Goal: Transaction & Acquisition: Purchase product/service

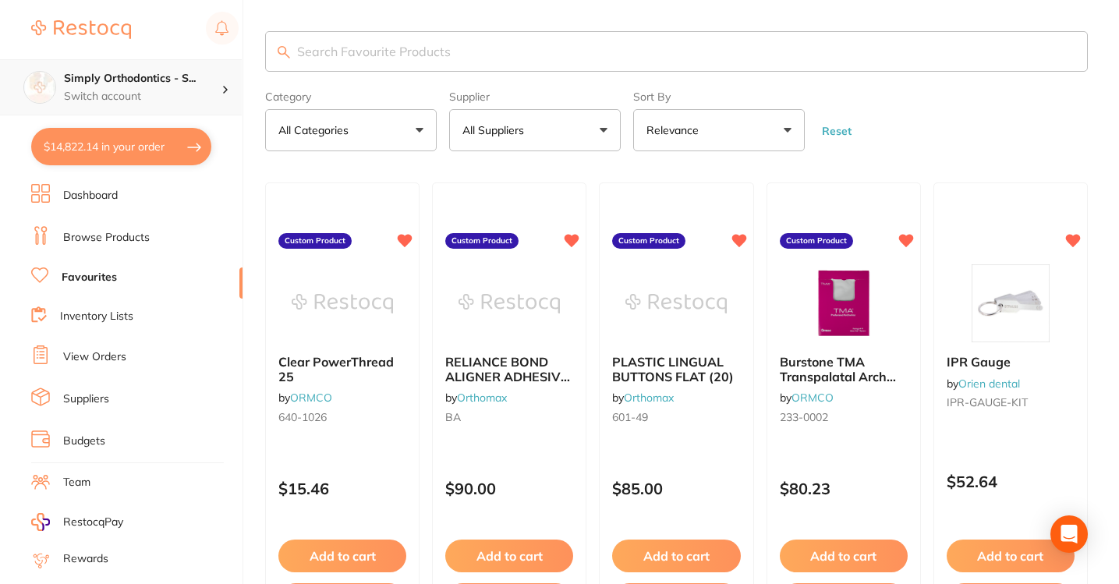
click at [164, 97] on p "Switch account" at bounding box center [143, 97] width 158 height 16
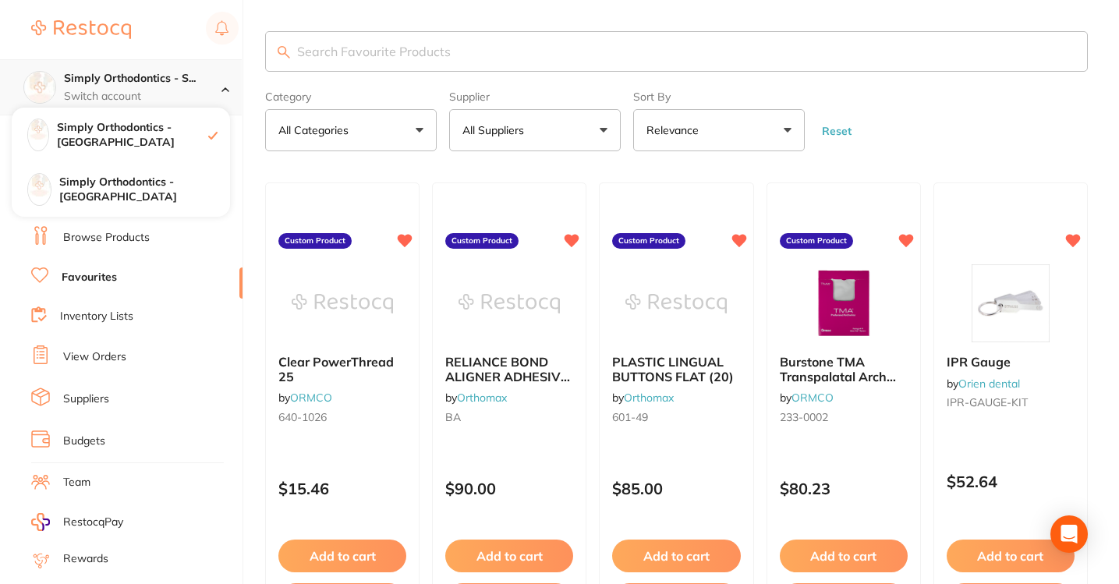
click at [164, 97] on p "Switch account" at bounding box center [143, 97] width 158 height 16
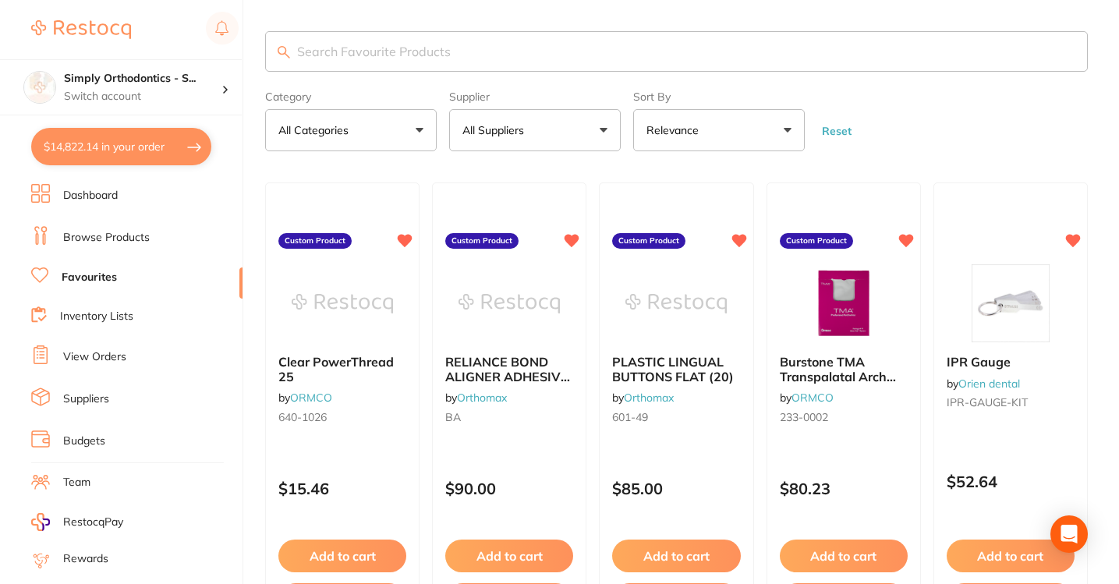
click at [156, 150] on button "$14,822.14 in your order" at bounding box center [121, 146] width 180 height 37
checkbox input "true"
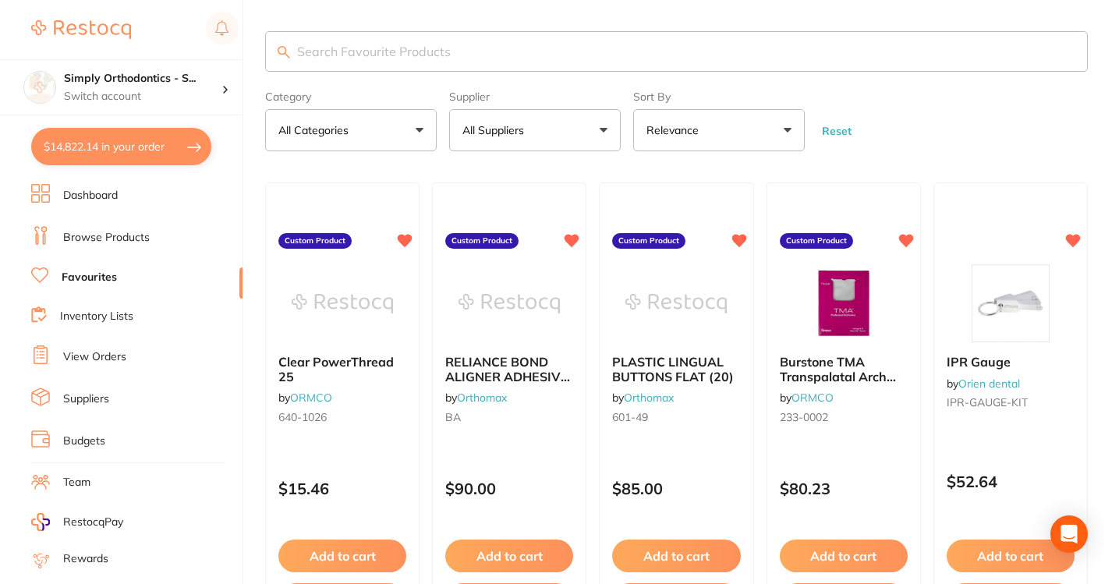
checkbox input "true"
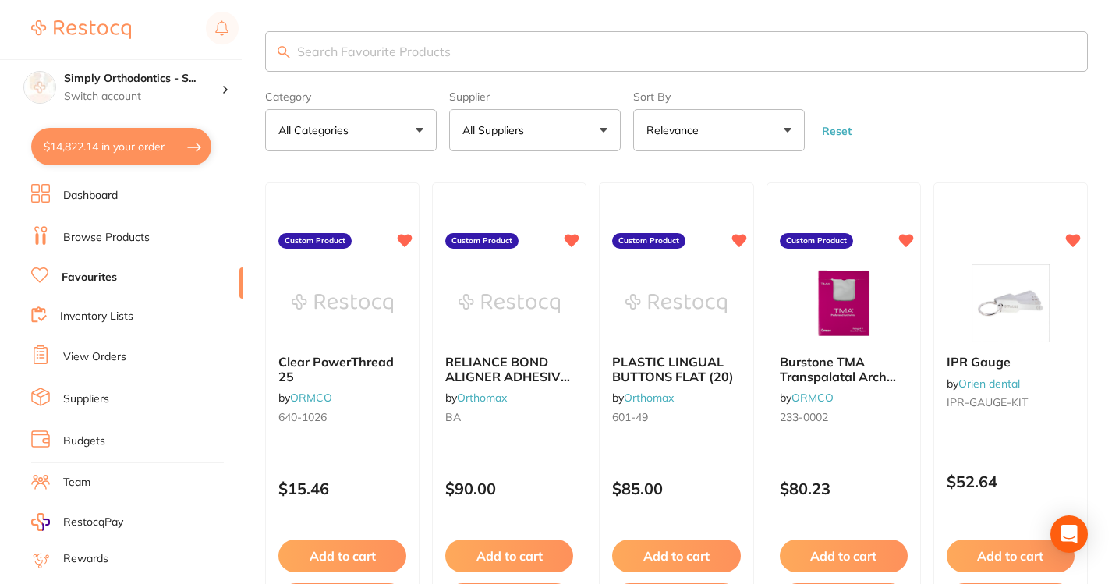
checkbox input "true"
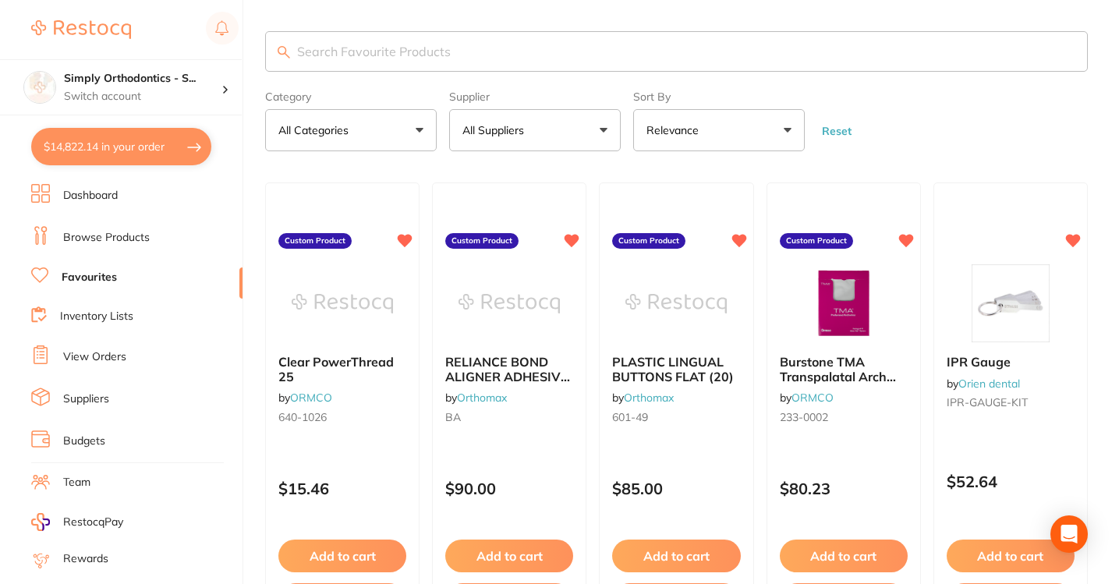
checkbox input "true"
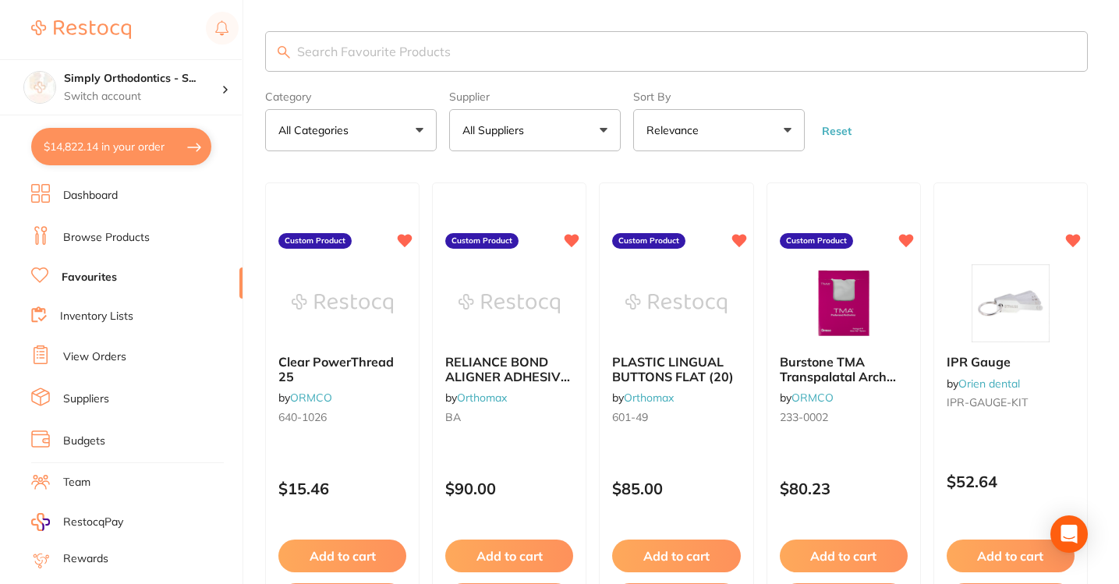
checkbox input "true"
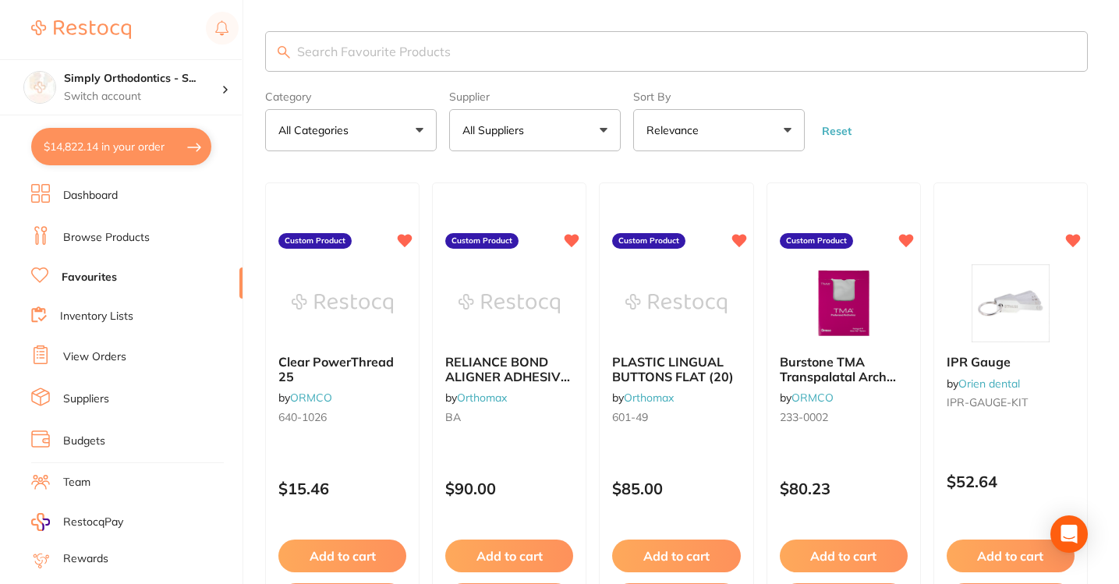
checkbox input "true"
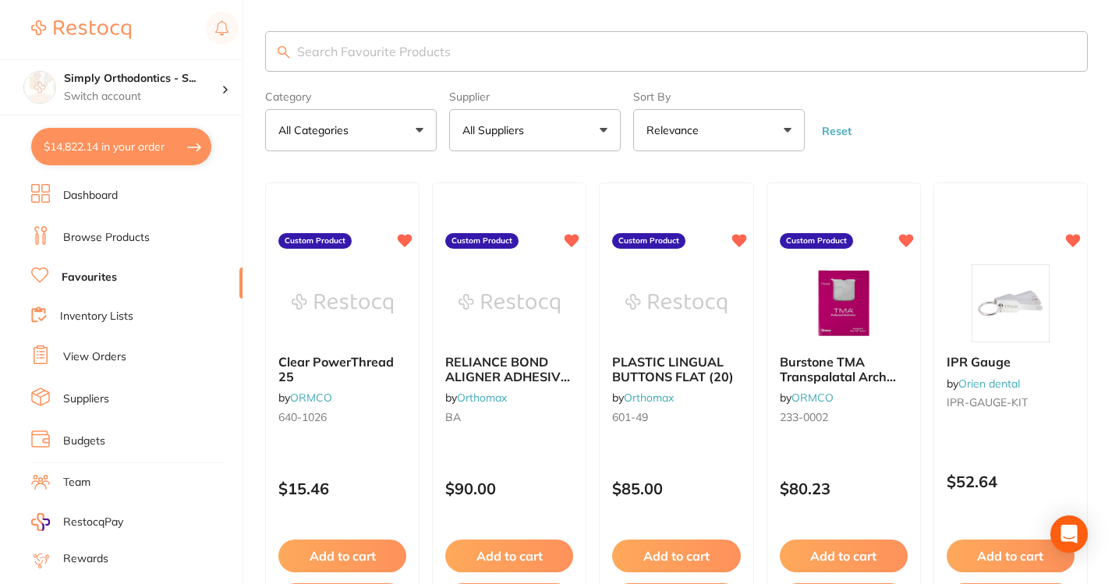
checkbox input "true"
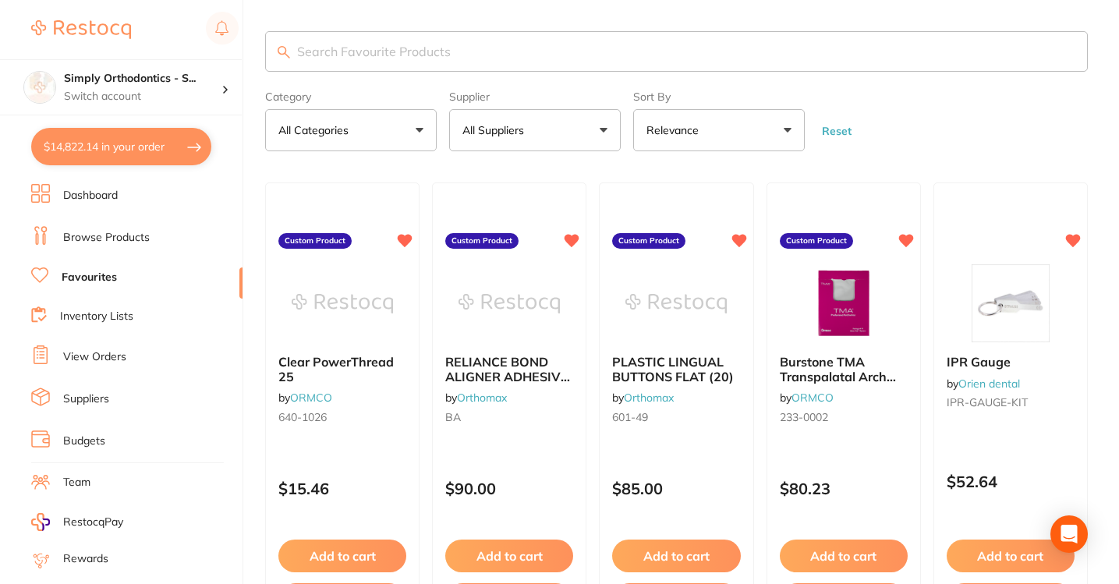
checkbox input "true"
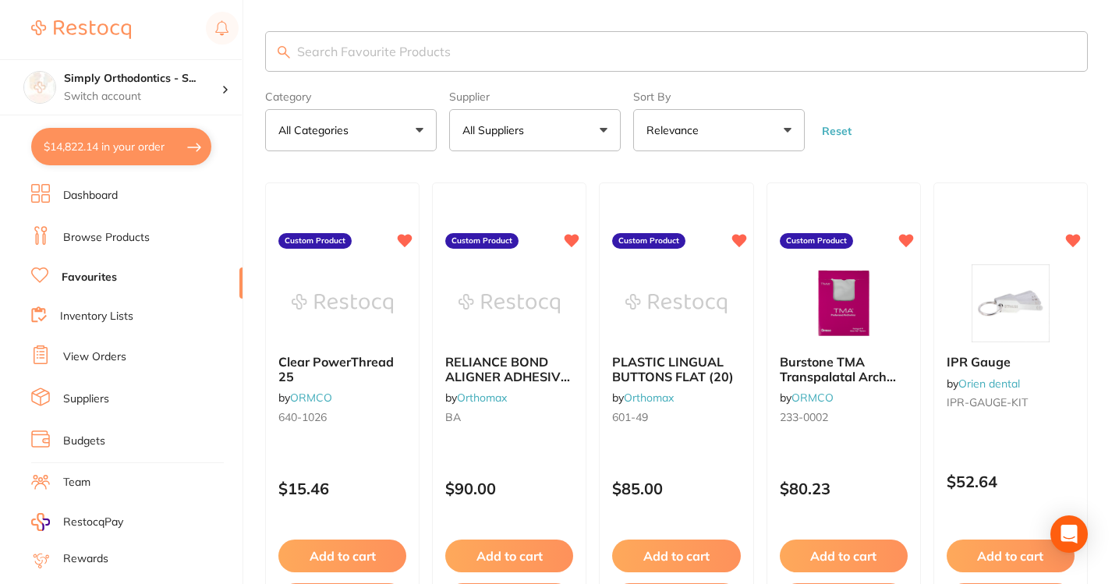
checkbox input "true"
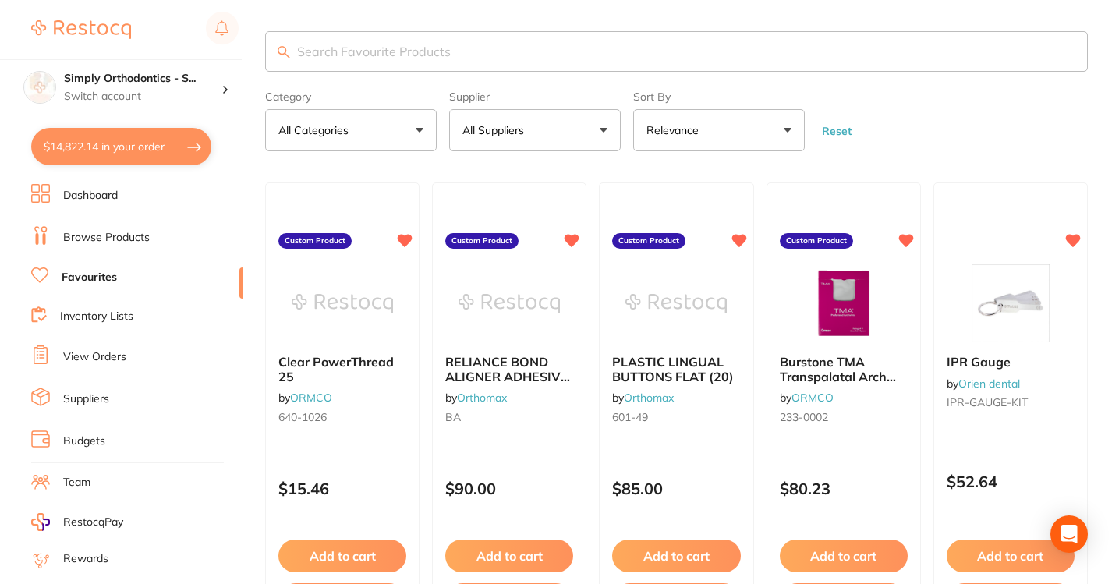
checkbox input "true"
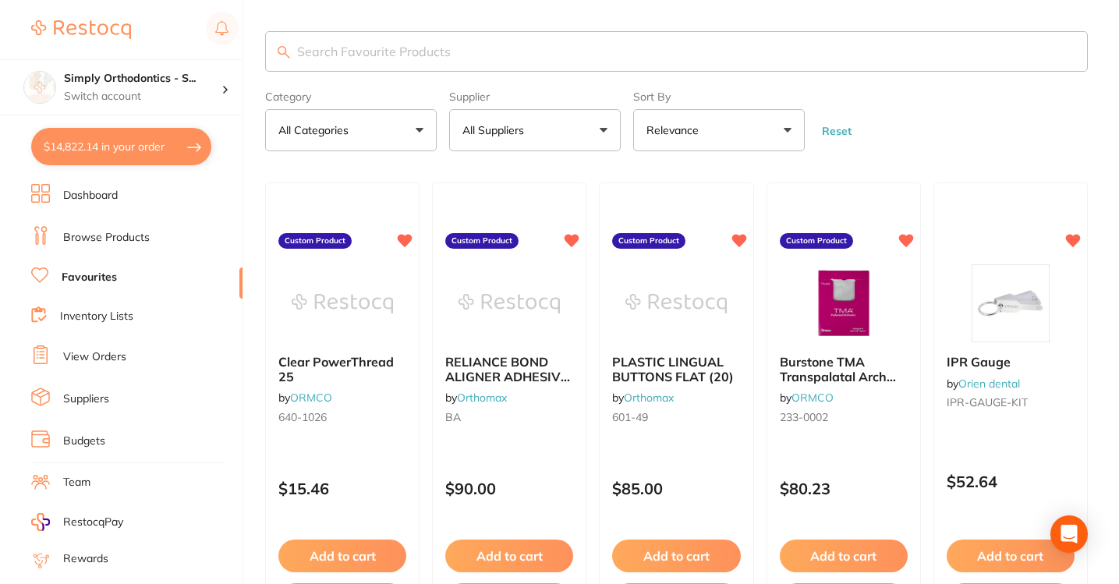
checkbox input "true"
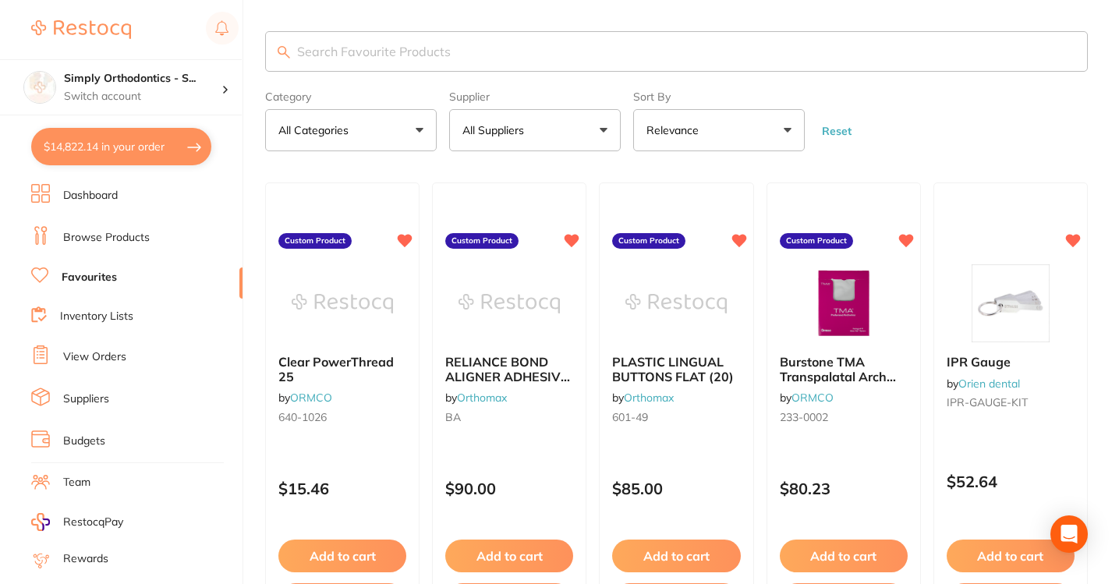
checkbox input "true"
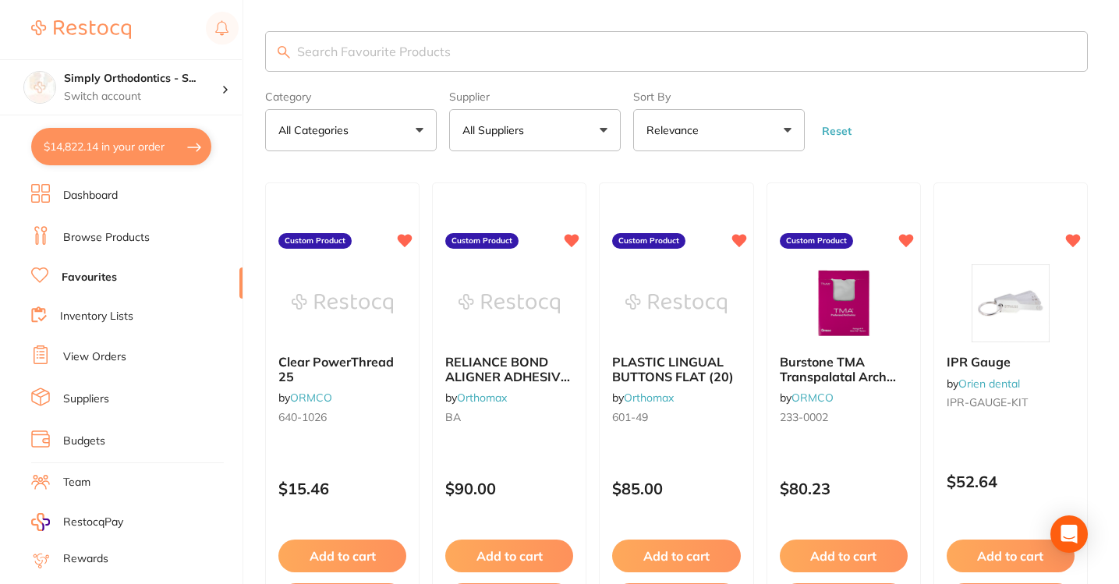
checkbox input "true"
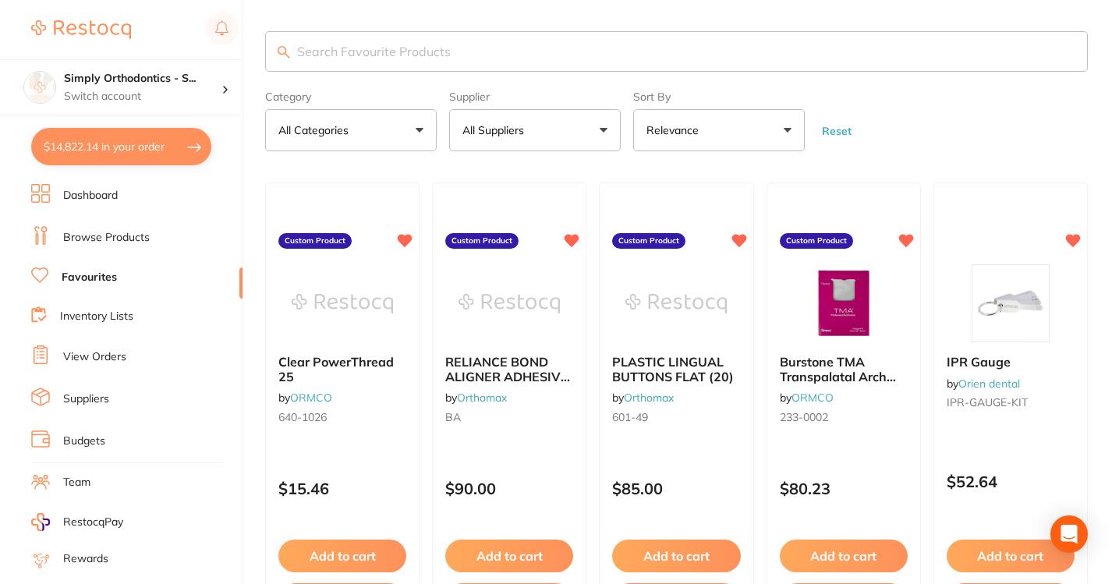
checkbox input "true"
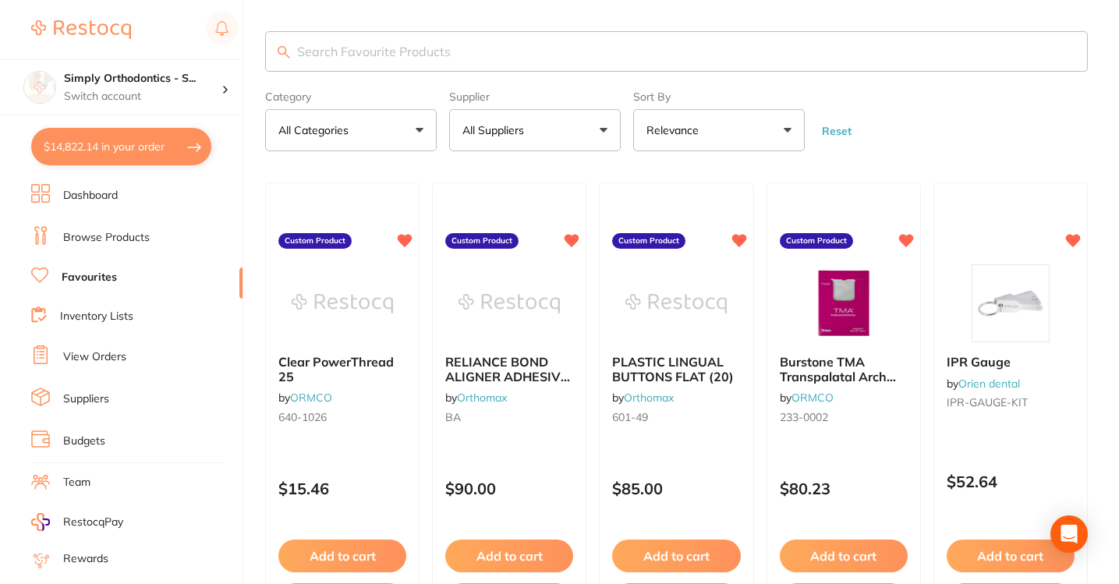
checkbox input "true"
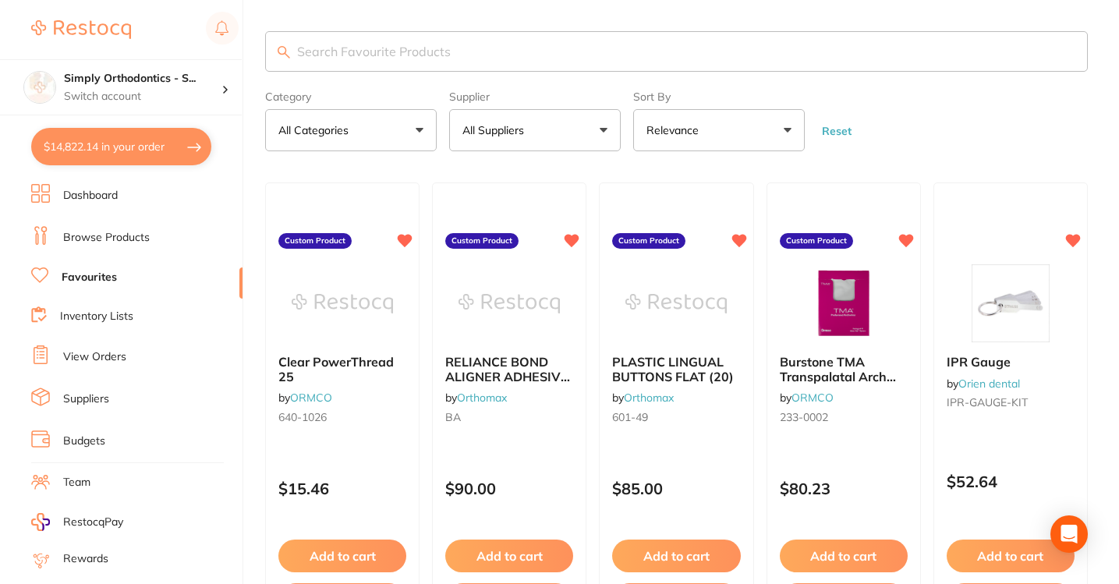
checkbox input "true"
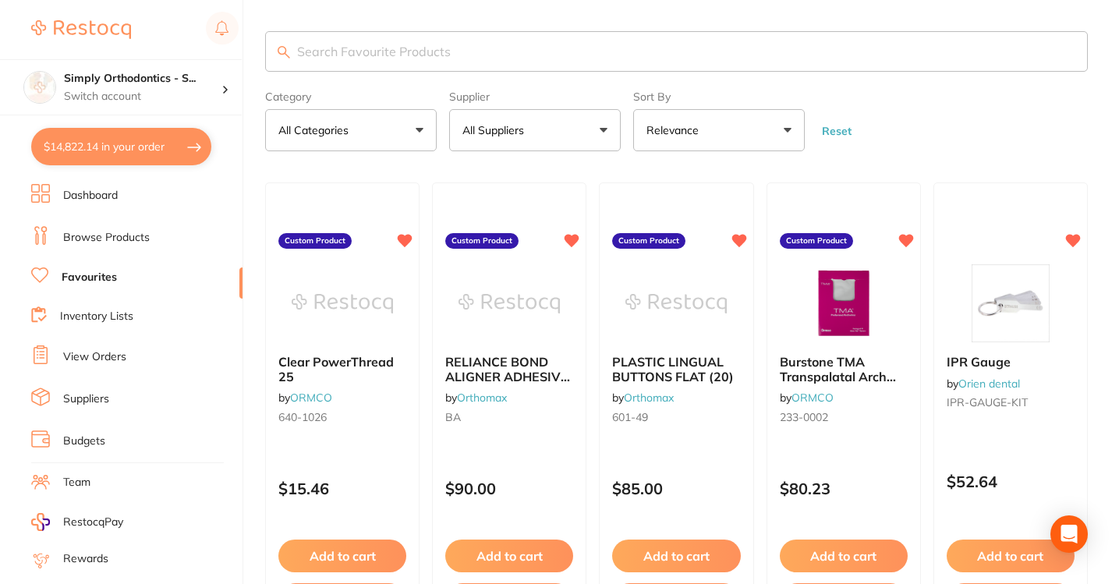
checkbox input "true"
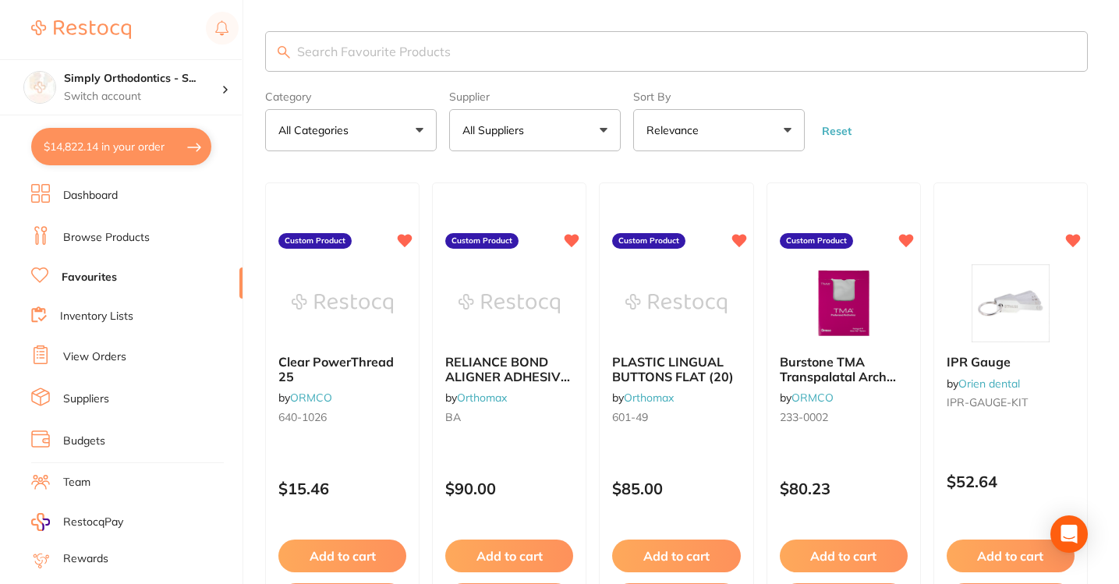
checkbox input "true"
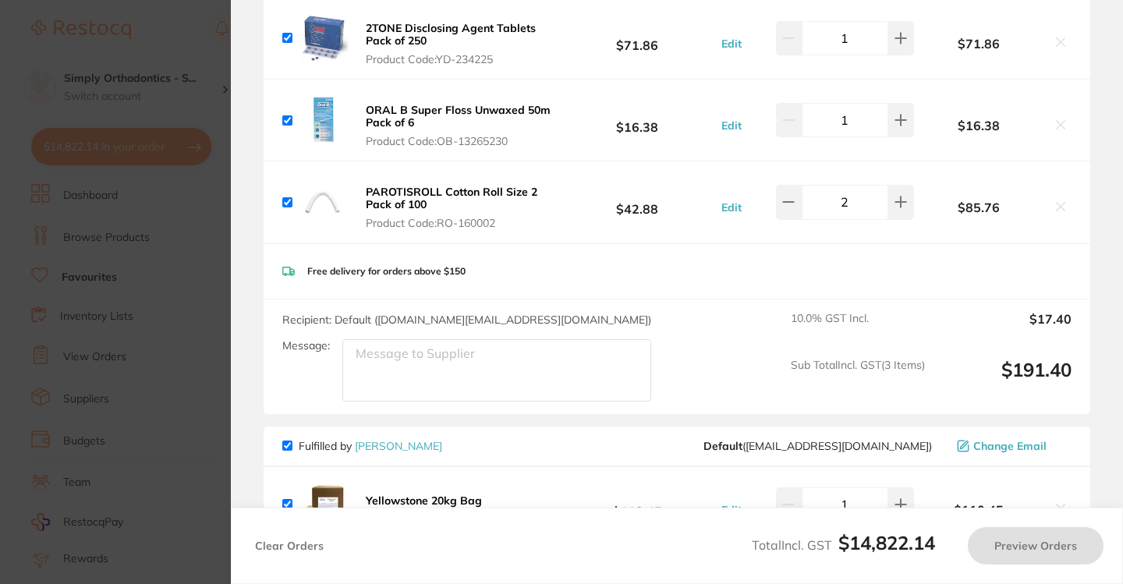
checkbox input "true"
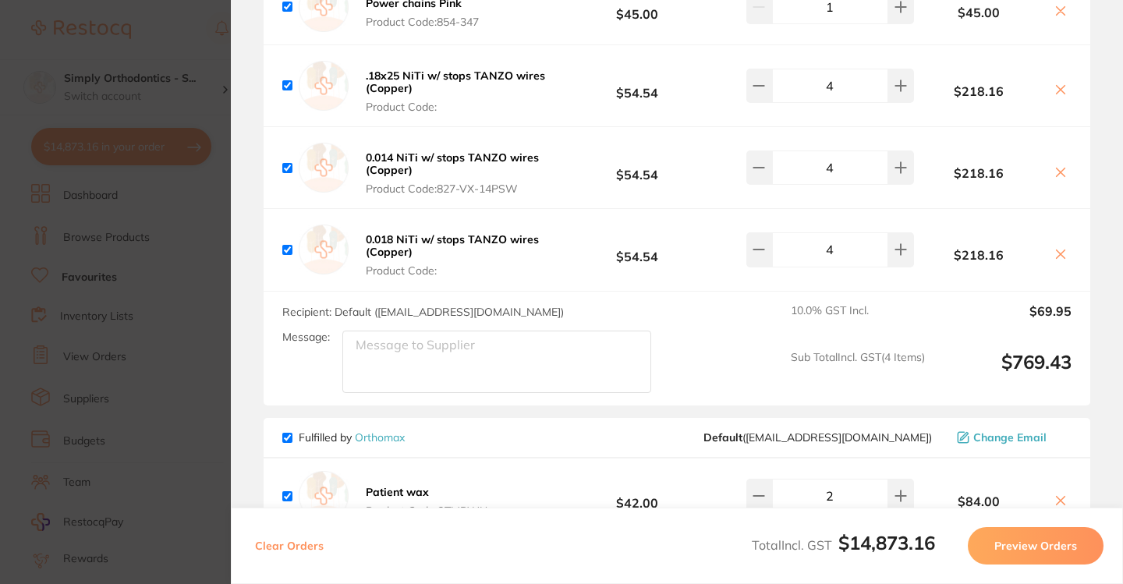
scroll to position [3779, 0]
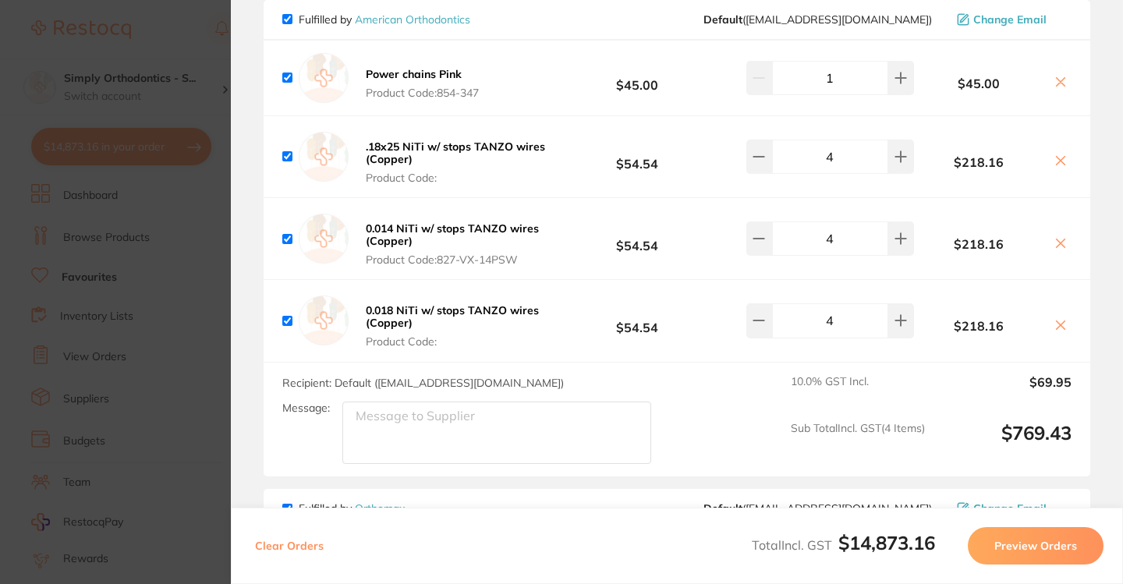
click at [476, 464] on textarea "Message:" at bounding box center [496, 433] width 309 height 62
type textarea "Deliver to [GEOGRAPHIC_DATA]"
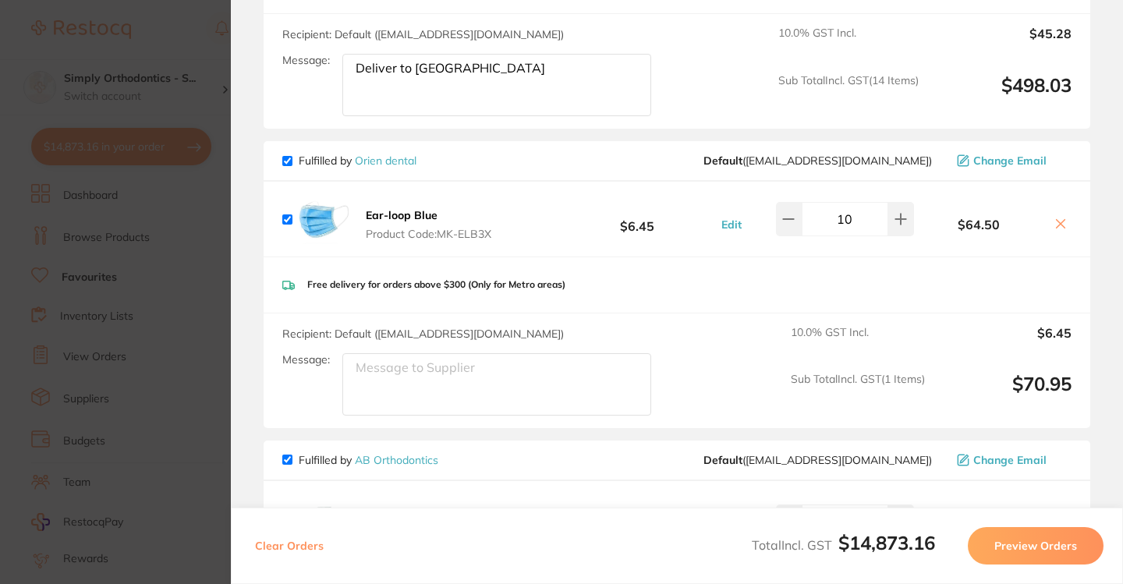
scroll to position [1964, 0]
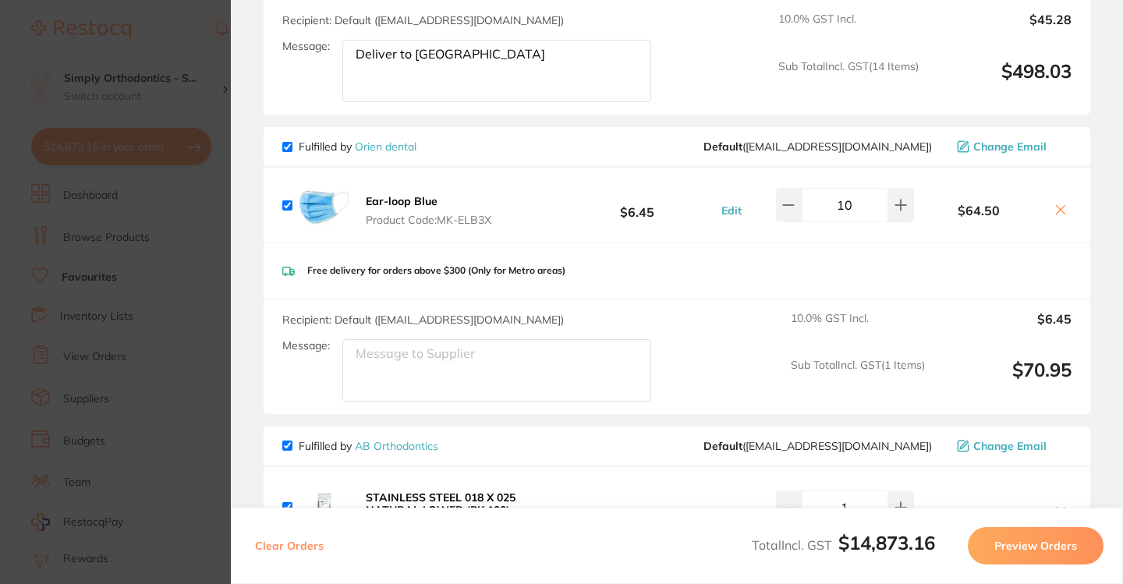
click at [496, 377] on textarea "Message:" at bounding box center [496, 370] width 309 height 62
type textarea "C"
type textarea "Deliver to [GEOGRAPHIC_DATA]"
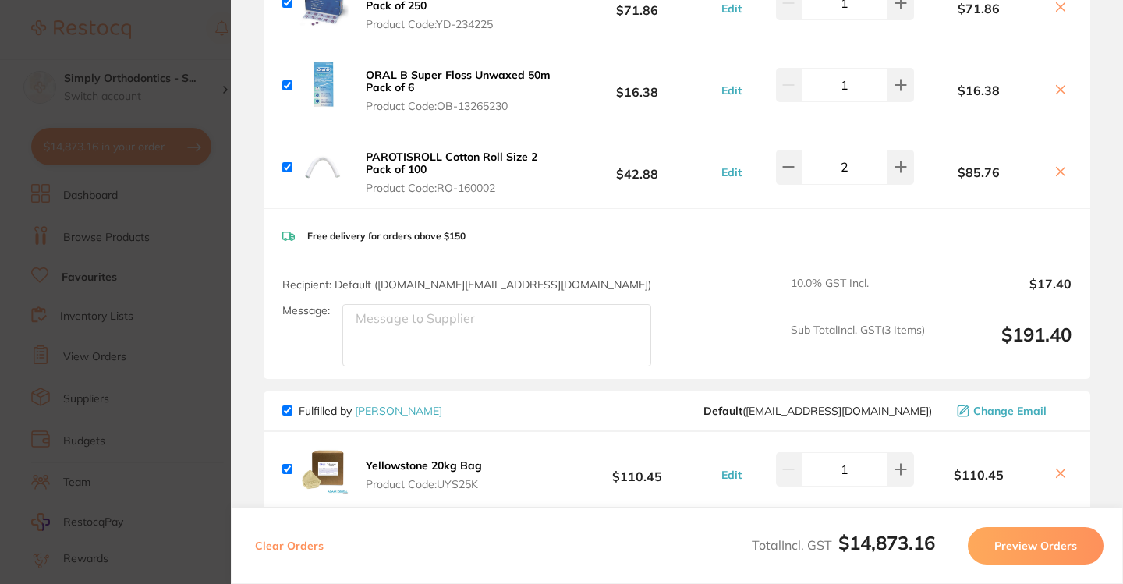
scroll to position [204, 0]
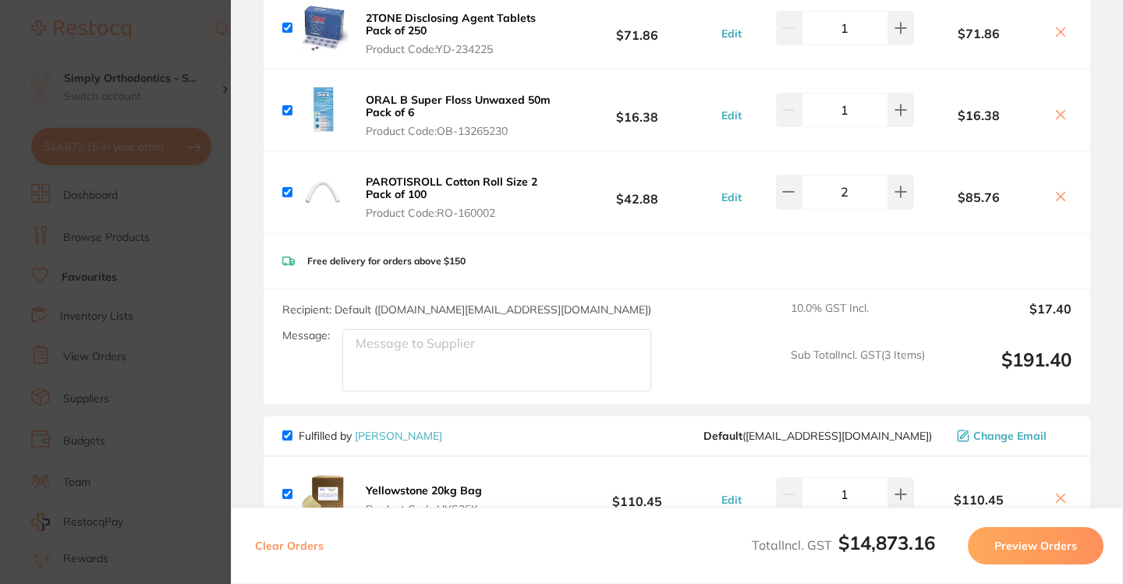
click at [540, 351] on textarea "Message:" at bounding box center [496, 360] width 309 height 62
type textarea "Deliver to [GEOGRAPHIC_DATA]"
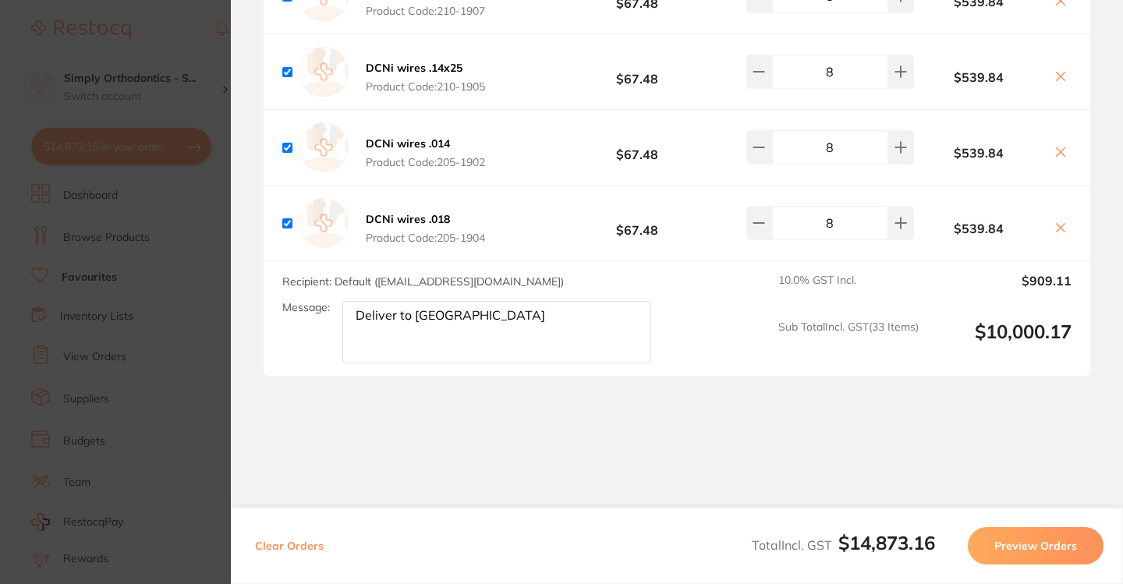
scroll to position [7805, 0]
click at [199, 21] on section "Update RRP Set your pre negotiated price for this item. Item Agreed RRP (excl. …" at bounding box center [561, 292] width 1123 height 584
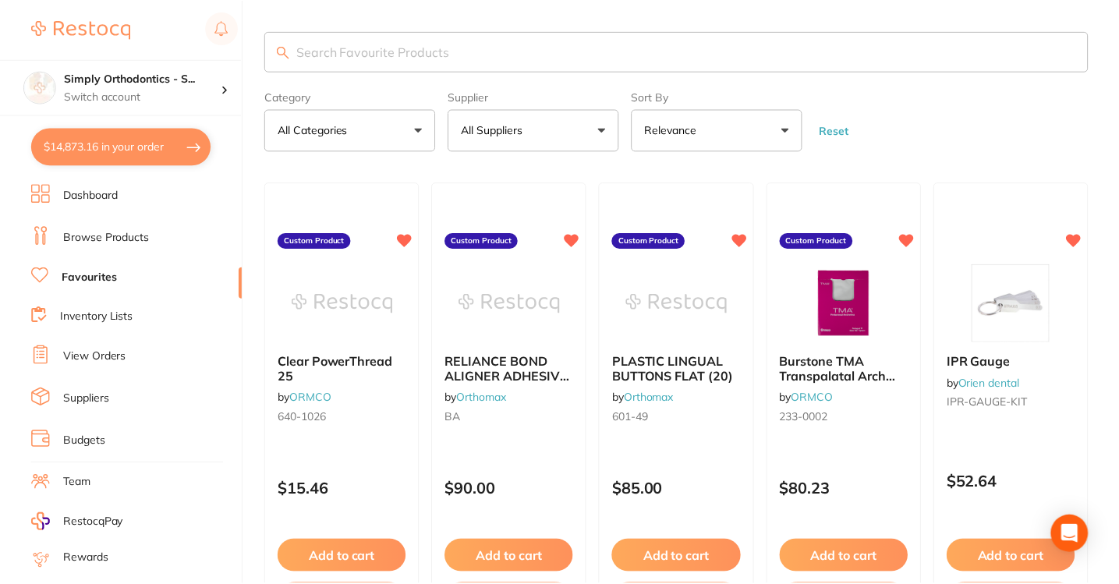
scroll to position [37, 0]
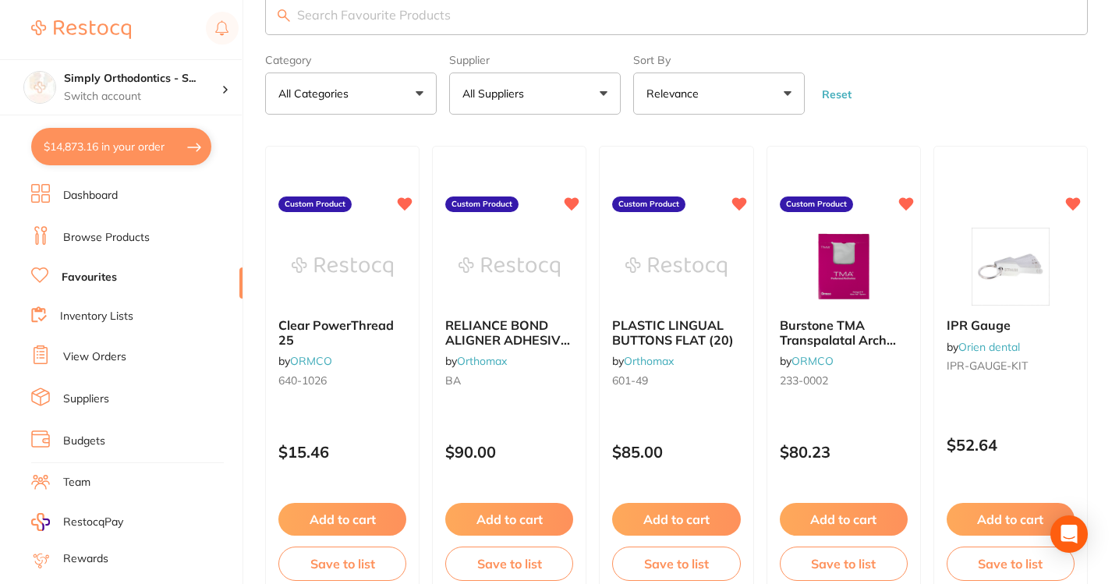
click at [516, 115] on button "All Suppliers" at bounding box center [535, 94] width 172 height 42
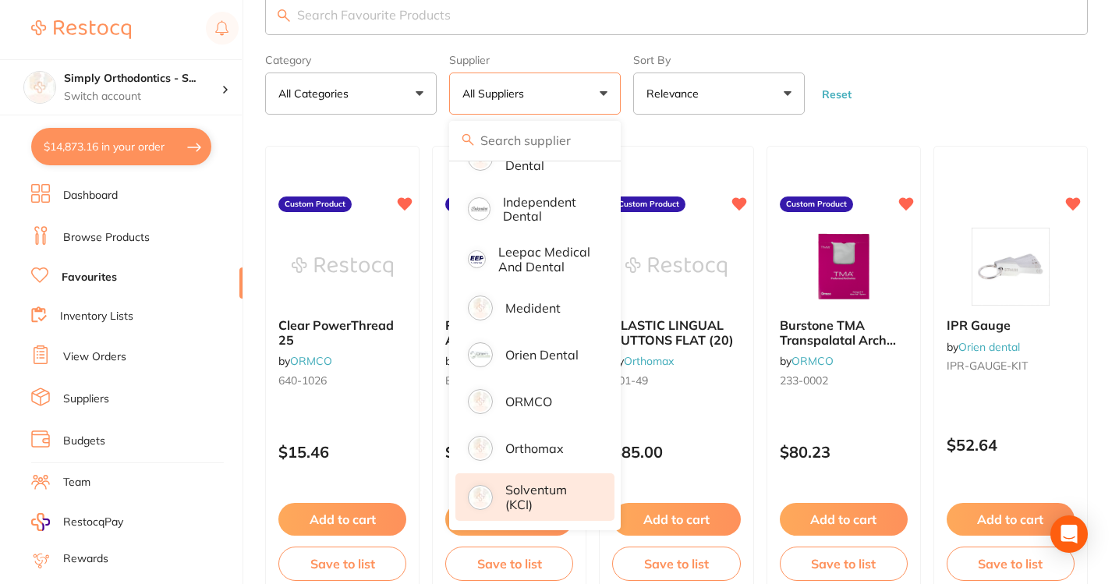
scroll to position [370, 0]
click at [527, 497] on p "Solventum (KCI)" at bounding box center [548, 497] width 87 height 29
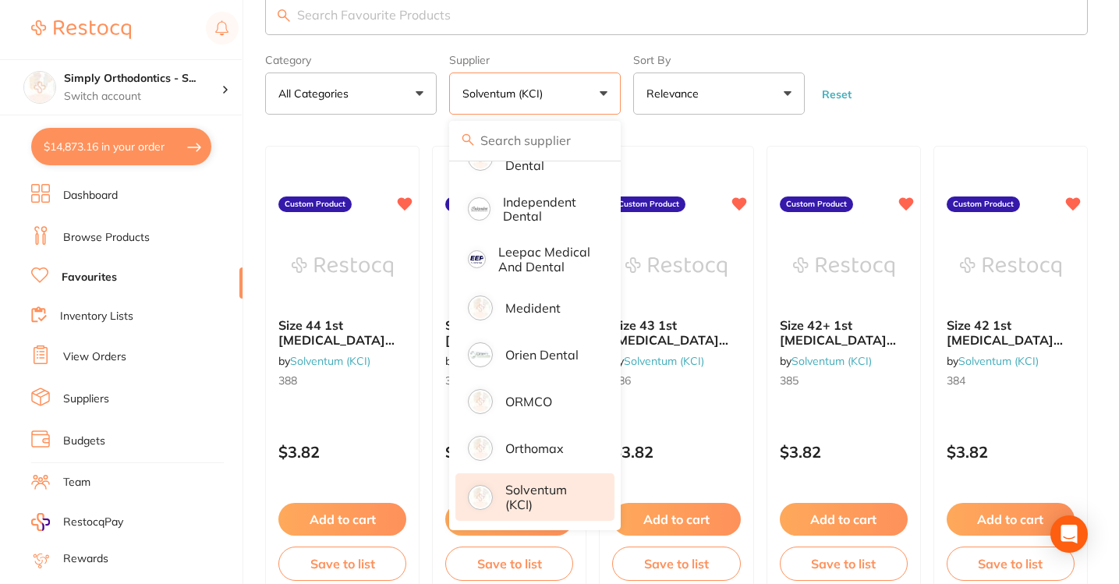
click at [919, 110] on form "Category All Categories All Categories No categories found Clear Category false…" at bounding box center [676, 81] width 823 height 67
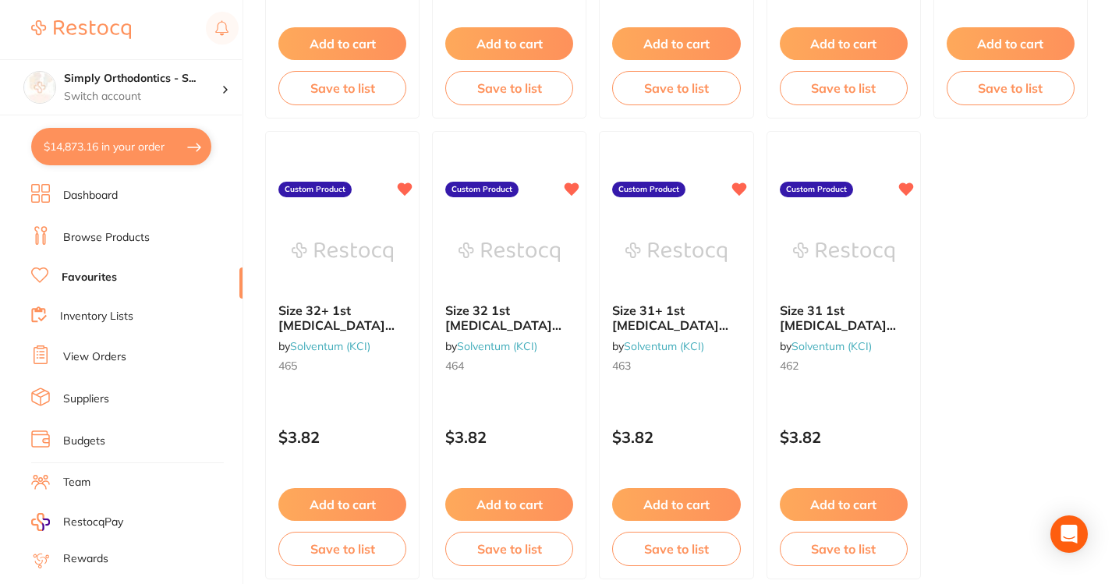
scroll to position [4740, 0]
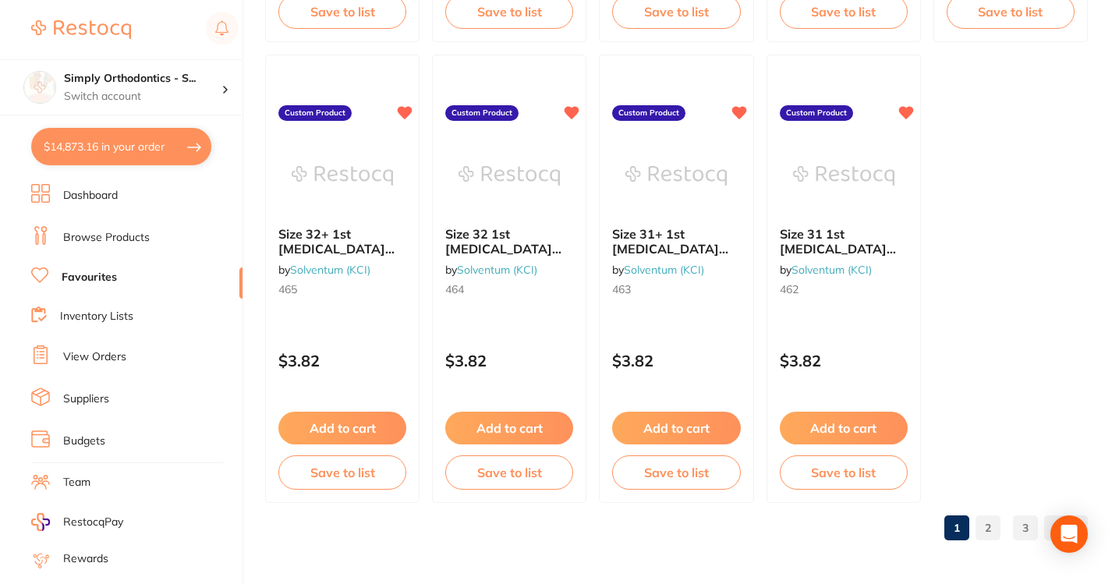
click at [987, 526] on link "2" at bounding box center [988, 527] width 25 height 31
click at [1026, 526] on link "3" at bounding box center [1025, 527] width 25 height 31
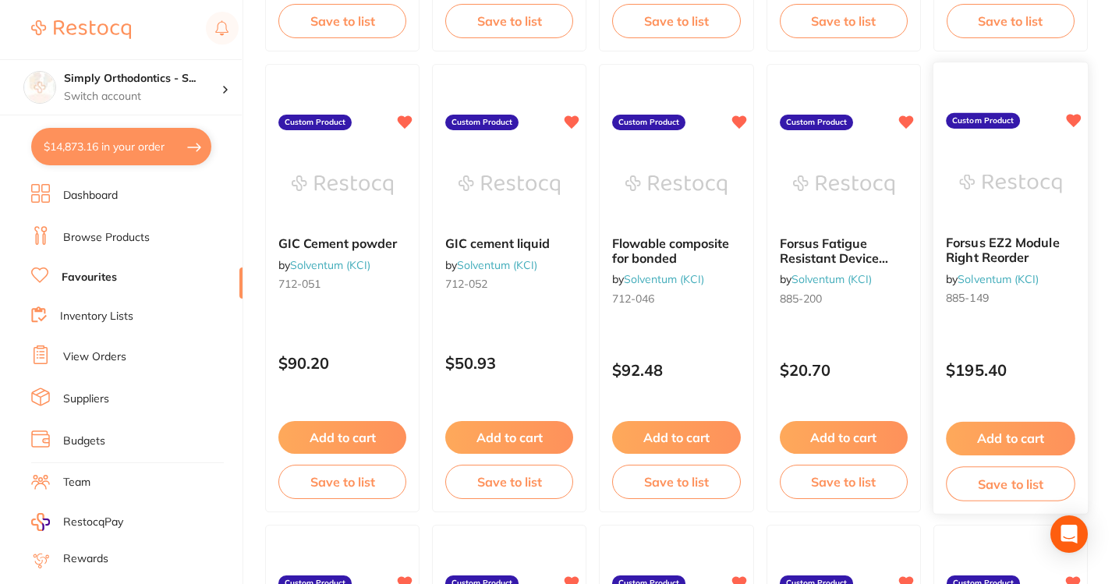
scroll to position [1043, 0]
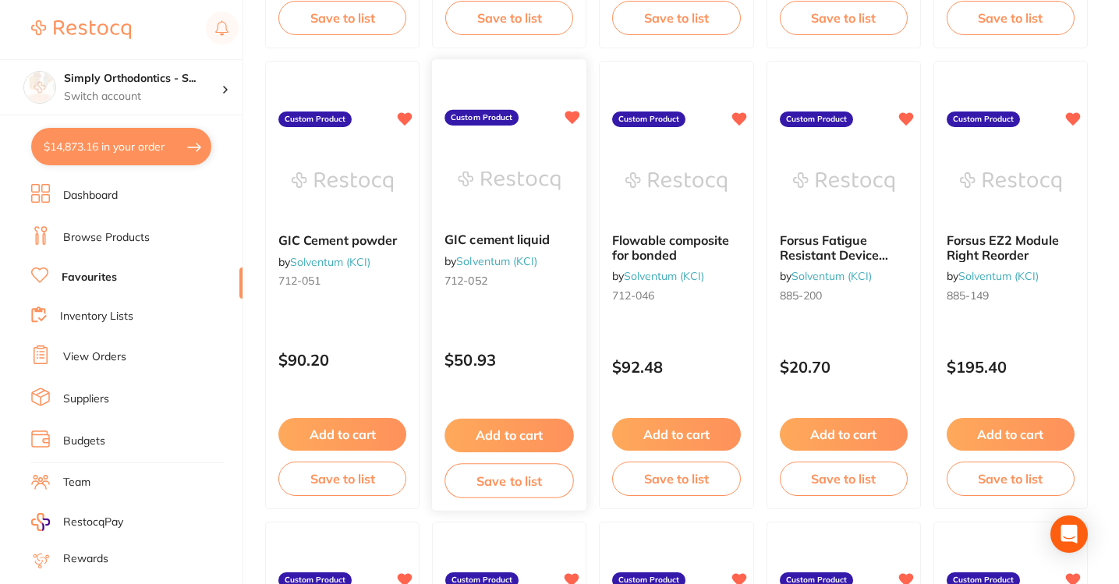
click at [520, 440] on button "Add to cart" at bounding box center [509, 436] width 129 height 34
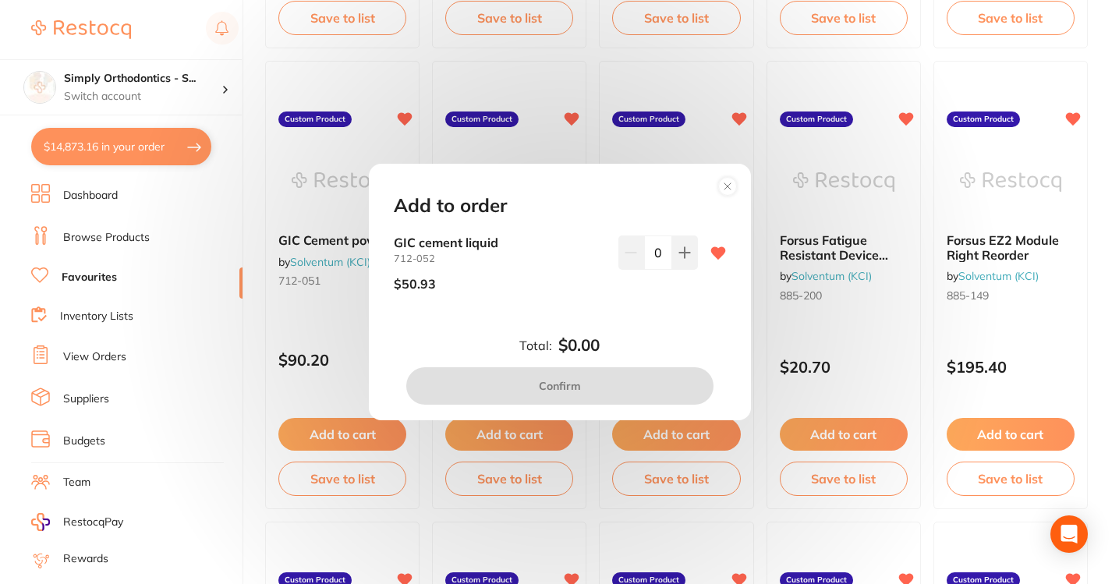
drag, startPoint x: 655, startPoint y: 257, endPoint x: 646, endPoint y: 257, distance: 8.6
click at [646, 257] on input "0" at bounding box center [658, 253] width 28 height 34
type input "1"
click at [632, 325] on div "GIC cement liquid 712-052 $50.93 1" at bounding box center [560, 282] width 370 height 93
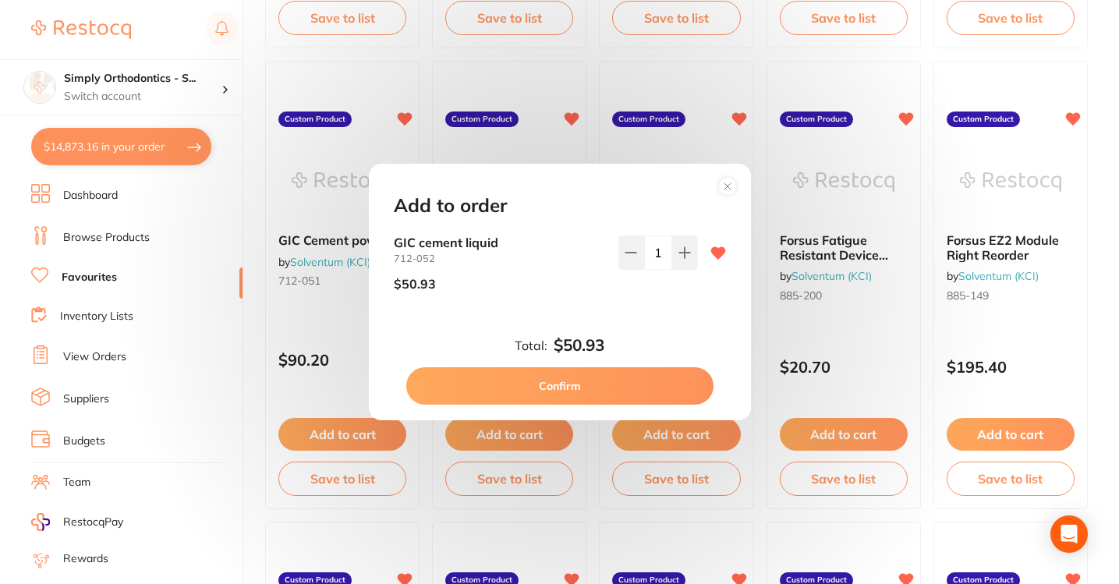
click at [723, 181] on circle at bounding box center [727, 186] width 18 height 18
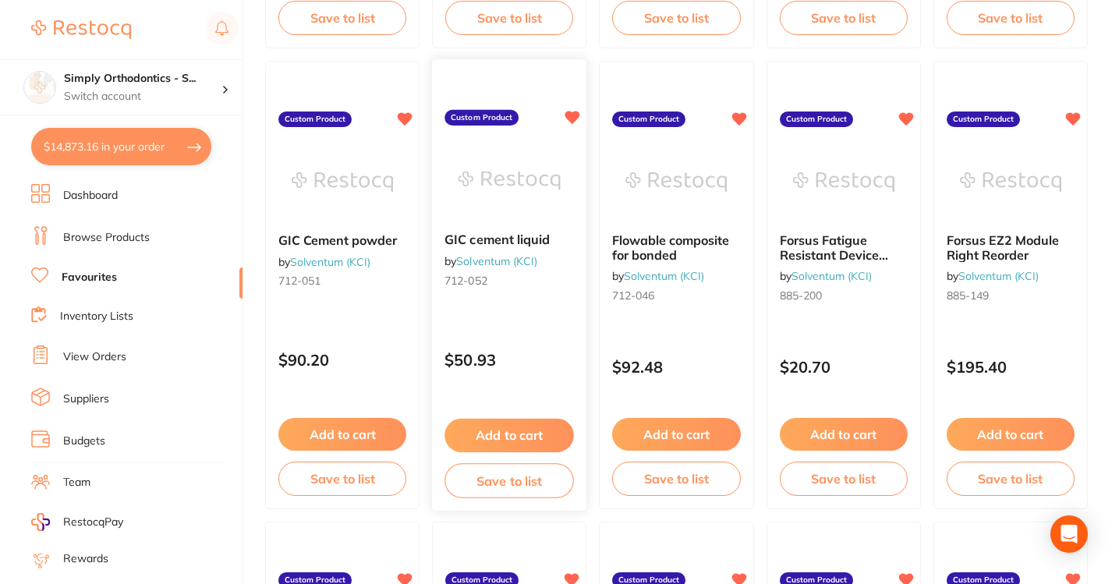
click at [526, 388] on div "GIC cement liquid by Solventum (KCI) 712-052 Custom Product $50.93 Add to cart …" at bounding box center [509, 285] width 156 height 453
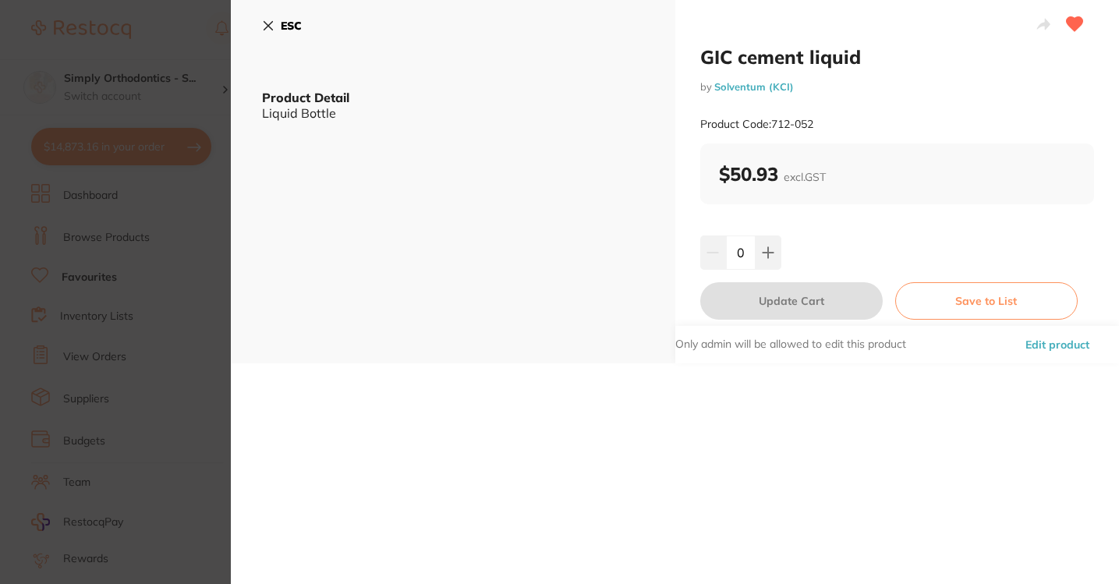
click at [513, 439] on section "GIC cement liquid by Solventum (KCI) Product Code: 712-052 ESC Product Detail L…" at bounding box center [559, 292] width 1119 height 584
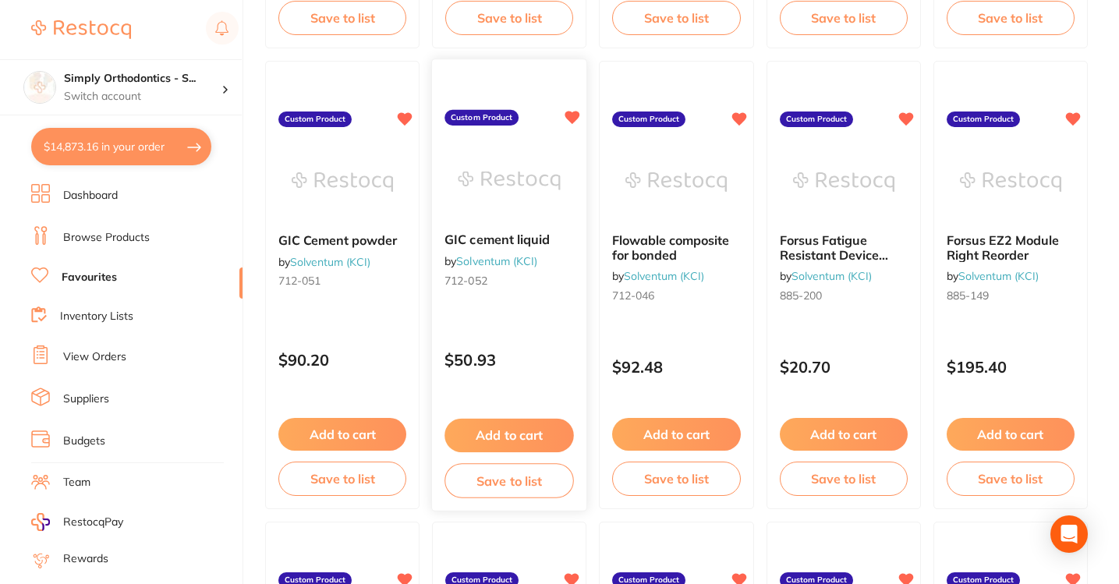
click at [519, 441] on button "Add to cart" at bounding box center [509, 436] width 129 height 34
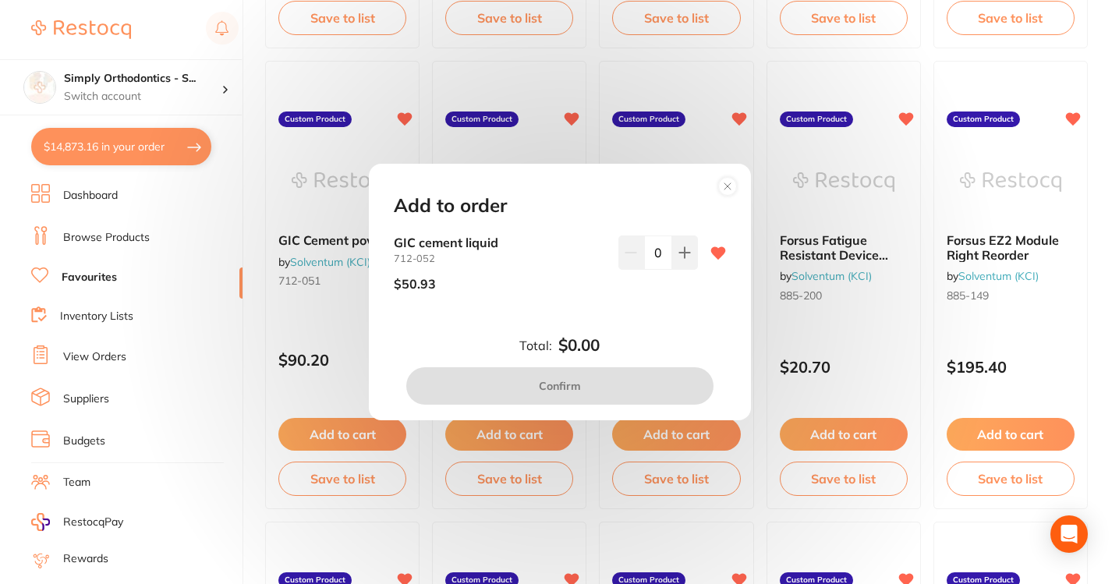
click at [656, 247] on input "0" at bounding box center [658, 253] width 28 height 34
type input "1"
click at [615, 312] on div "GIC cement liquid 712-052 $50.93 1" at bounding box center [560, 282] width 370 height 93
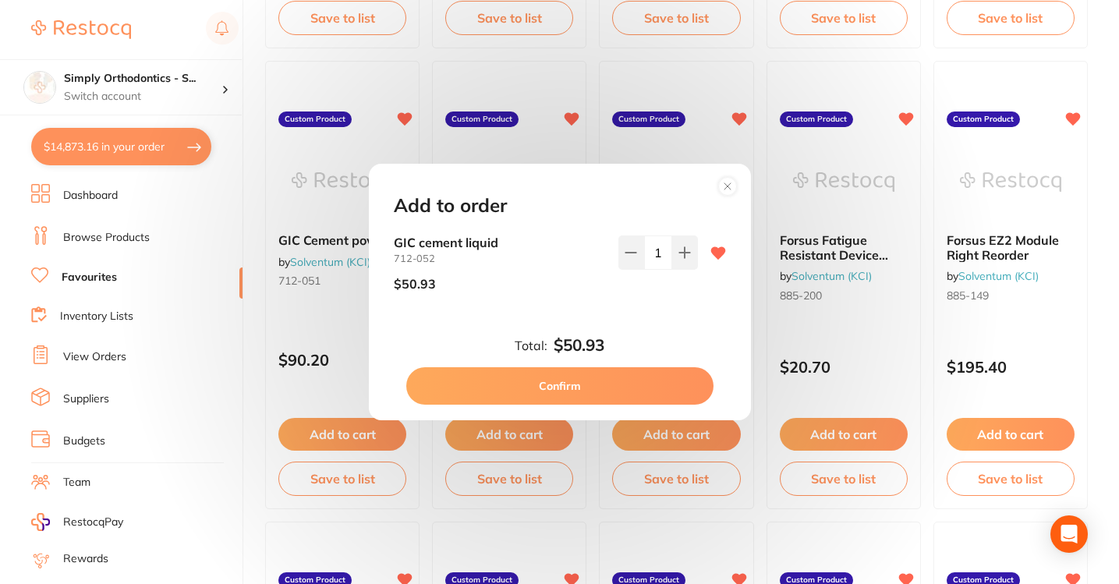
click at [591, 385] on button "Confirm" at bounding box center [559, 385] width 307 height 37
checkbox input "false"
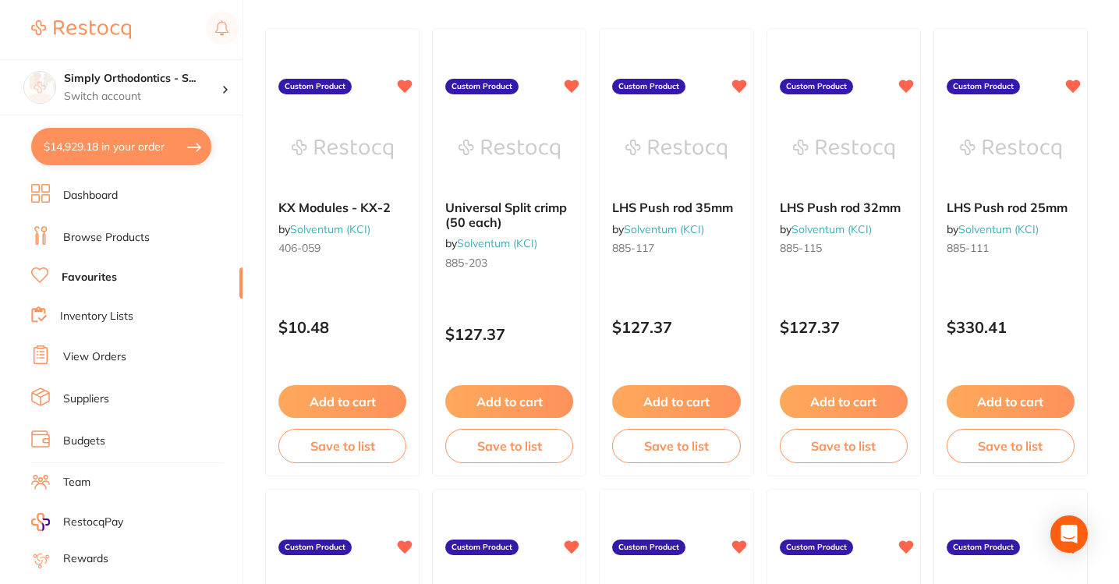
scroll to position [157, 0]
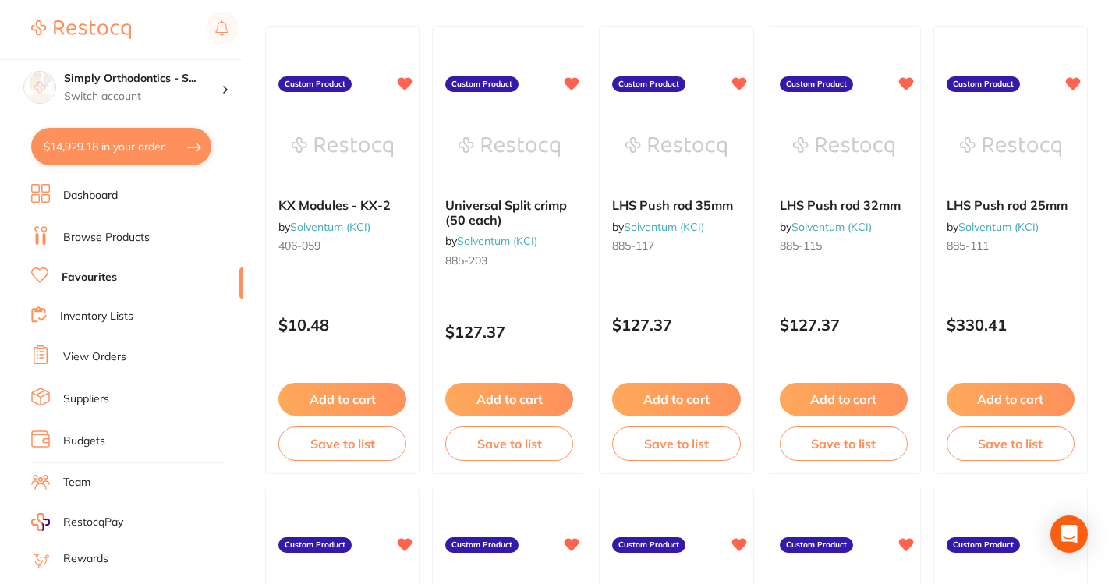
click at [126, 145] on button "$14,929.18 in your order" at bounding box center [121, 146] width 180 height 37
checkbox input "true"
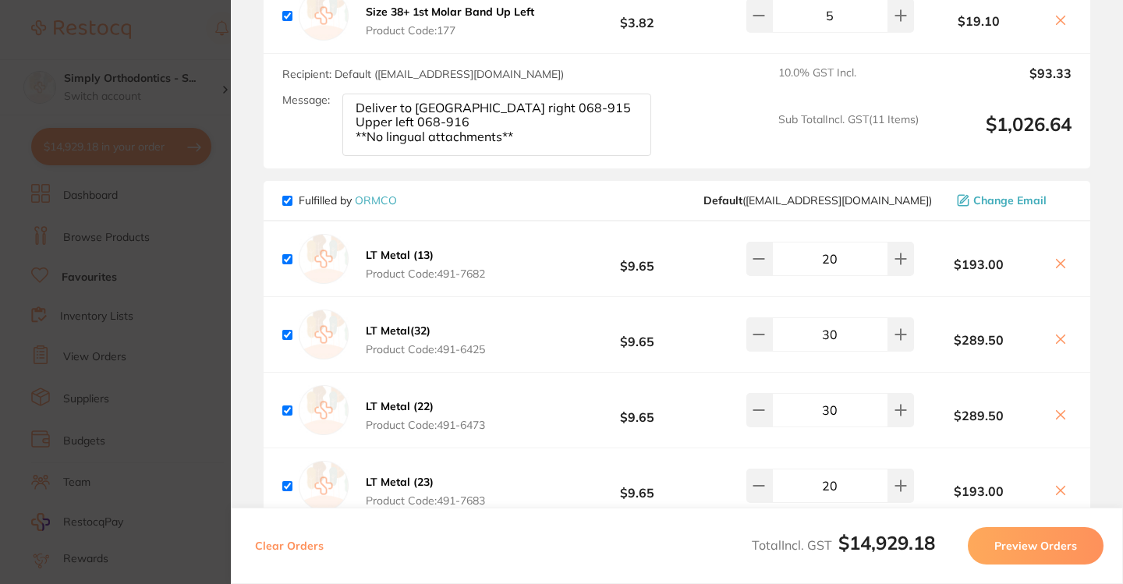
scroll to position [5571, 0]
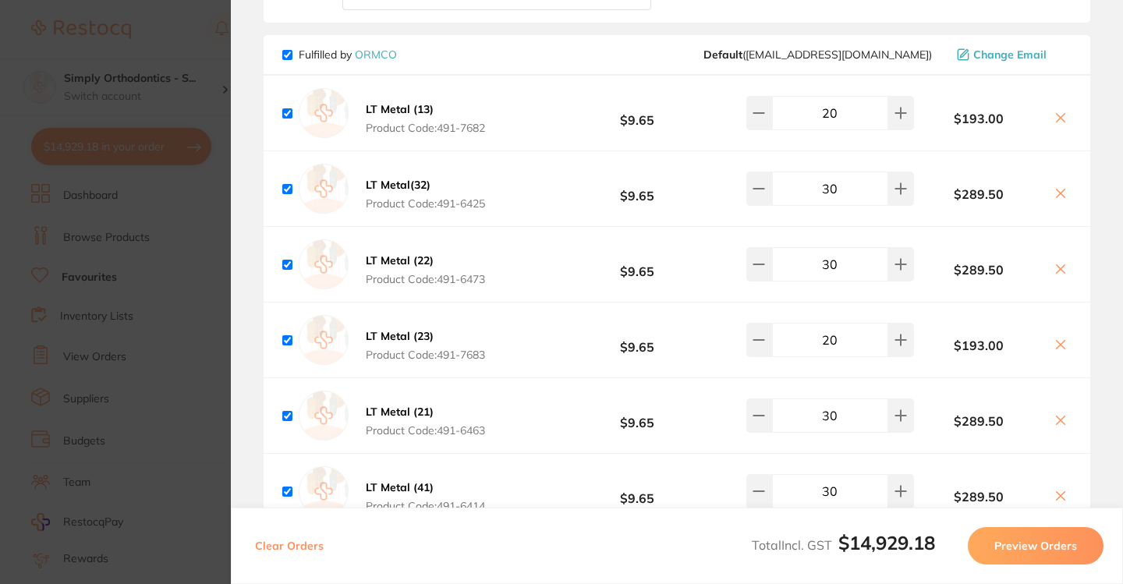
click at [179, 31] on section "Update RRP Set your pre negotiated price for this item. Item Agreed RRP (excl. …" at bounding box center [561, 292] width 1123 height 584
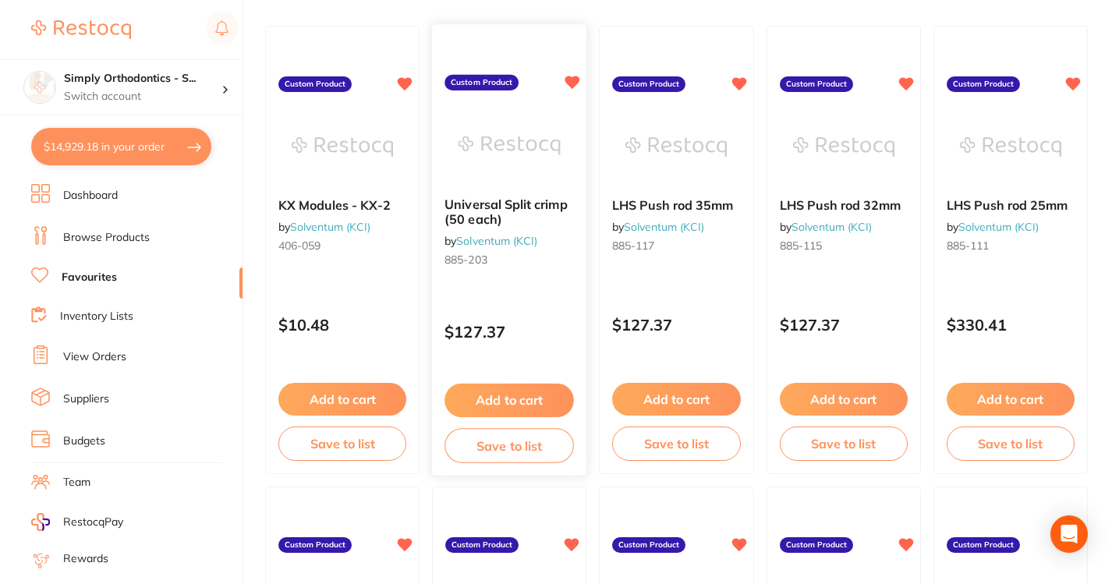
scroll to position [0, 0]
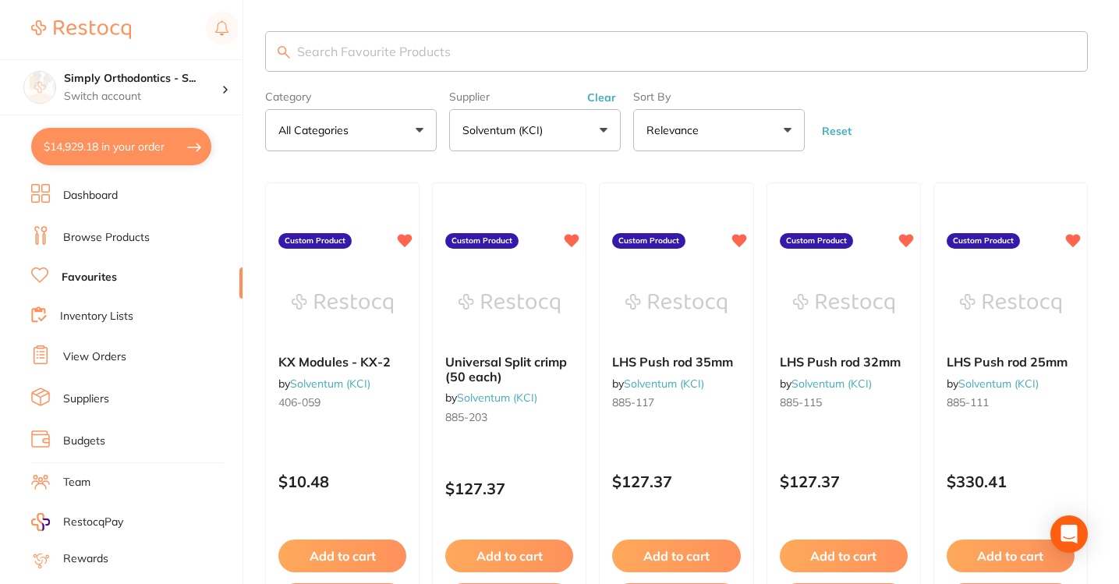
click at [571, 124] on button "Solventum (KCI)" at bounding box center [535, 130] width 172 height 42
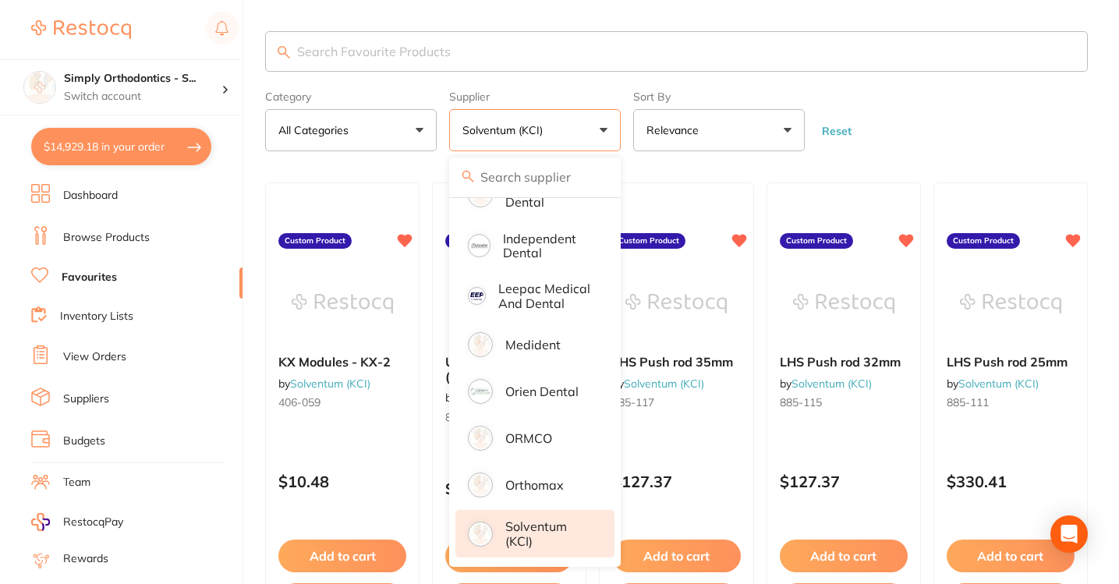
click at [521, 538] on p "Solventum (KCI)" at bounding box center [548, 533] width 87 height 29
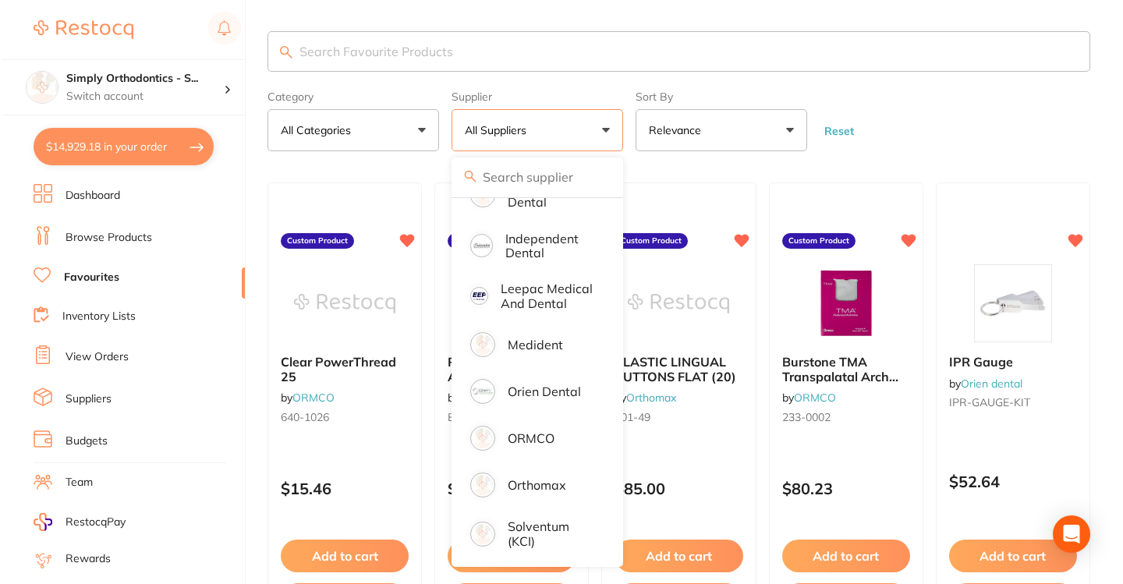
scroll to position [103, 0]
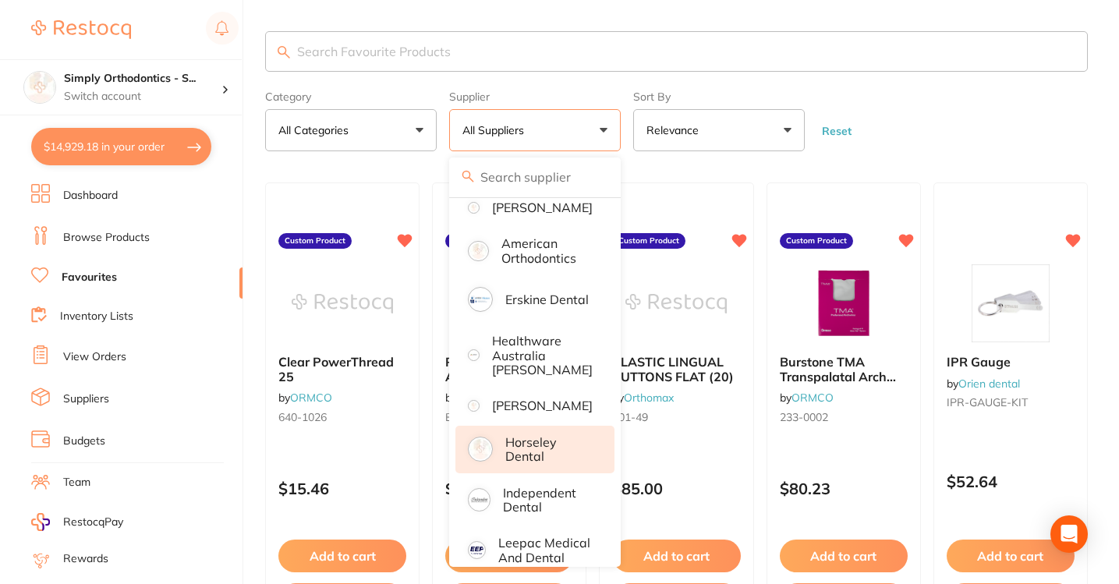
click at [529, 464] on p "Horseley Dental" at bounding box center [548, 449] width 87 height 29
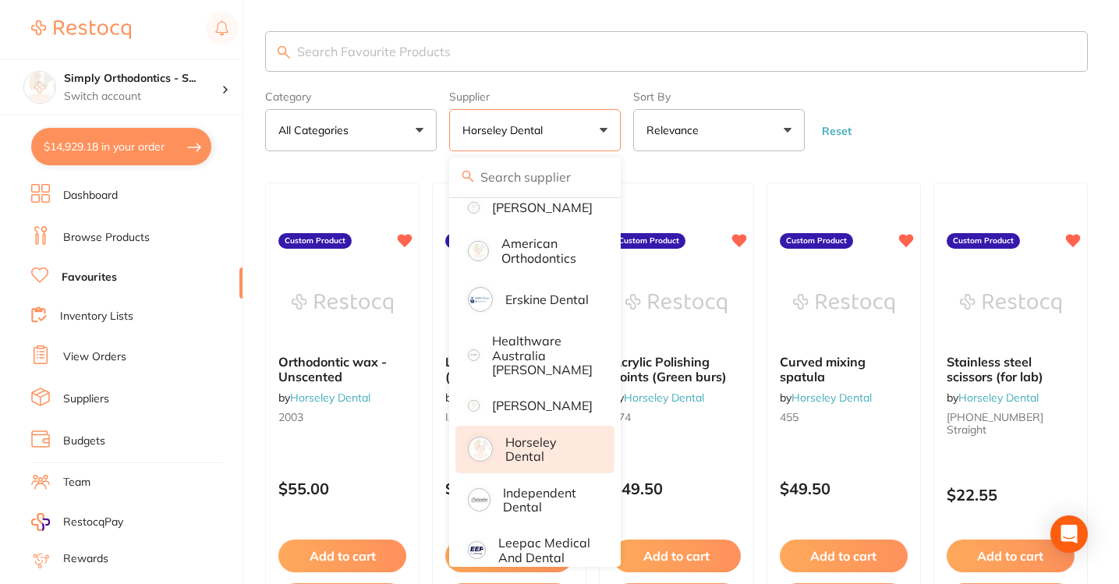
click at [947, 132] on form "Category All Categories All Categories No categories found Clear Category false…" at bounding box center [676, 117] width 823 height 67
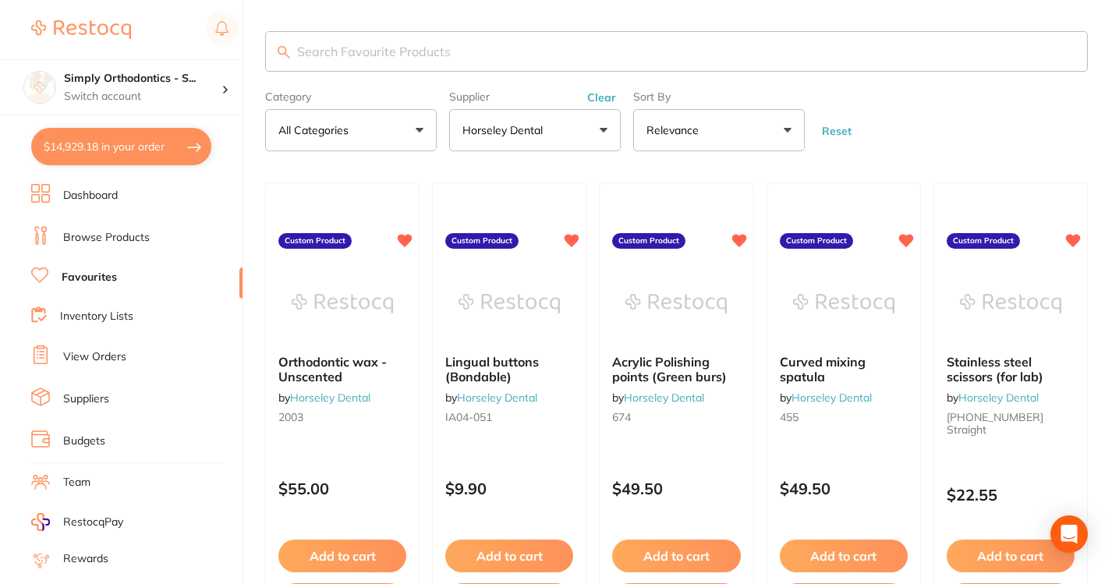
click at [162, 151] on button "$14,929.18 in your order" at bounding box center [121, 146] width 180 height 37
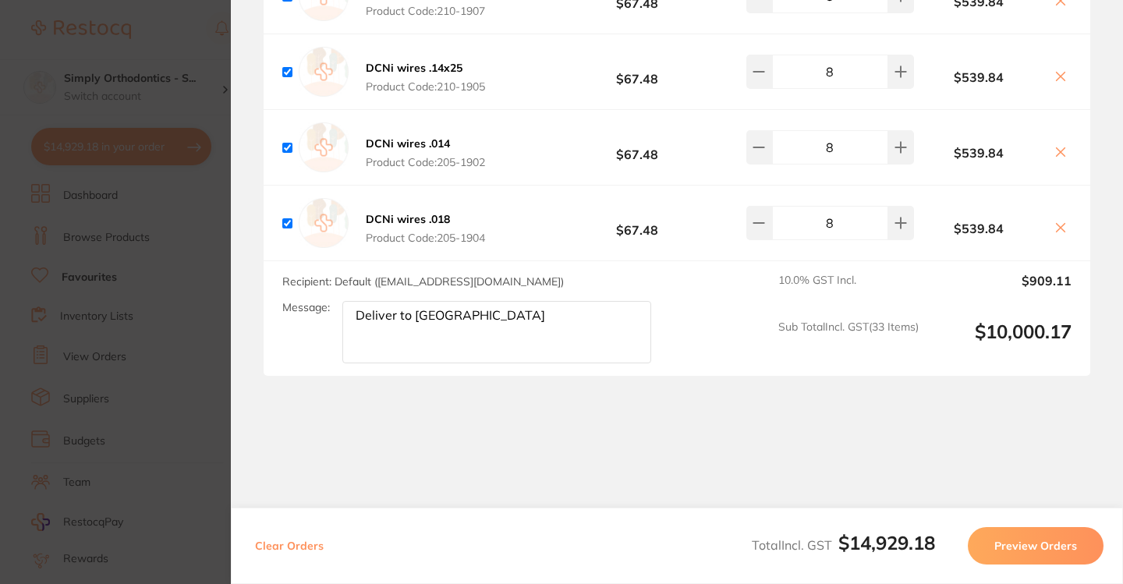
scroll to position [7896, 0]
click at [212, 62] on section "Update RRP Set your pre negotiated price for this item. Item Agreed RRP (excl. …" at bounding box center [561, 292] width 1123 height 584
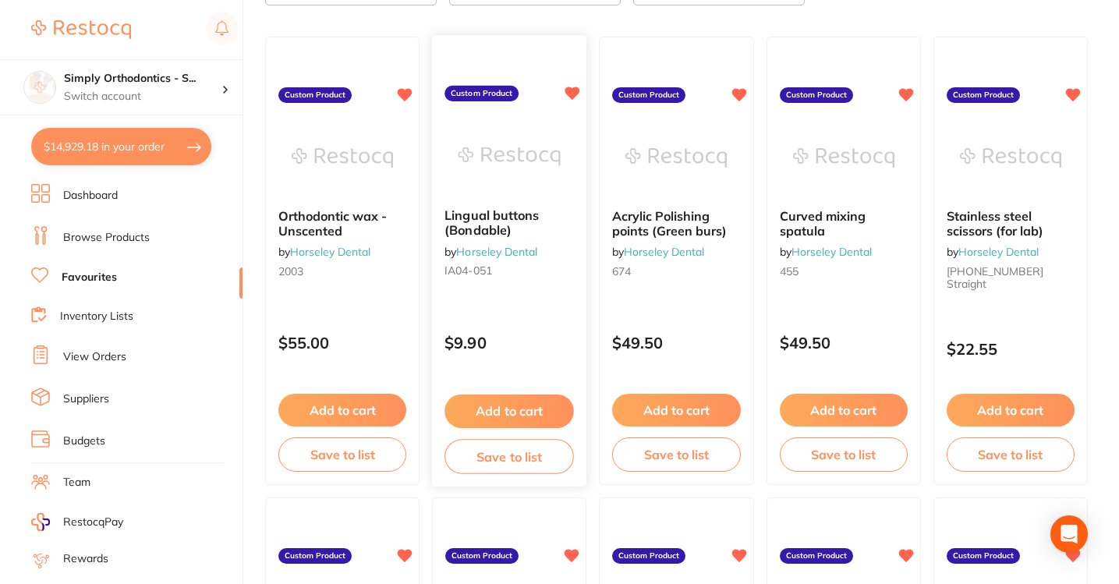
scroll to position [0, 0]
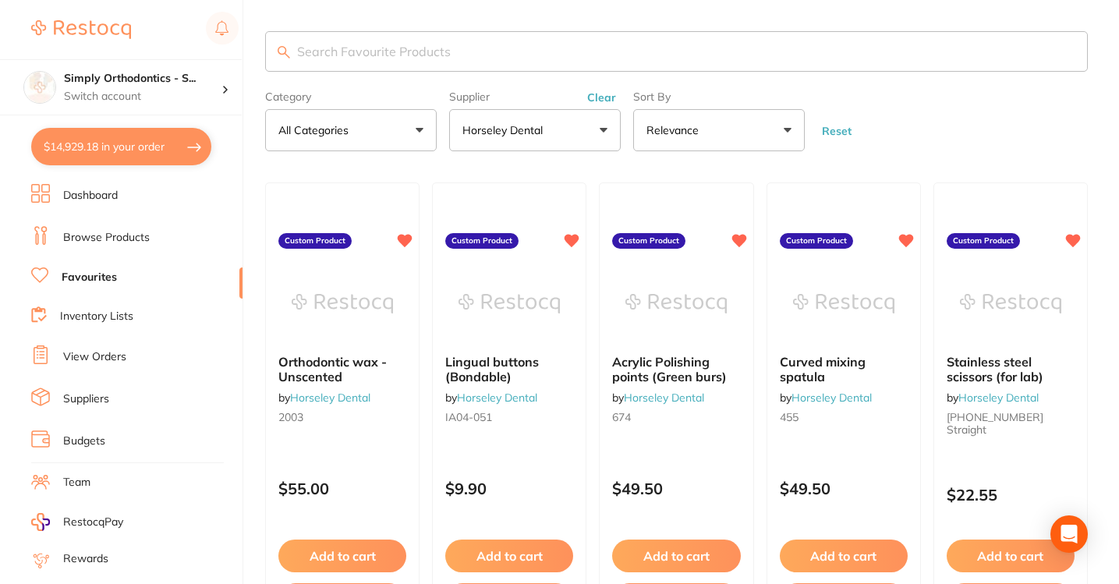
click at [586, 53] on input "search" at bounding box center [676, 51] width 823 height 41
type input "gloves"
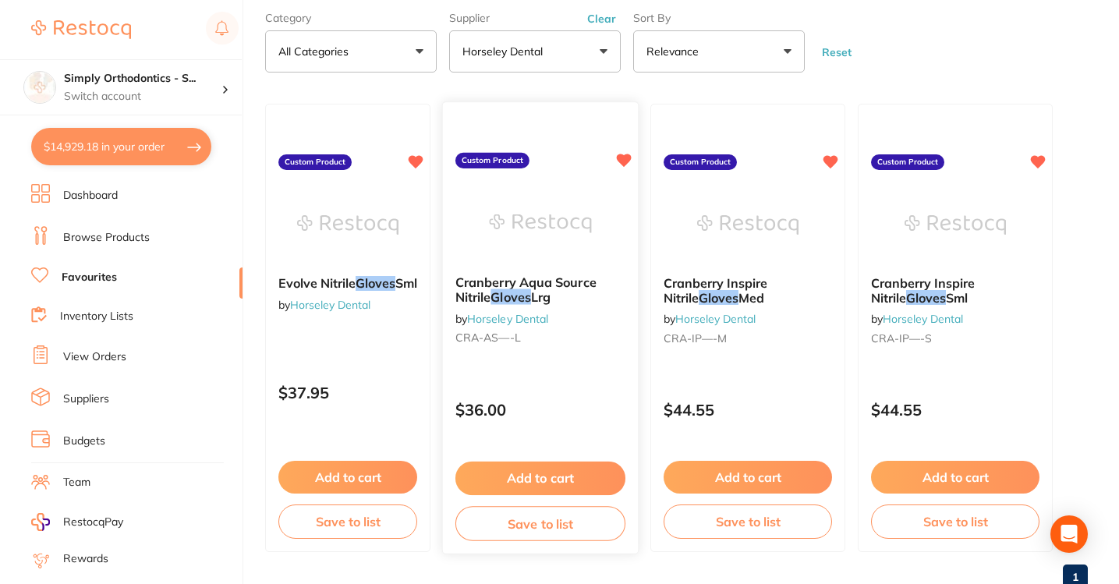
scroll to position [131, 0]
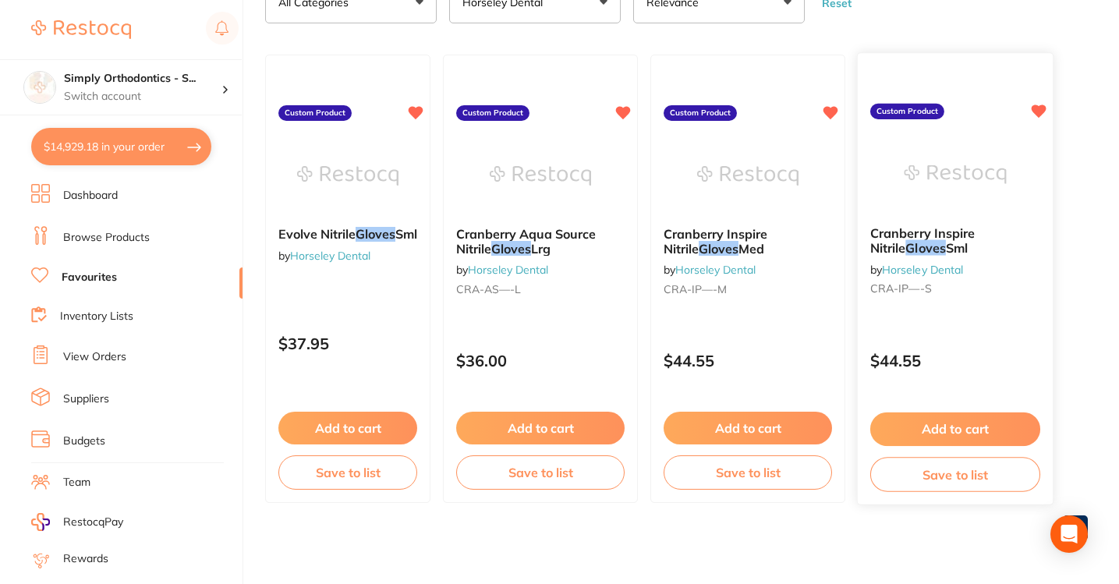
click at [988, 427] on button "Add to cart" at bounding box center [955, 430] width 170 height 34
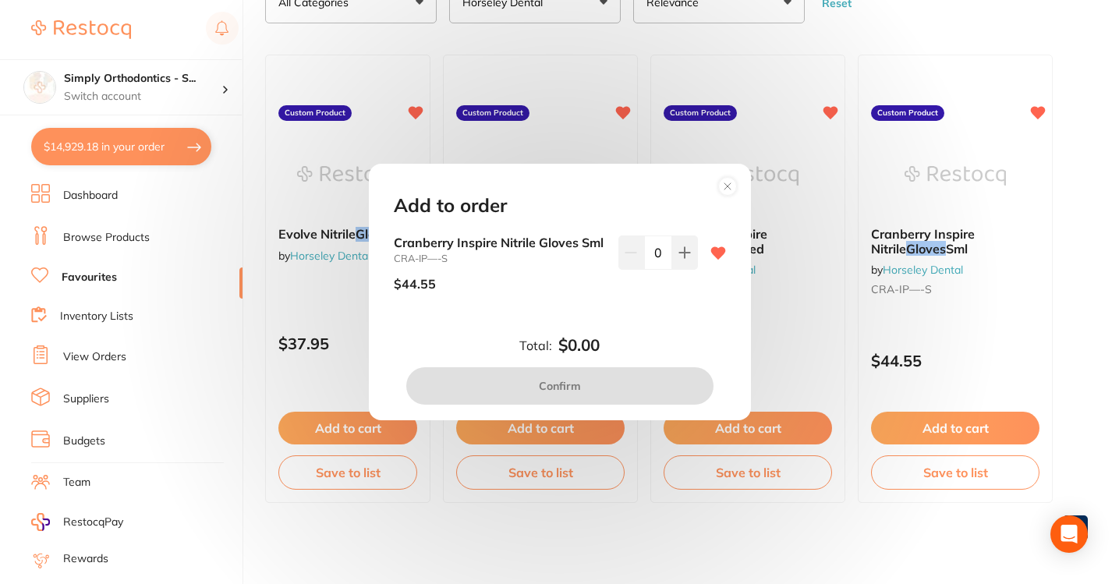
drag, startPoint x: 661, startPoint y: 243, endPoint x: 648, endPoint y: 243, distance: 13.3
click at [648, 243] on input "0" at bounding box center [658, 253] width 28 height 34
type input "20"
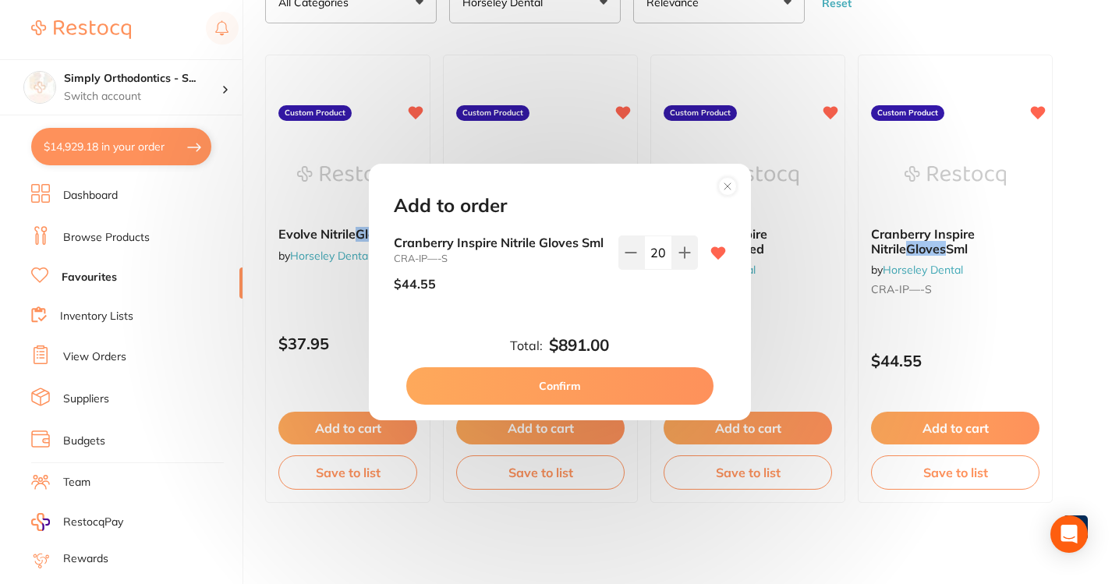
click at [643, 352] on div "Total: $891.00 Confirm" at bounding box center [560, 370] width 370 height 69
click at [615, 388] on button "Confirm" at bounding box center [559, 385] width 307 height 37
checkbox input "false"
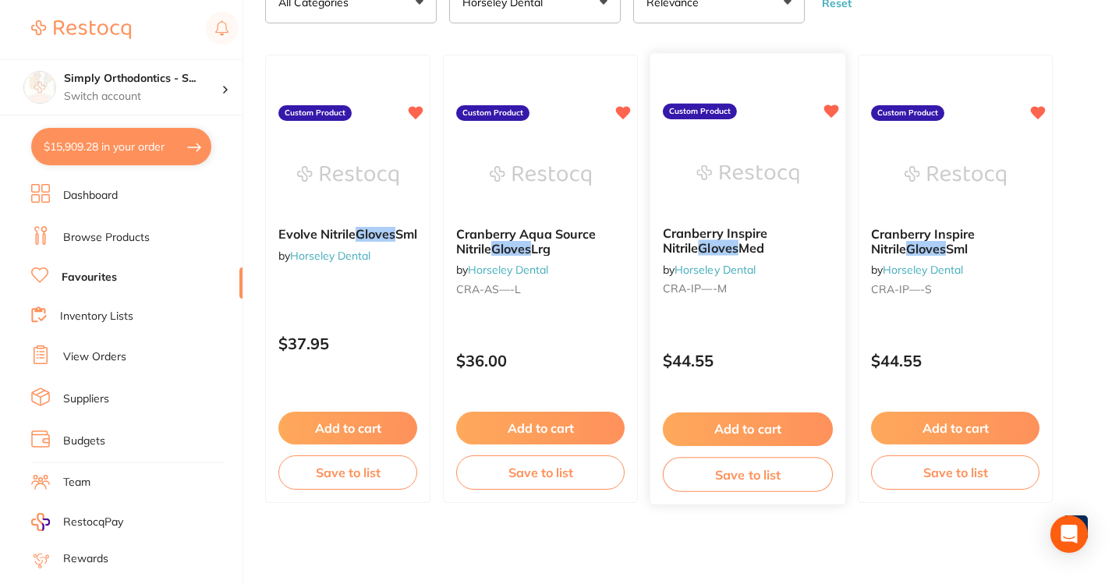
click at [759, 427] on button "Add to cart" at bounding box center [748, 430] width 170 height 34
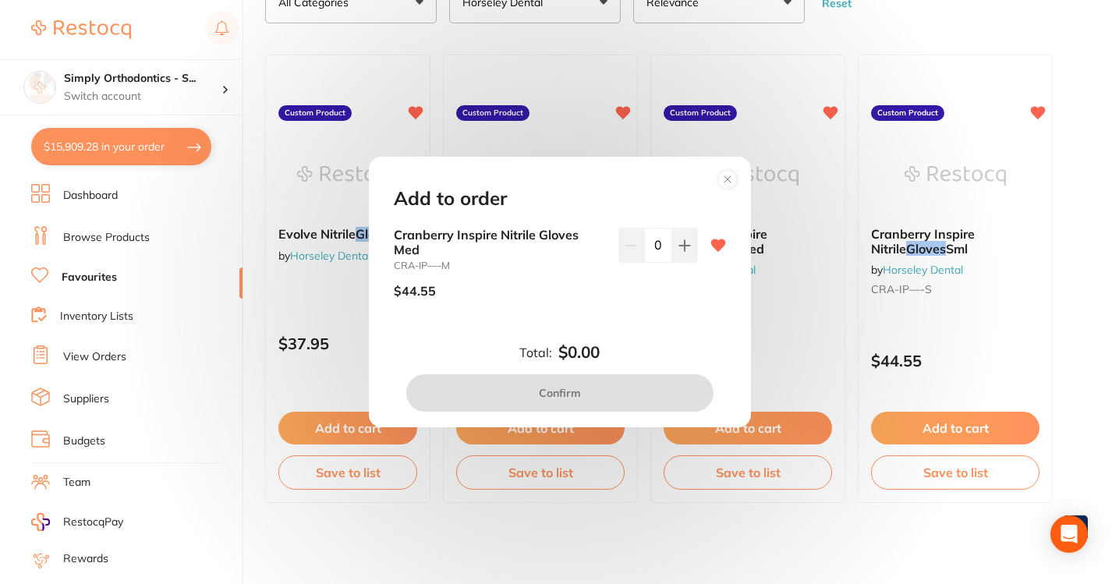
click at [650, 248] on input "0" at bounding box center [658, 245] width 28 height 34
type input "10"
click at [675, 293] on div "10" at bounding box center [658, 269] width 80 height 83
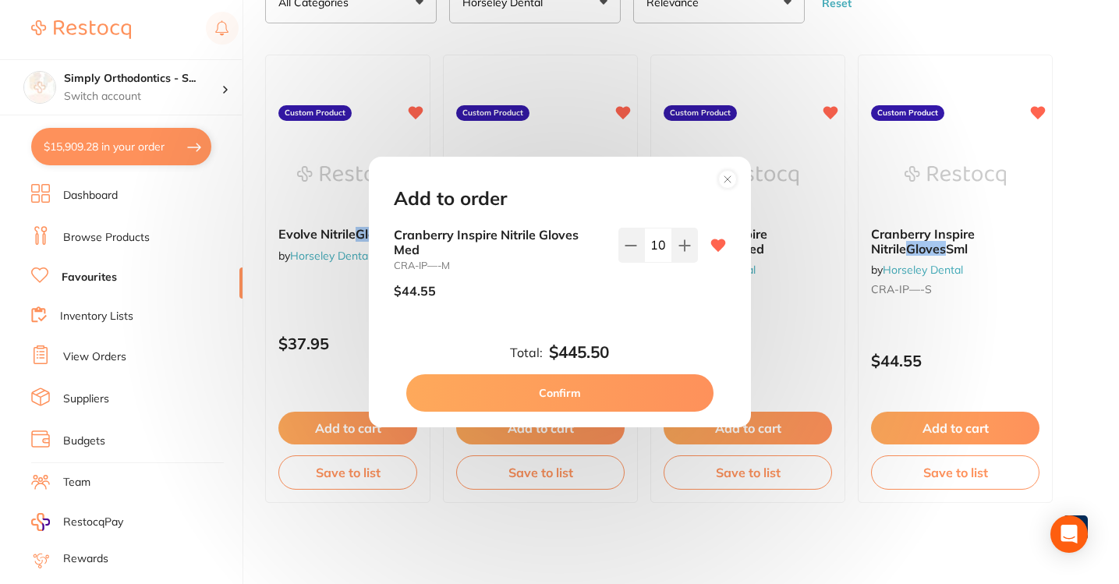
click at [624, 386] on button "Confirm" at bounding box center [559, 392] width 307 height 37
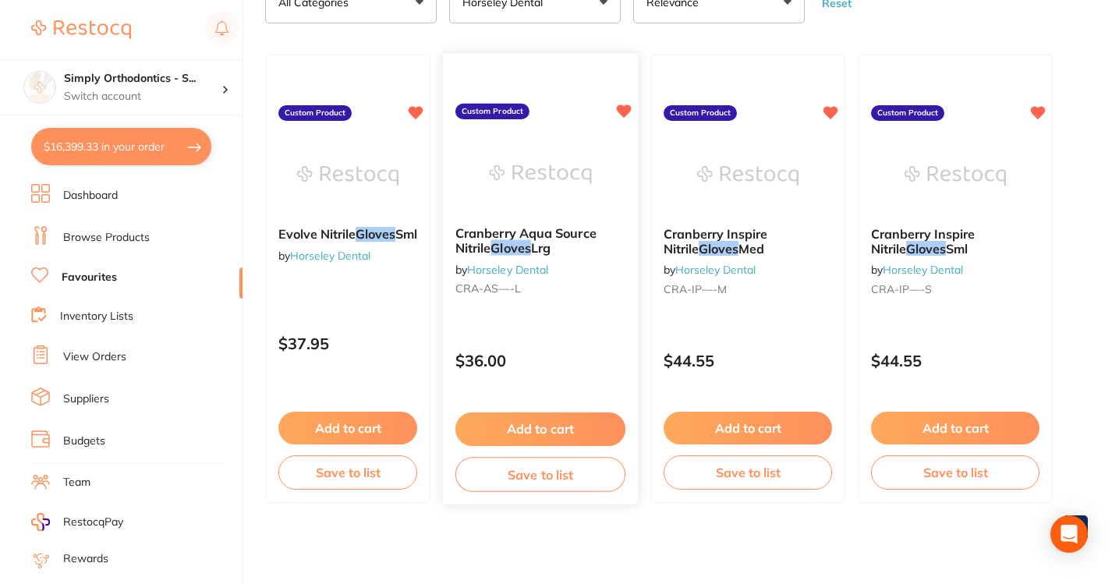
scroll to position [0, 0]
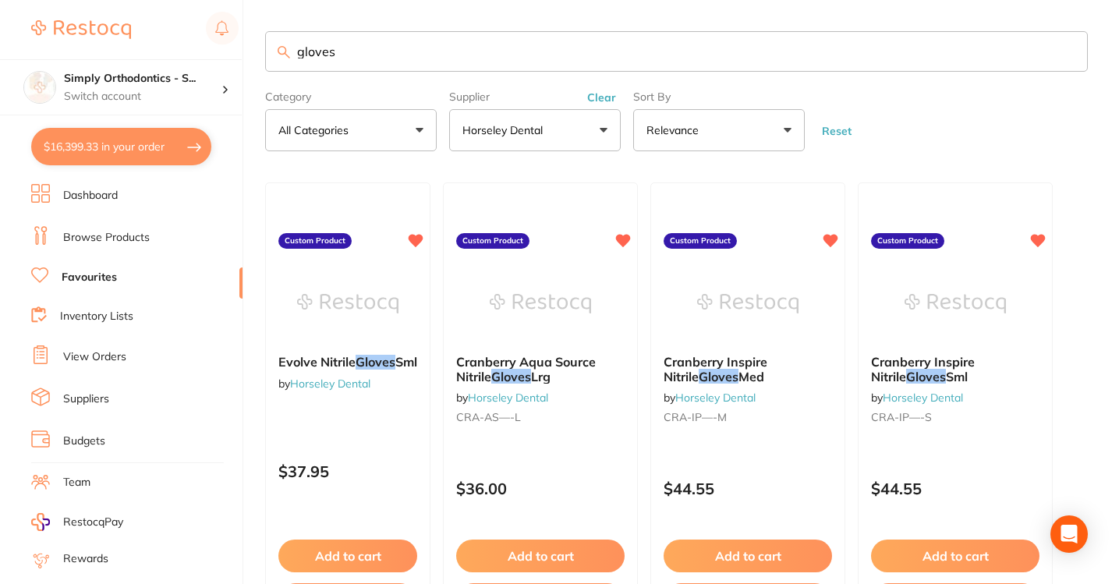
click at [1069, 49] on input "gloves" at bounding box center [676, 51] width 823 height 41
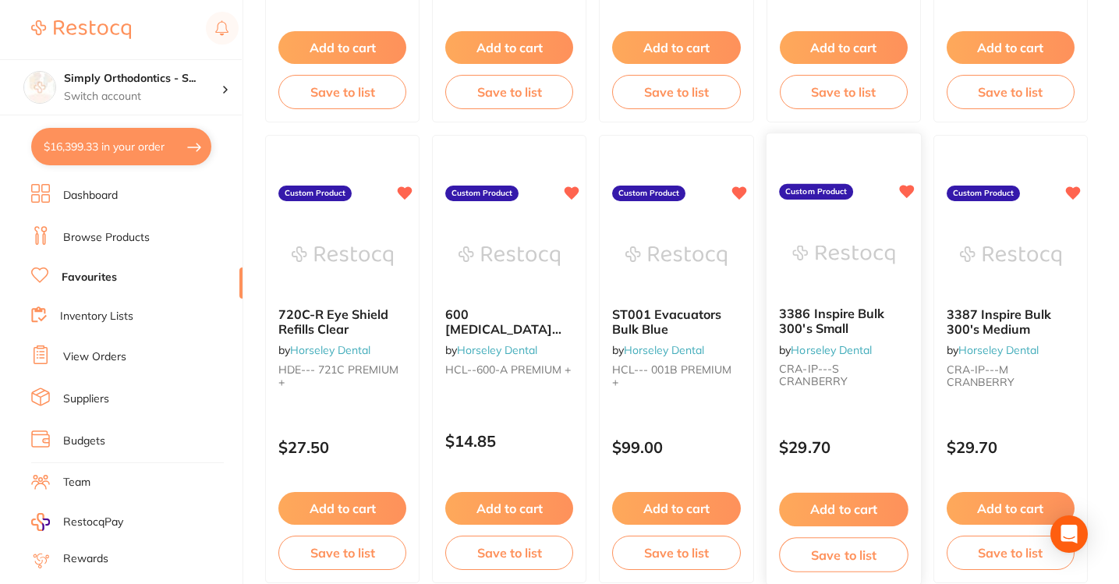
scroll to position [2814, 0]
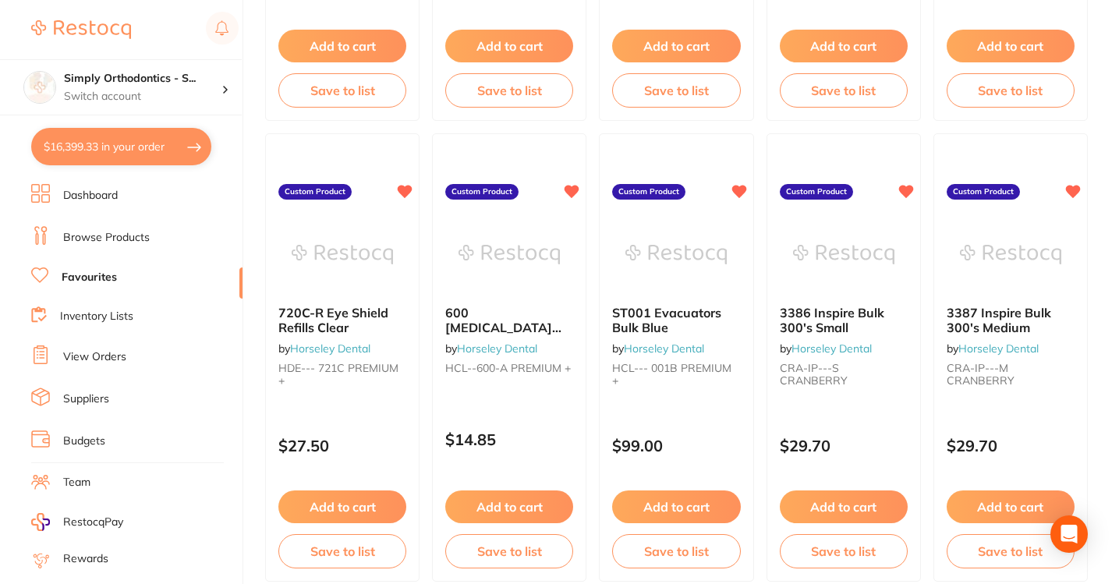
click at [136, 141] on button "$16,399.33 in your order" at bounding box center [121, 146] width 180 height 37
checkbox input "true"
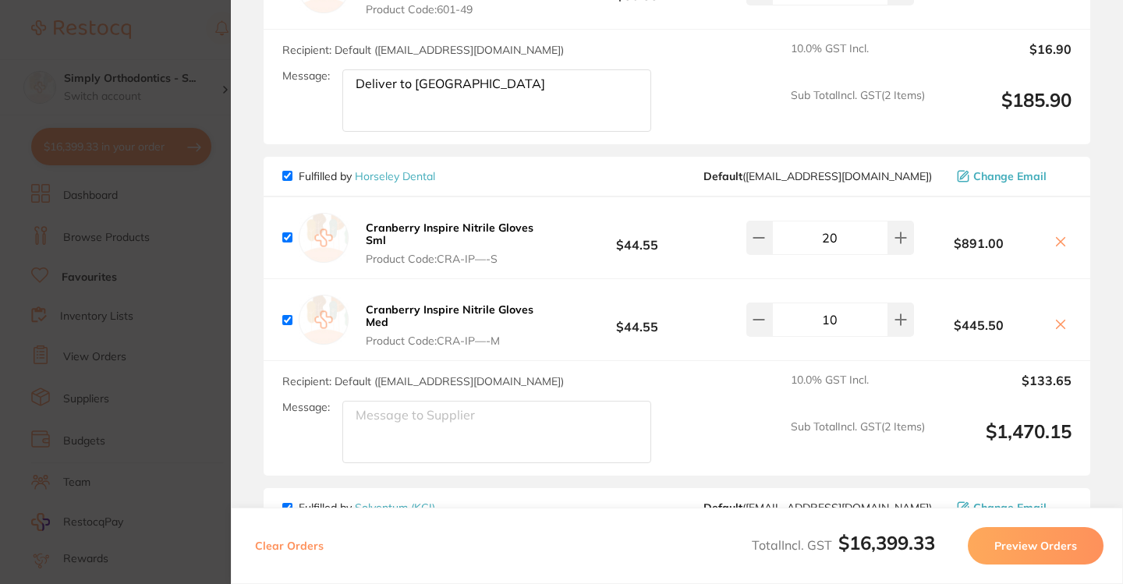
scroll to position [4439, 0]
click at [459, 246] on b "Cranberry Inspire Nitrile Gloves Sml" at bounding box center [450, 232] width 168 height 27
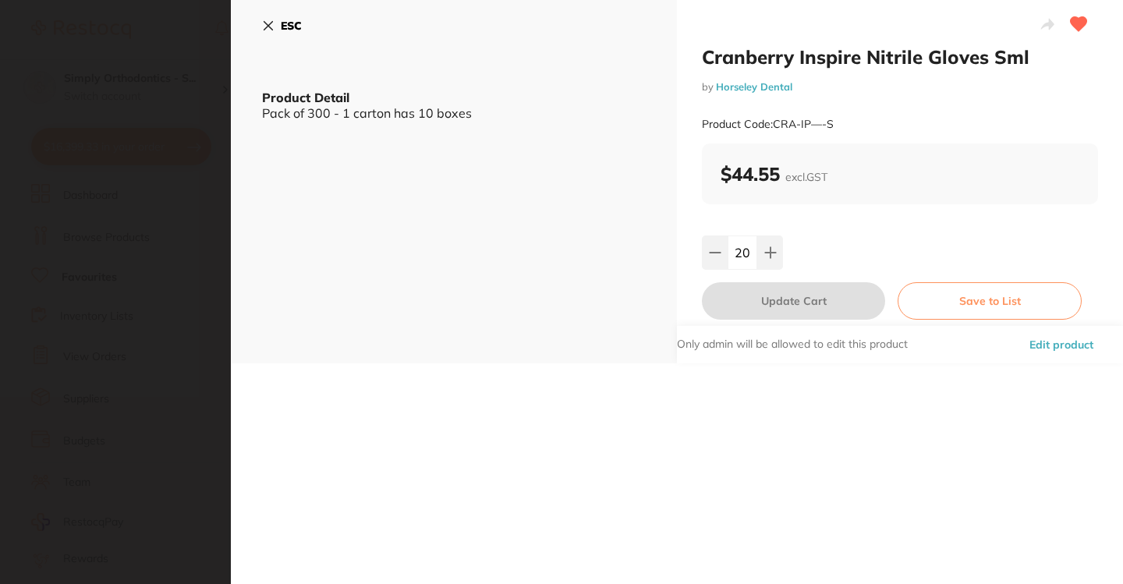
click at [261, 22] on div "ESC Product Detail Pack of 300 - 1 carton has 10 boxes" at bounding box center [454, 181] width 446 height 363
click at [267, 21] on icon at bounding box center [268, 25] width 12 height 12
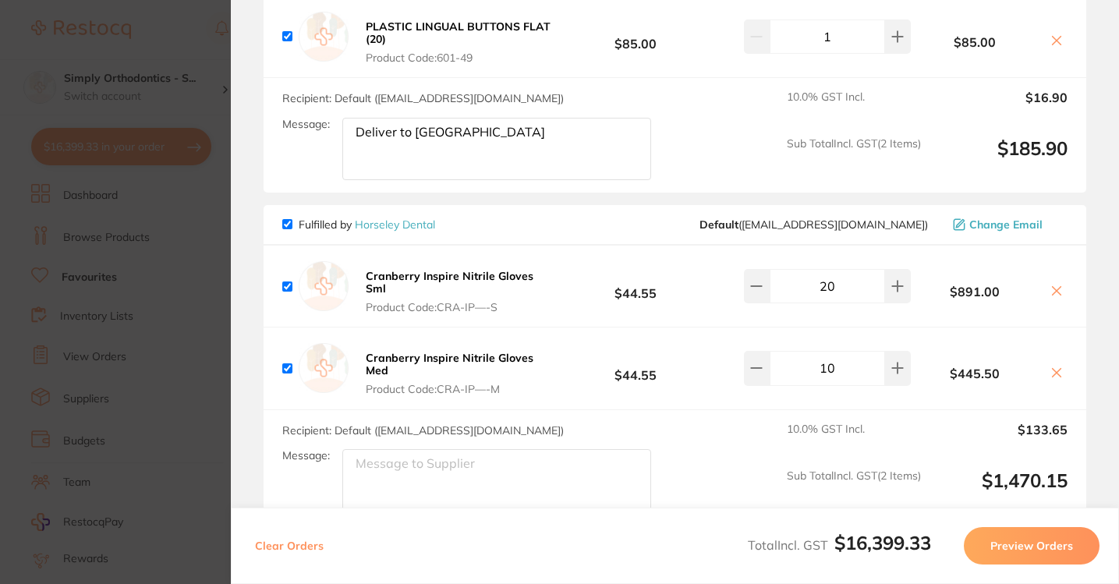
click at [207, 41] on section "Update RRP Set your pre negotiated price for this item. Item Agreed RRP (excl. …" at bounding box center [559, 292] width 1119 height 584
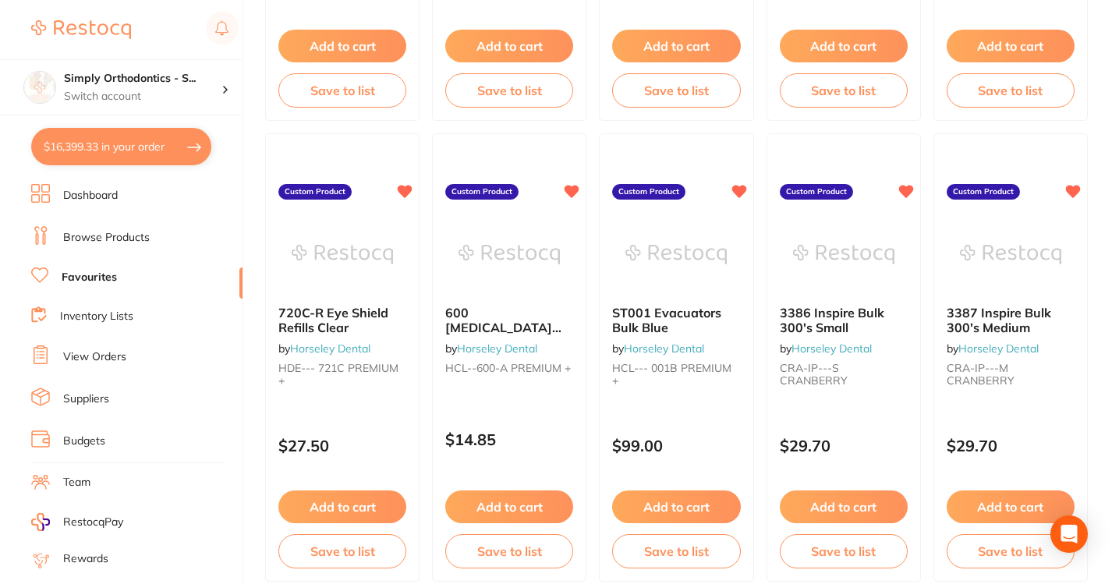
click at [146, 151] on button "$16,399.33 in your order" at bounding box center [121, 146] width 180 height 37
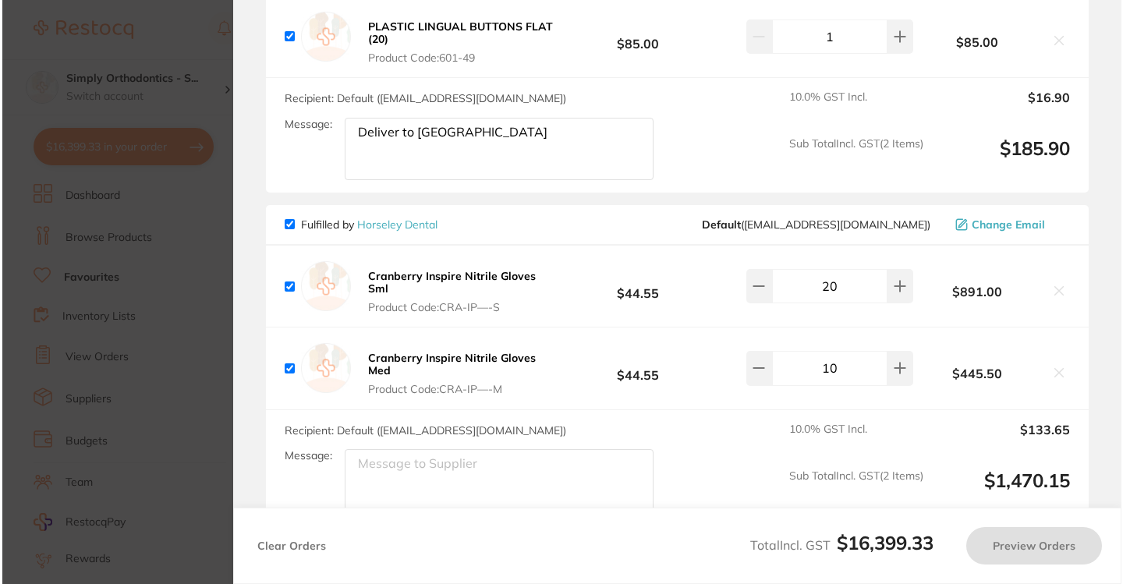
scroll to position [0, 0]
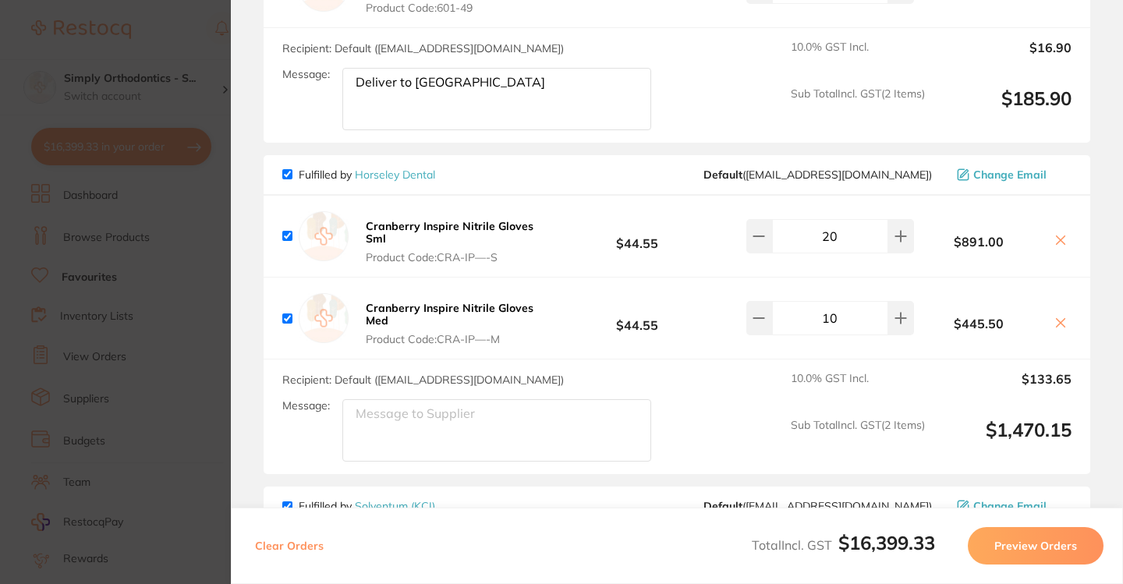
click at [1057, 329] on icon at bounding box center [1060, 323] width 12 height 12
checkbox input "false"
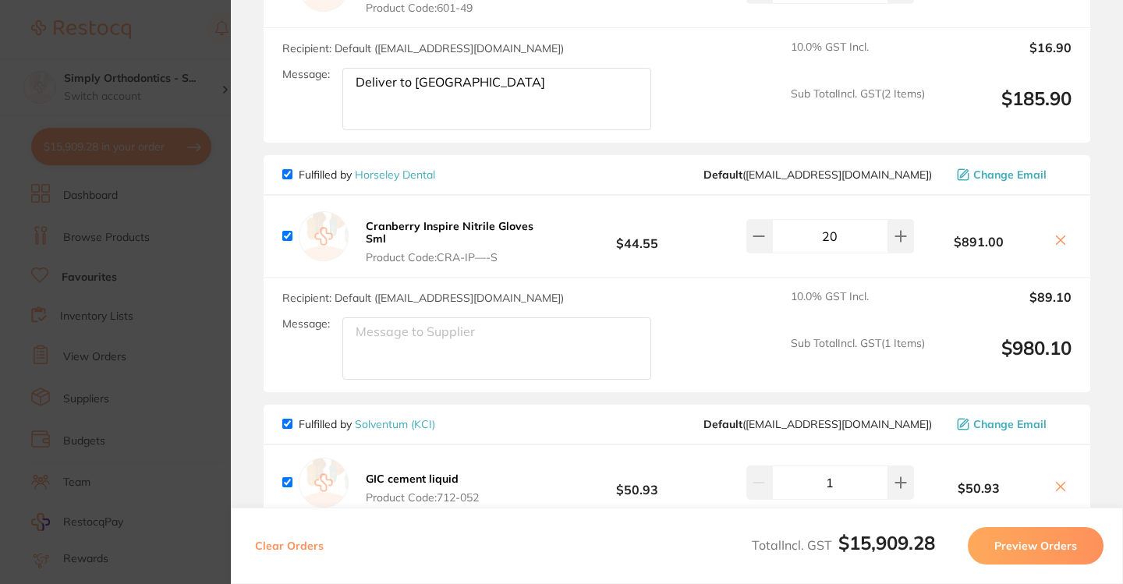
click at [1053, 250] on button at bounding box center [1061, 241] width 22 height 16
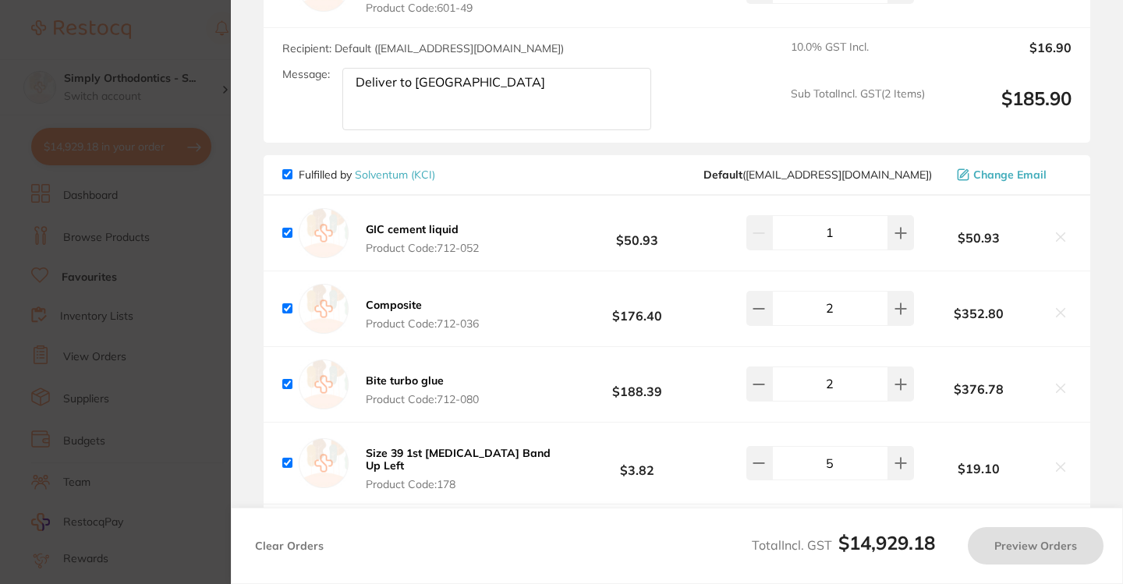
click at [185, 37] on section "Update RRP Set your pre negotiated price for this item. Item Agreed RRP (excl. …" at bounding box center [561, 292] width 1123 height 584
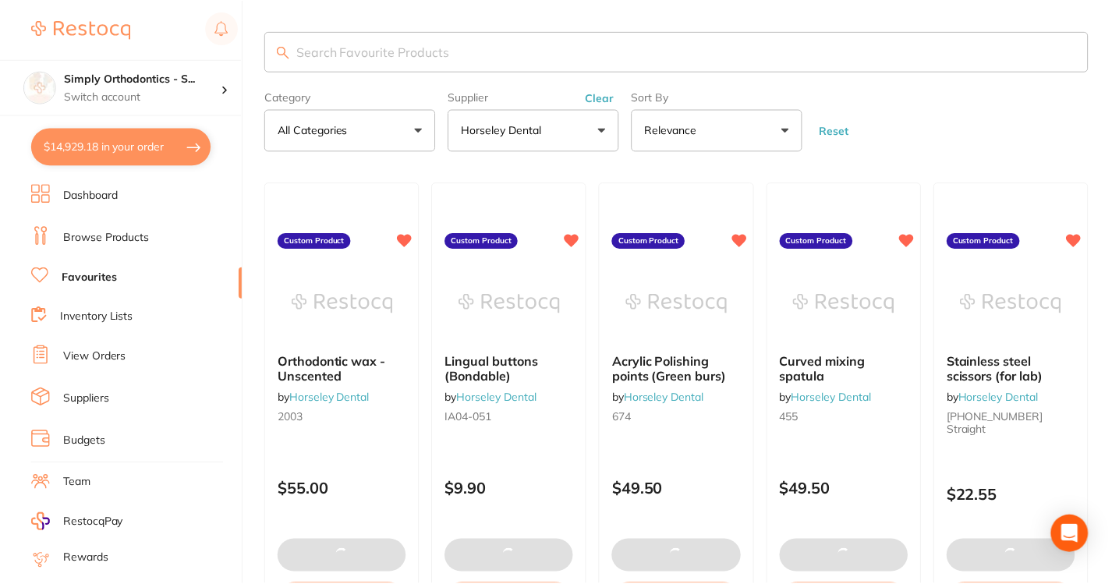
scroll to position [2814, 0]
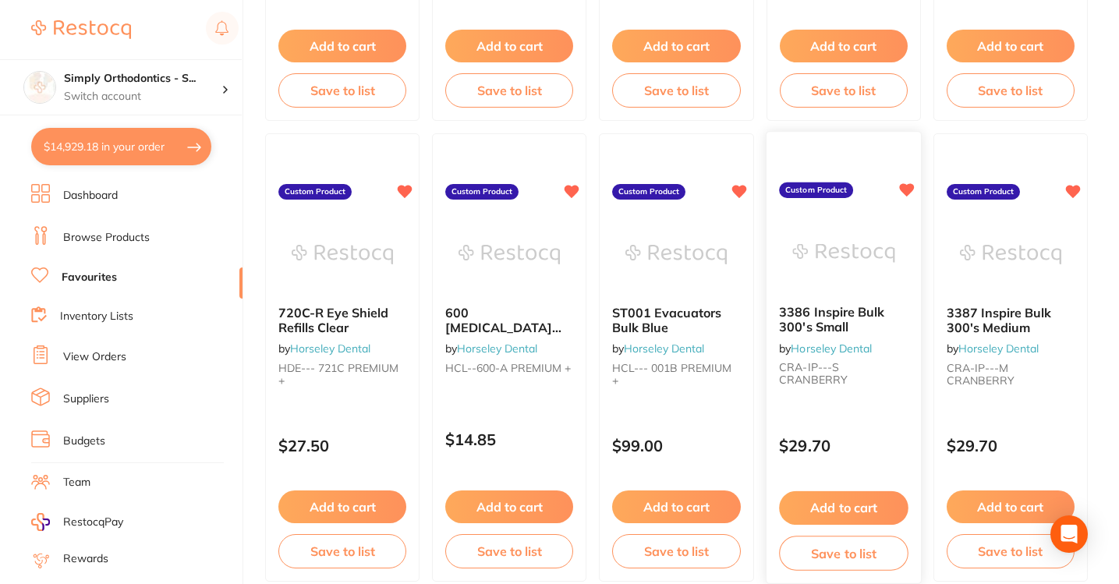
click at [831, 508] on button "Add to cart" at bounding box center [843, 508] width 129 height 34
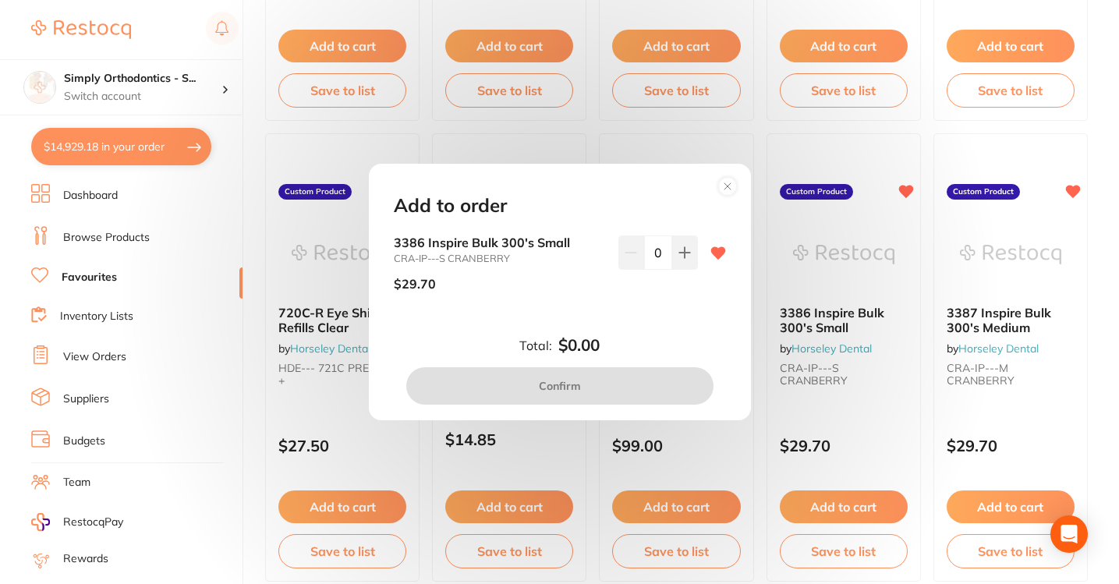
click at [653, 250] on input "0" at bounding box center [658, 253] width 28 height 34
click at [653, 251] on input "0" at bounding box center [658, 253] width 28 height 34
type input "20"
click at [645, 333] on div "Add to order 3386 Inspire Bulk 300's Small CRA-IP---S CRANBERRY $29.70 20 Total…" at bounding box center [560, 292] width 382 height 257
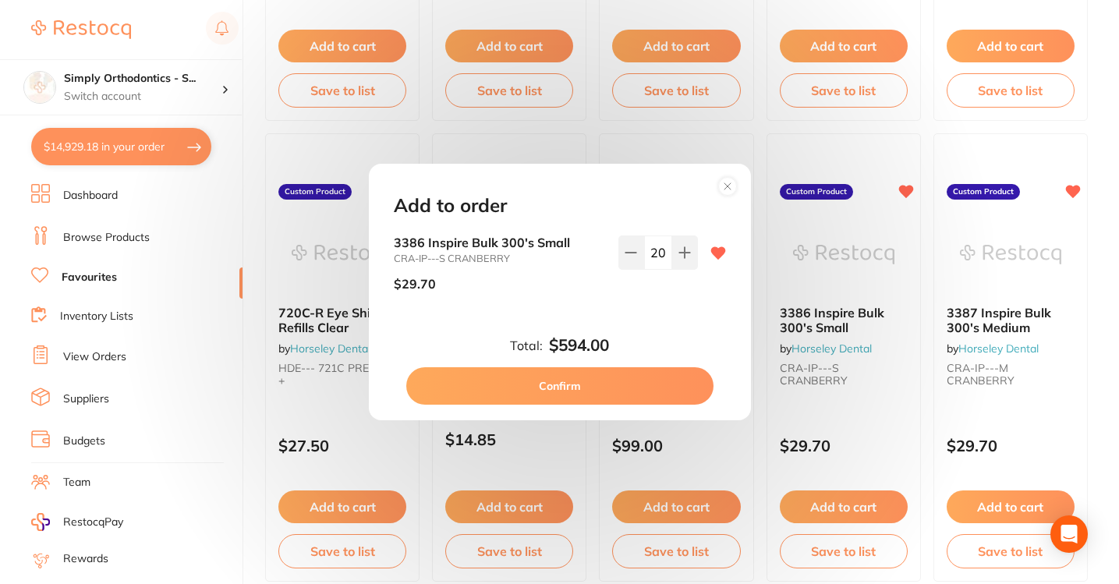
click at [609, 384] on button "Confirm" at bounding box center [559, 385] width 307 height 37
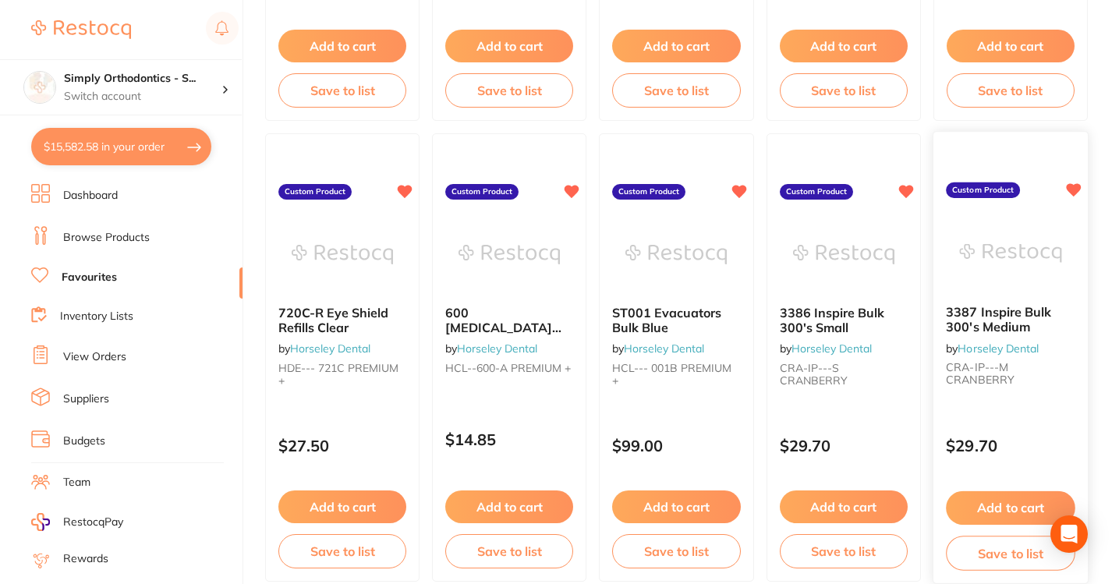
click at [1013, 508] on button "Add to cart" at bounding box center [1010, 508] width 129 height 34
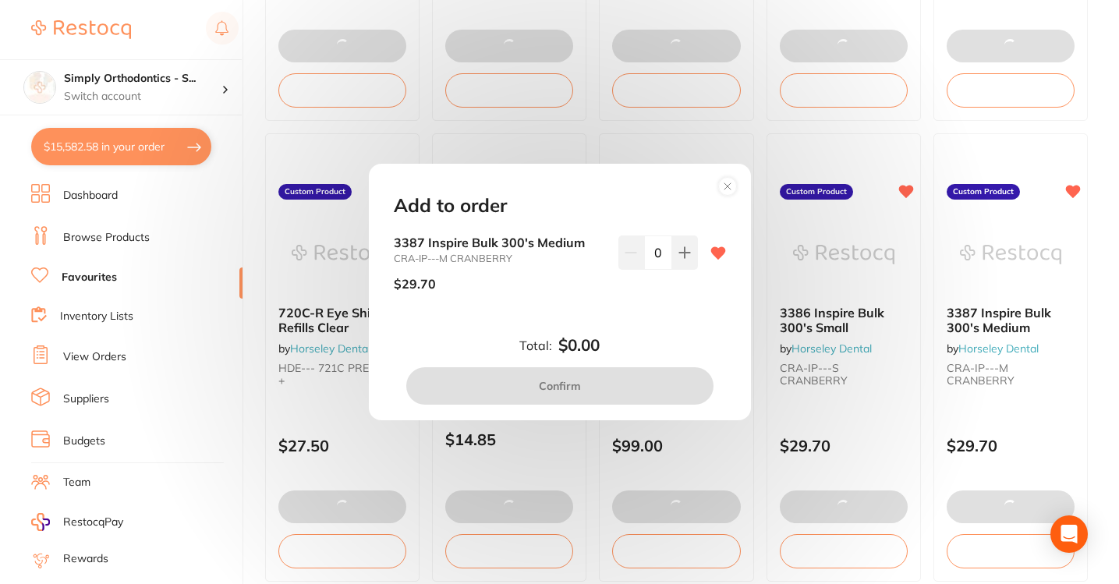
click at [652, 254] on input "0" at bounding box center [658, 253] width 28 height 34
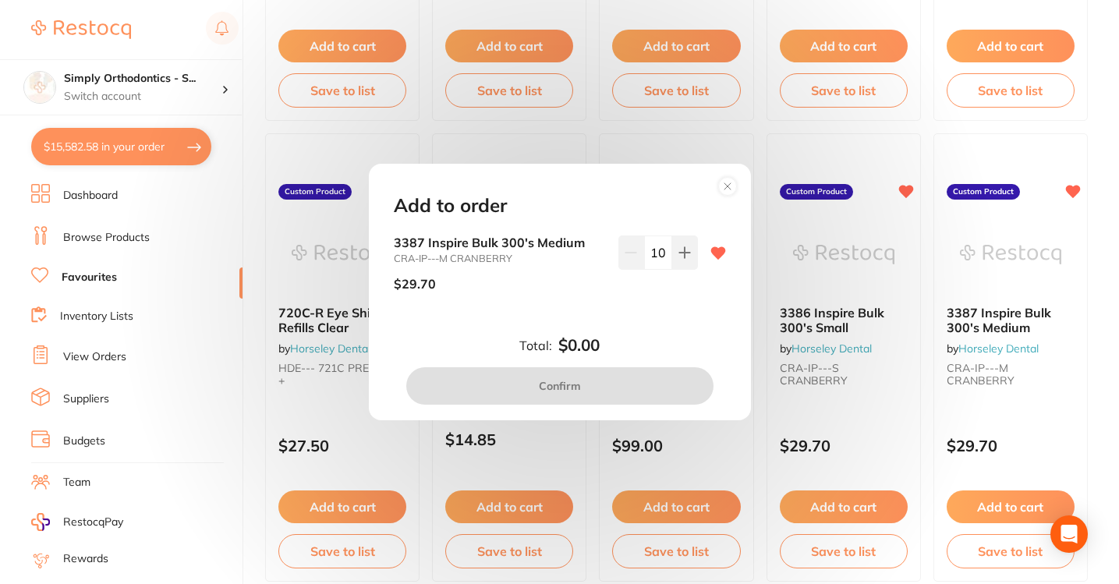
type input "10"
click at [643, 328] on div "Add to order 3387 Inspire Bulk 300's Medium CRA-IP---M CRANBERRY $29.70 10 Tota…" at bounding box center [560, 292] width 382 height 257
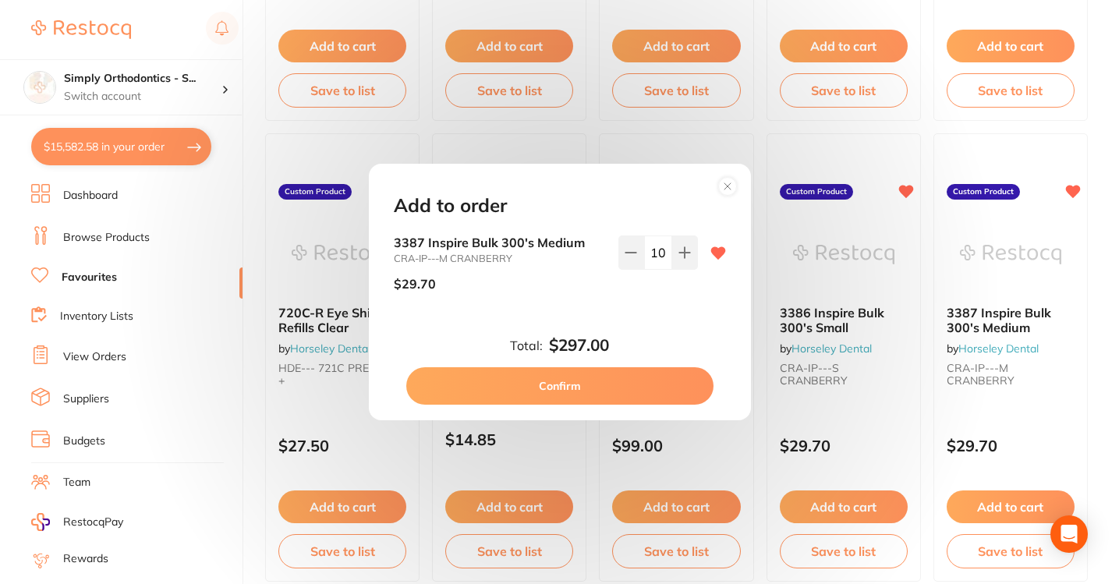
click at [627, 388] on button "Confirm" at bounding box center [559, 385] width 307 height 37
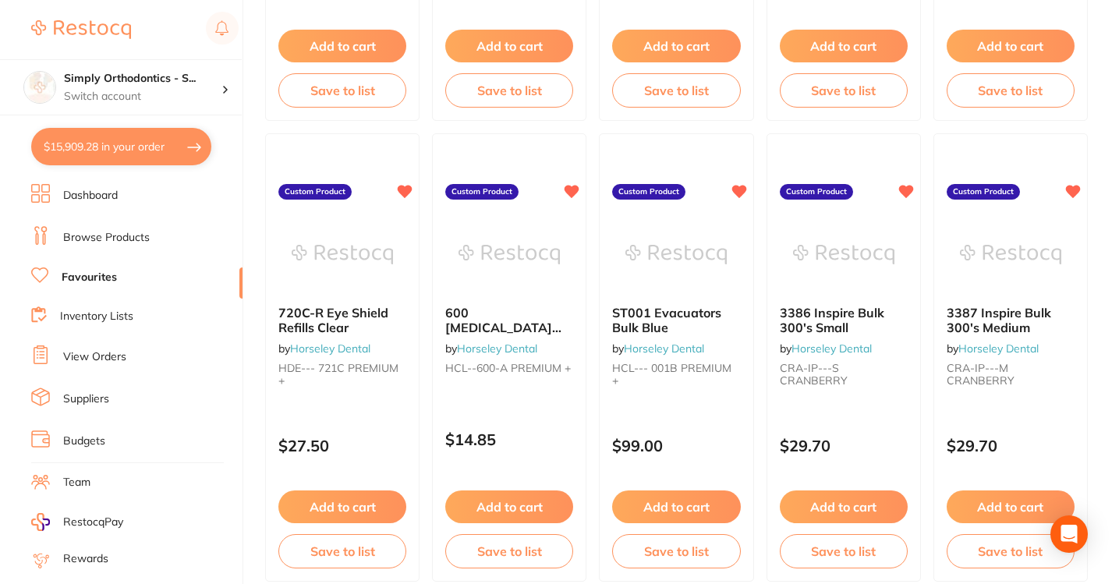
checkbox input "true"
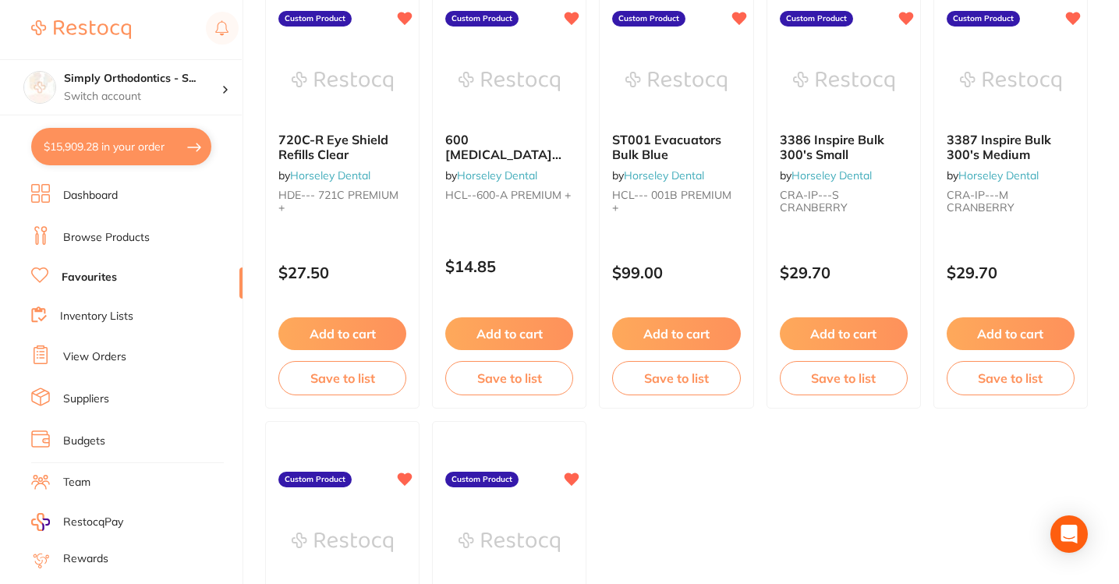
scroll to position [2984, 0]
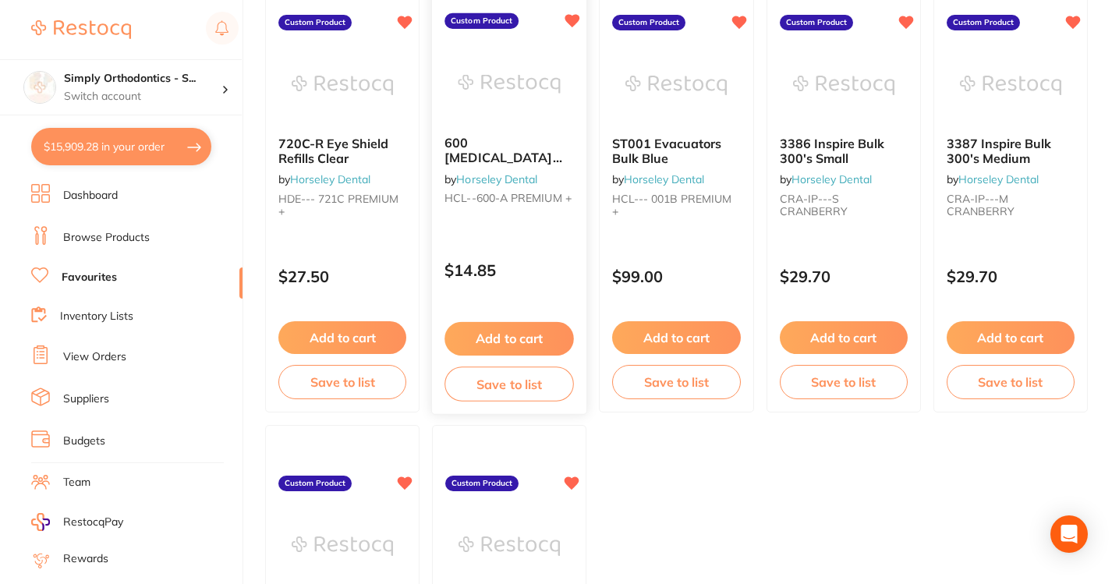
click at [524, 312] on div "600 [MEDICAL_DATA] Boxes 10's Ass by Horseley Dental HCL--600-A PREMIUM + Custo…" at bounding box center [509, 189] width 156 height 453
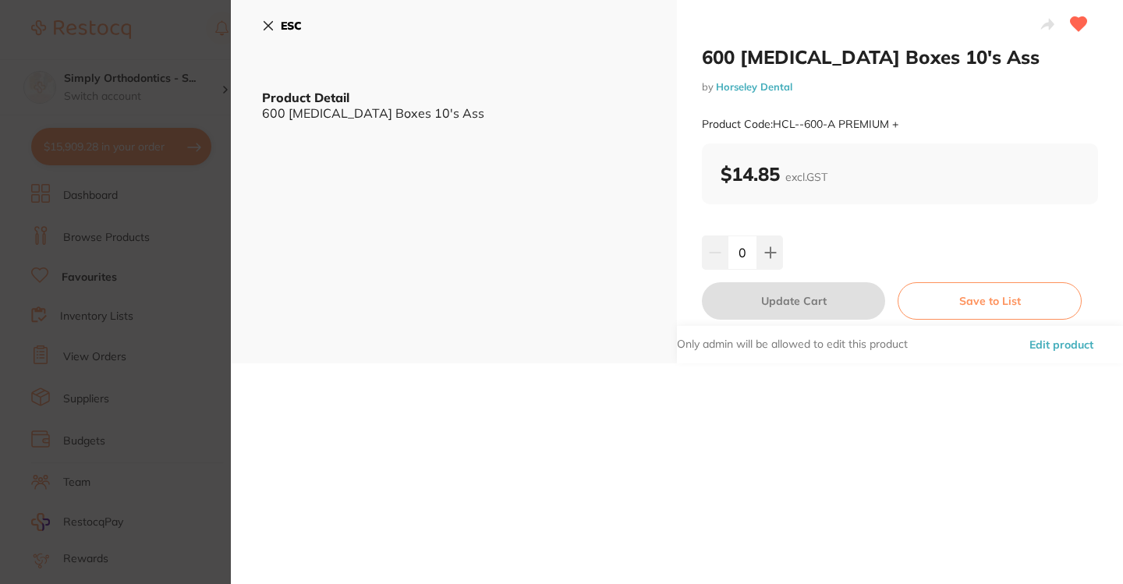
click at [265, 24] on icon at bounding box center [268, 25] width 12 height 12
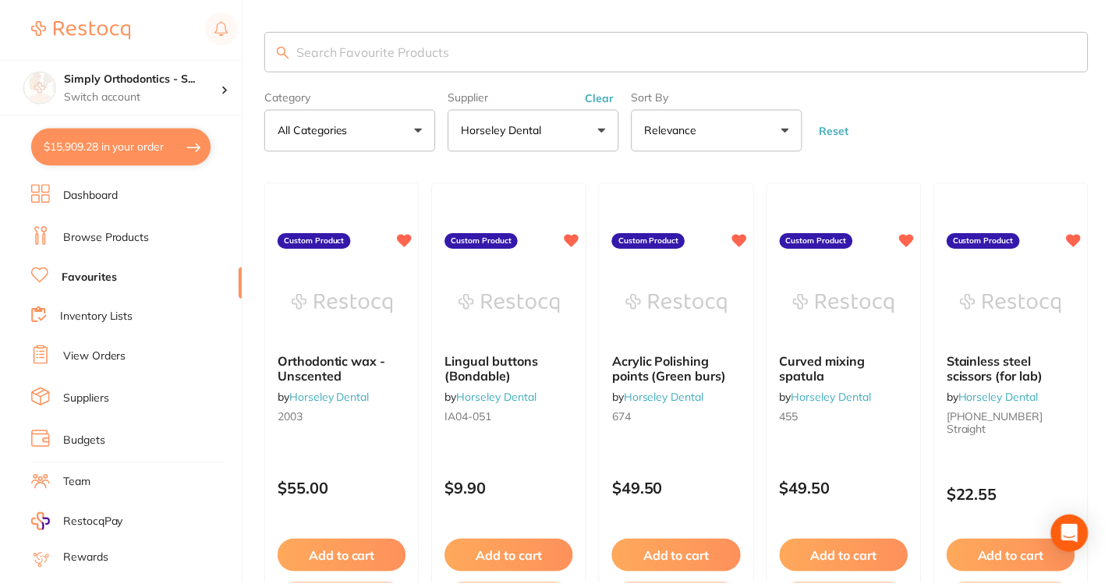
scroll to position [2984, 0]
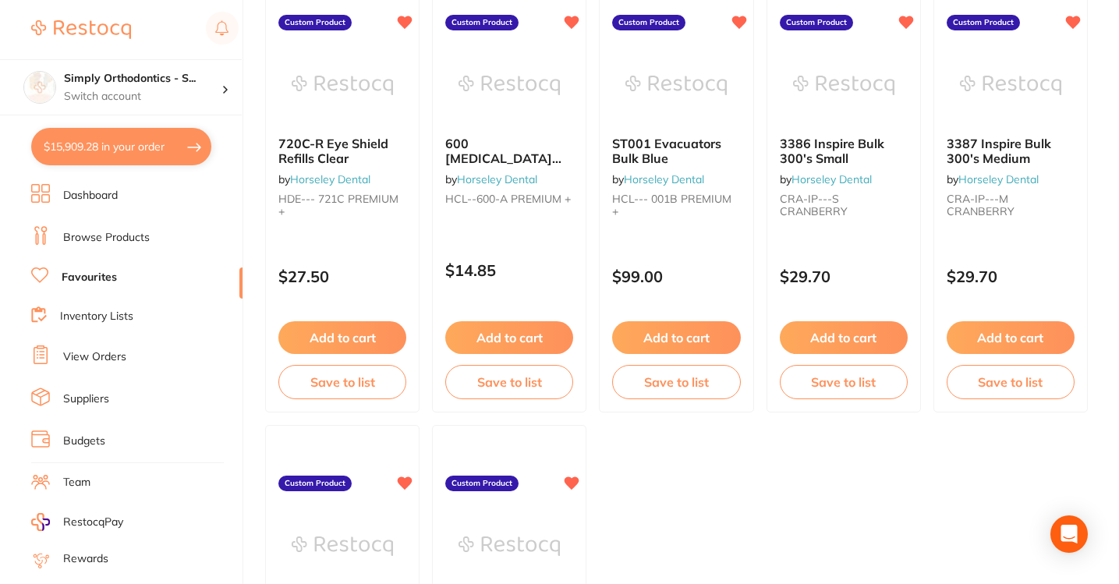
click at [106, 349] on link "View Orders" at bounding box center [94, 357] width 63 height 16
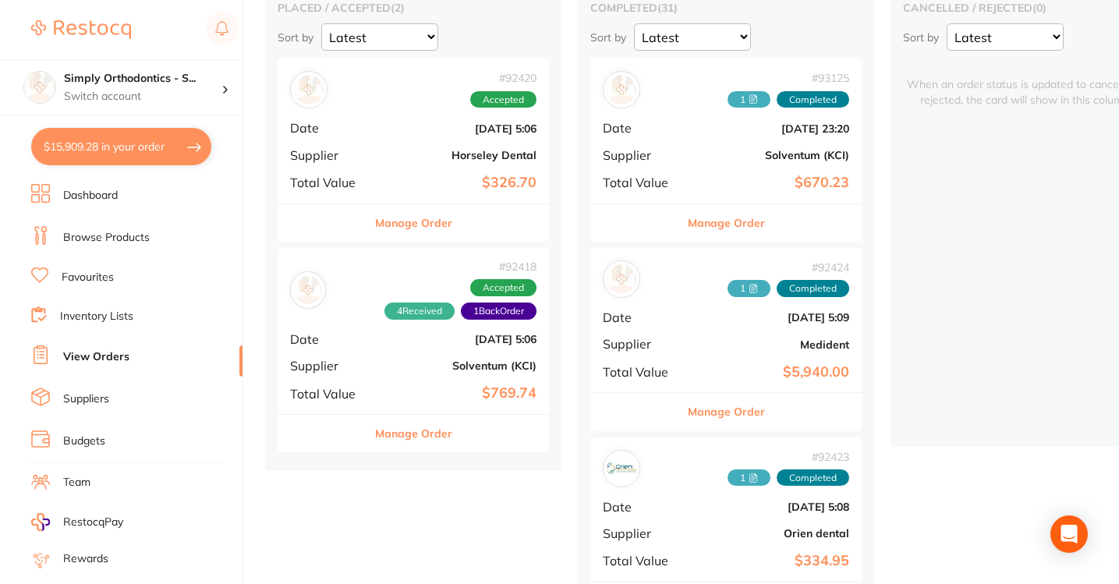
scroll to position [158, 0]
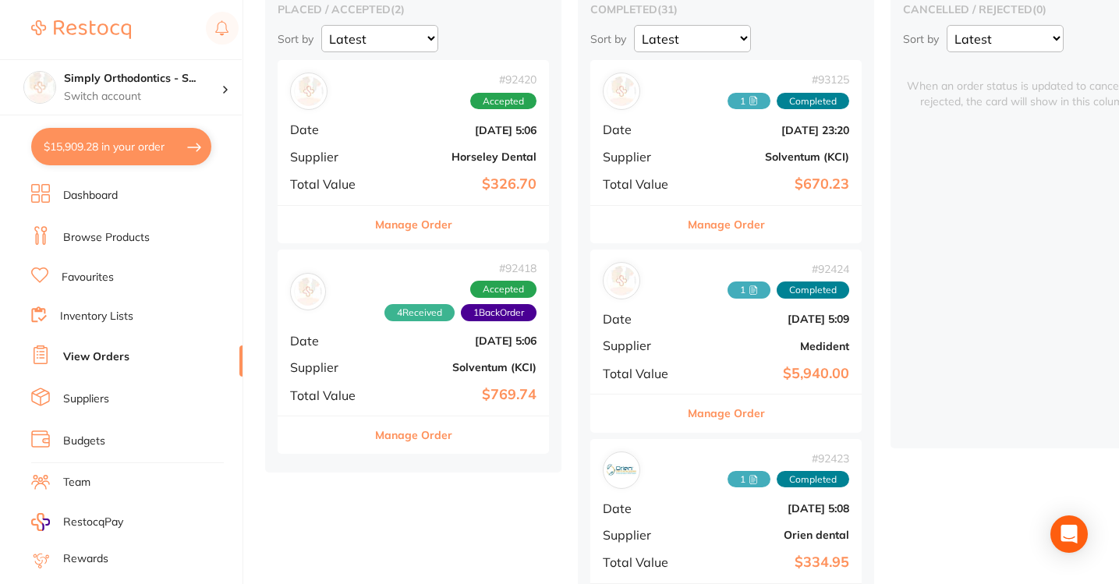
click at [394, 361] on b "Solventum (KCI)" at bounding box center [459, 367] width 156 height 12
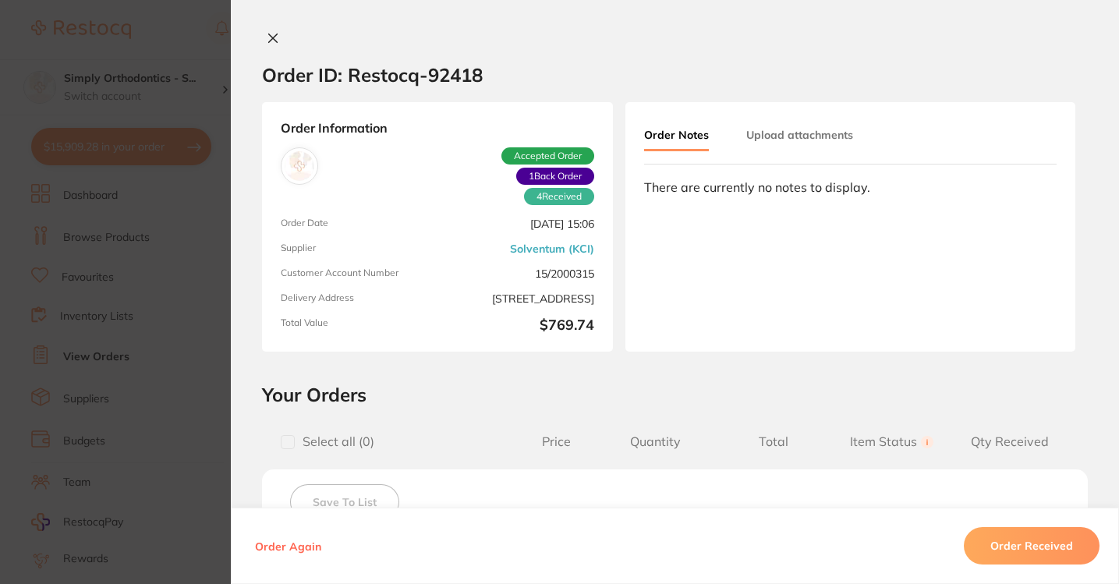
click at [267, 39] on icon at bounding box center [273, 38] width 12 height 12
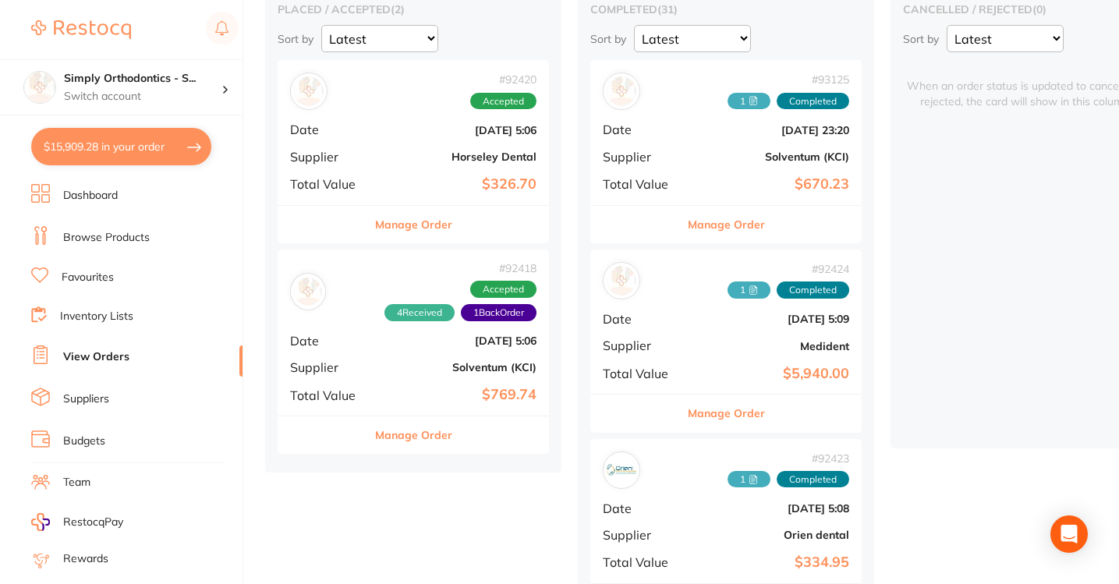
click at [419, 159] on b "Horseley Dental" at bounding box center [459, 157] width 156 height 12
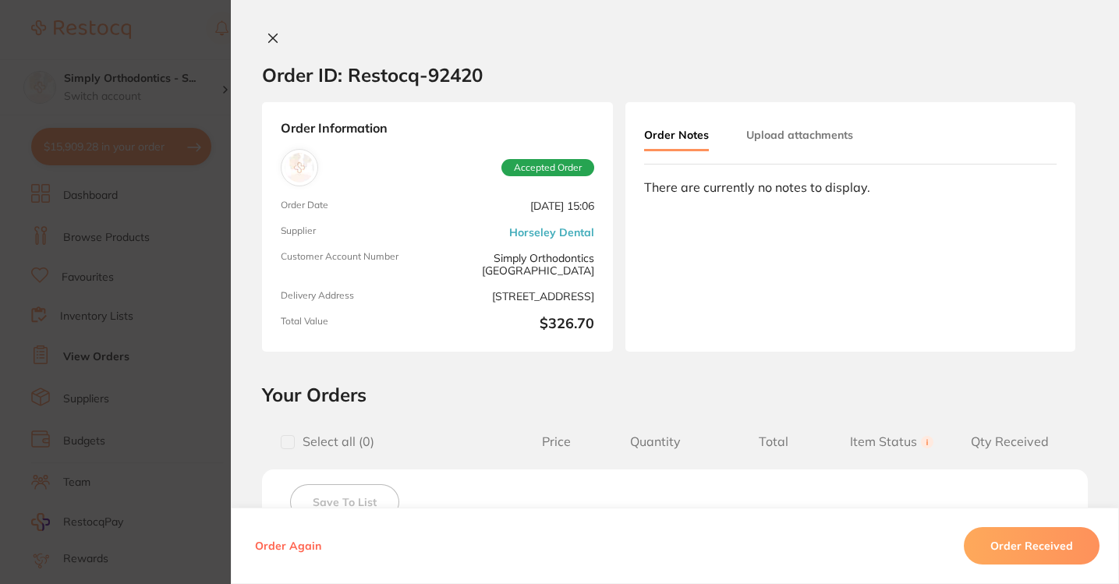
click at [267, 37] on icon at bounding box center [273, 38] width 12 height 12
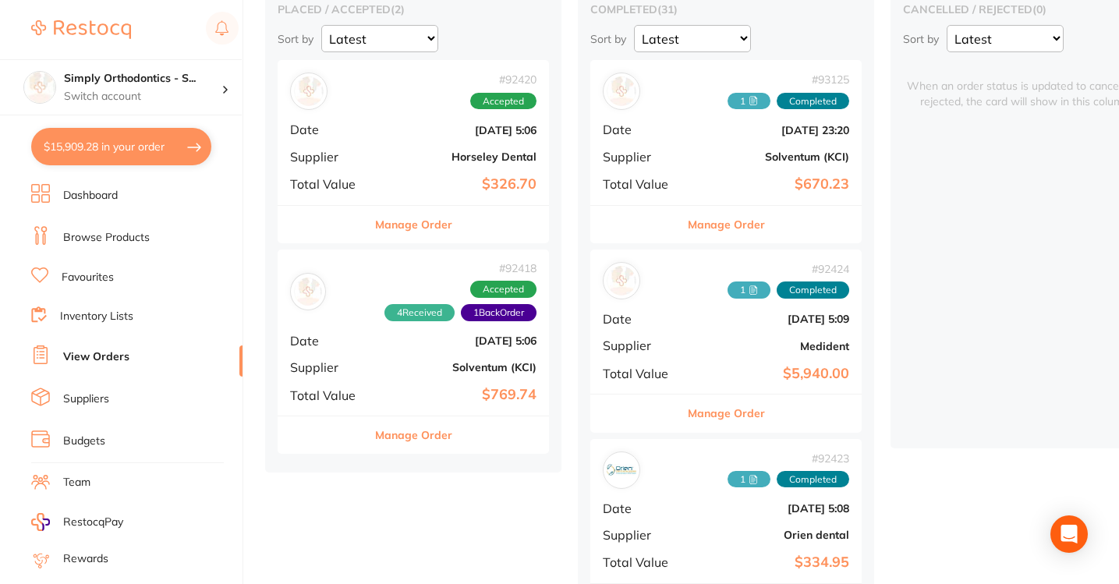
click at [114, 275] on link "Favourites" at bounding box center [88, 278] width 52 height 16
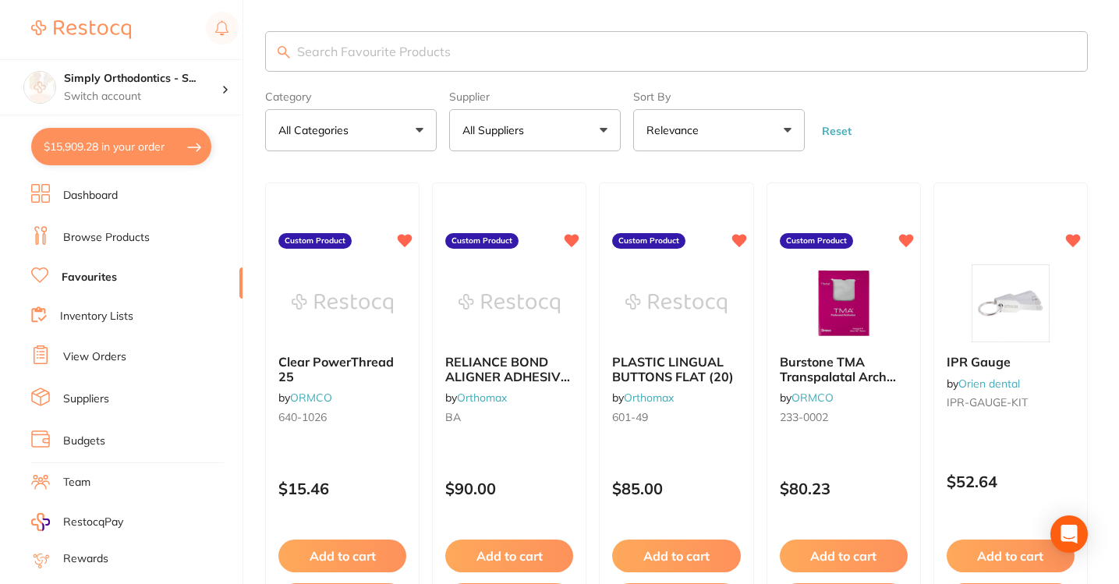
click at [574, 138] on button "All Suppliers" at bounding box center [535, 130] width 172 height 42
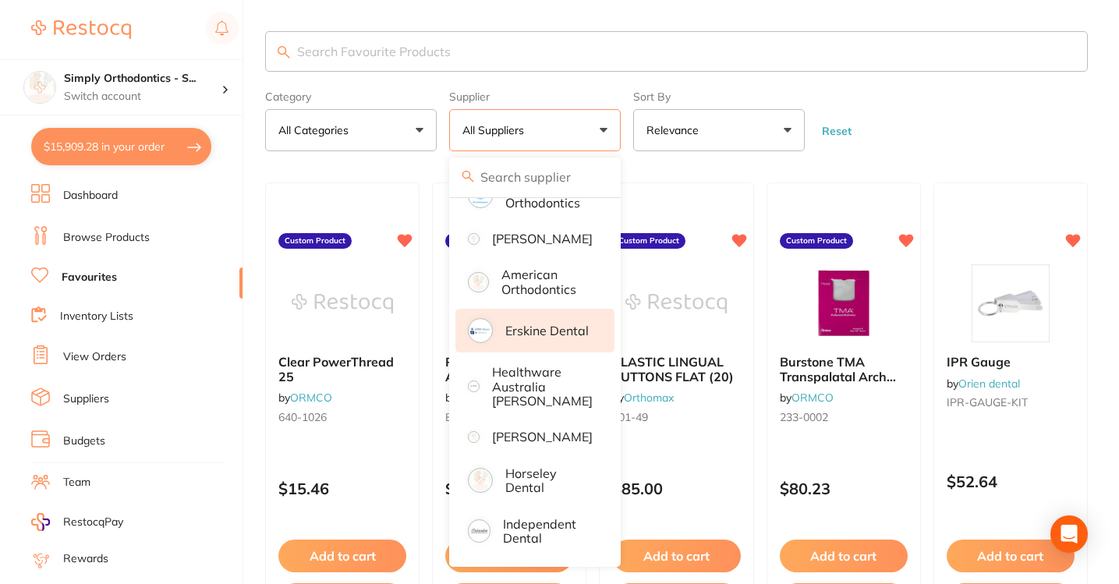
scroll to position [82, 0]
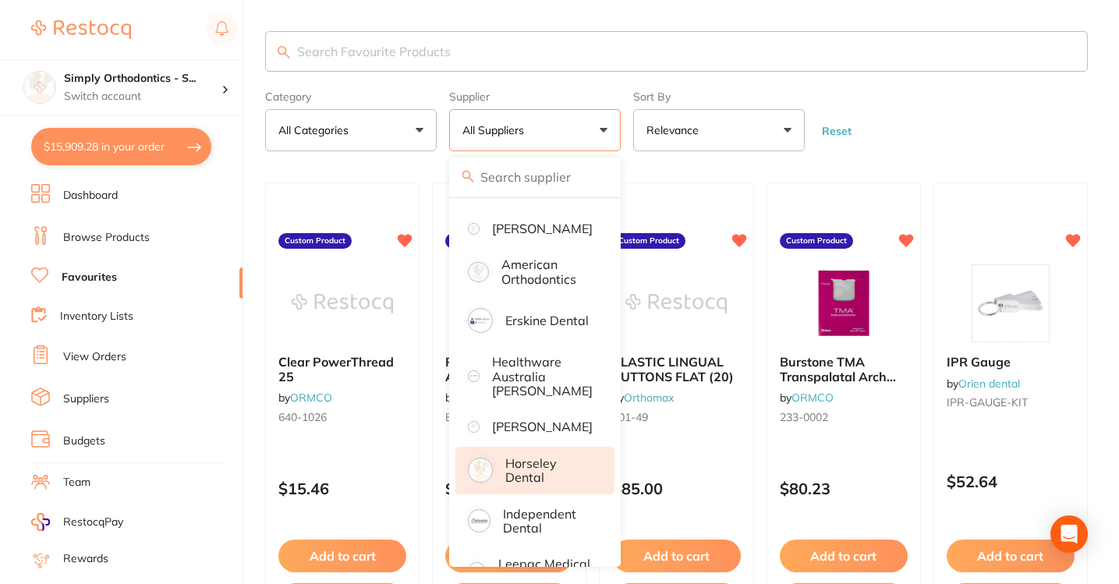
click at [526, 485] on p "Horseley Dental" at bounding box center [548, 470] width 87 height 29
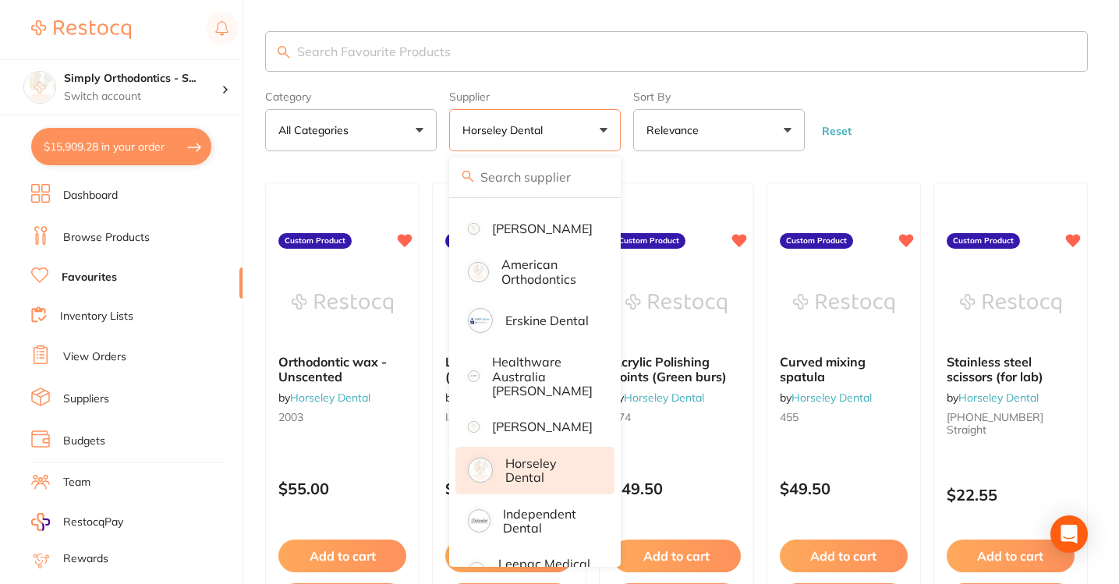
click at [970, 145] on form "Category All Categories All Categories No categories found Clear Category false…" at bounding box center [676, 117] width 823 height 67
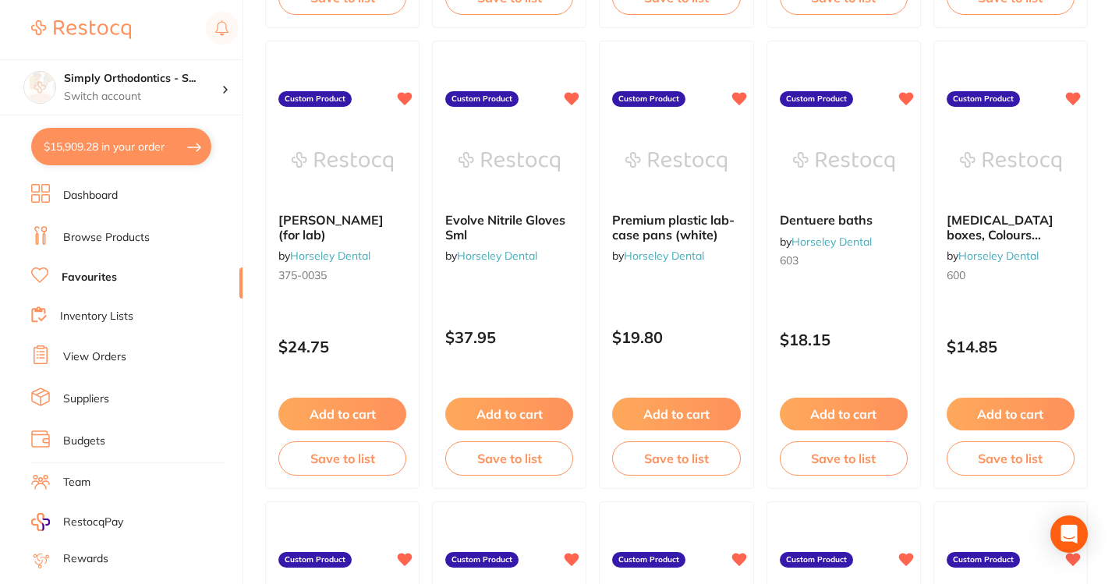
scroll to position [576, 0]
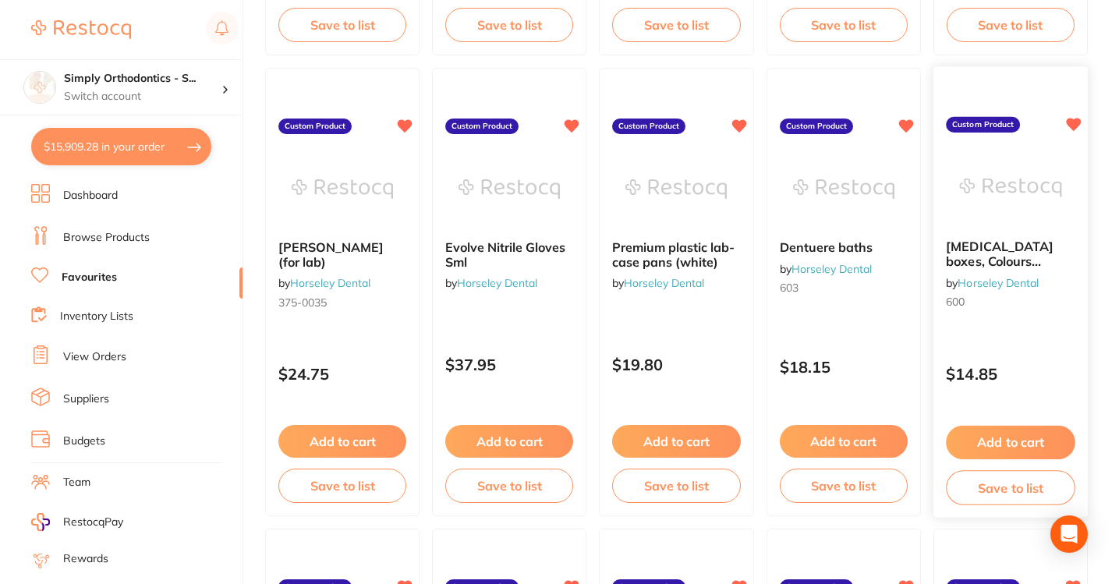
click at [1015, 314] on div "[MEDICAL_DATA] boxes, Colours assorted by Horseley Dental 600" at bounding box center [1010, 278] width 154 height 101
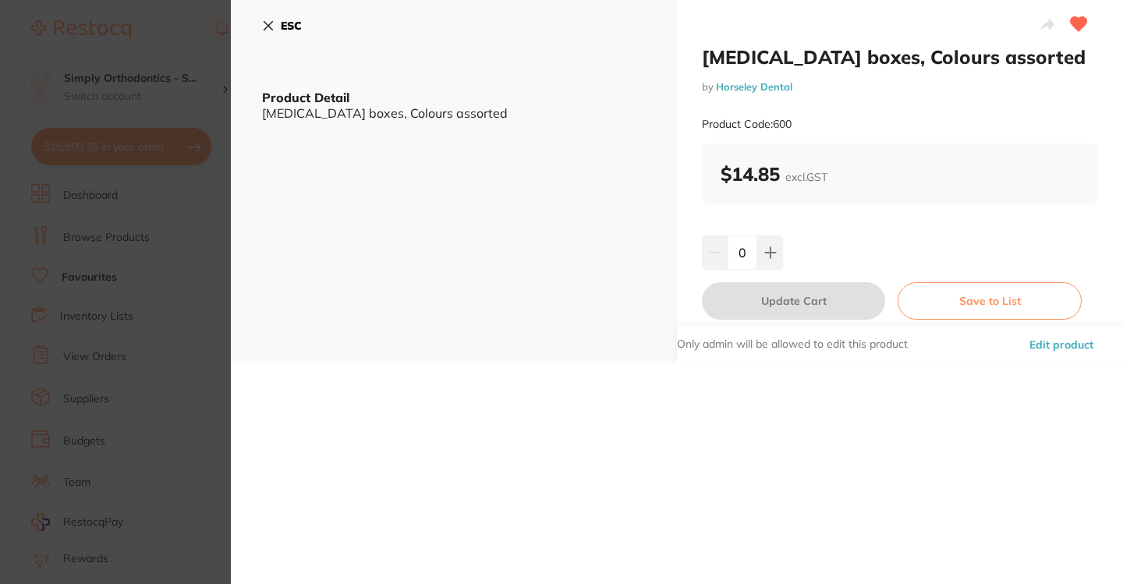
click at [738, 251] on input "0" at bounding box center [743, 253] width 30 height 34
drag, startPoint x: 738, startPoint y: 251, endPoint x: 747, endPoint y: 251, distance: 9.4
click at [747, 251] on input "0" at bounding box center [743, 253] width 30 height 34
type input "20"
click at [914, 217] on div "[MEDICAL_DATA] boxes, Colours assorted by Horseley Dental Product Code: 600 $14…" at bounding box center [900, 181] width 446 height 363
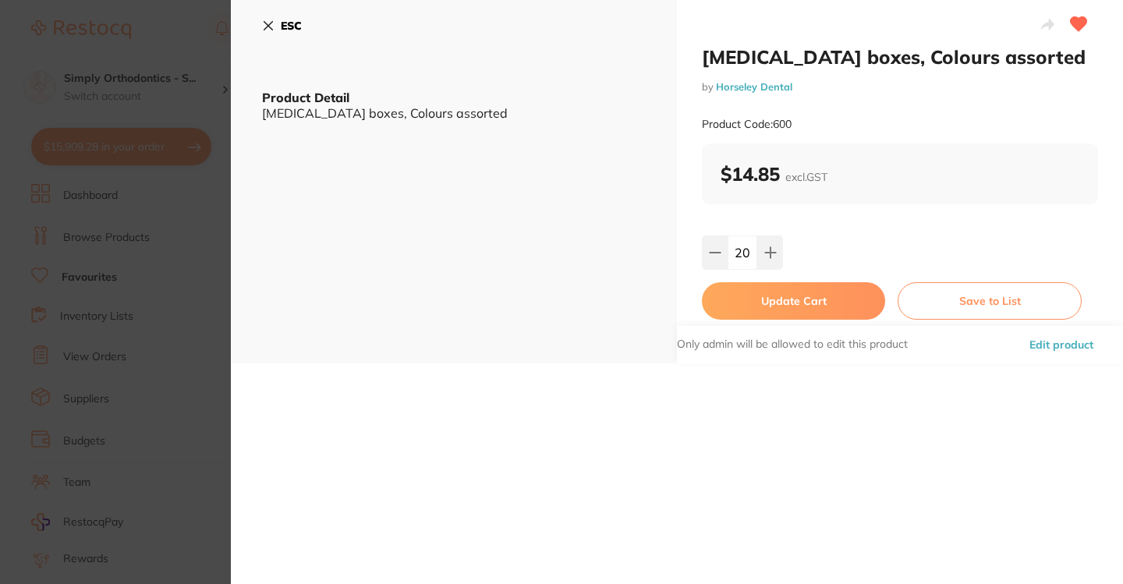
click at [841, 303] on button "Update Cart" at bounding box center [793, 300] width 183 height 37
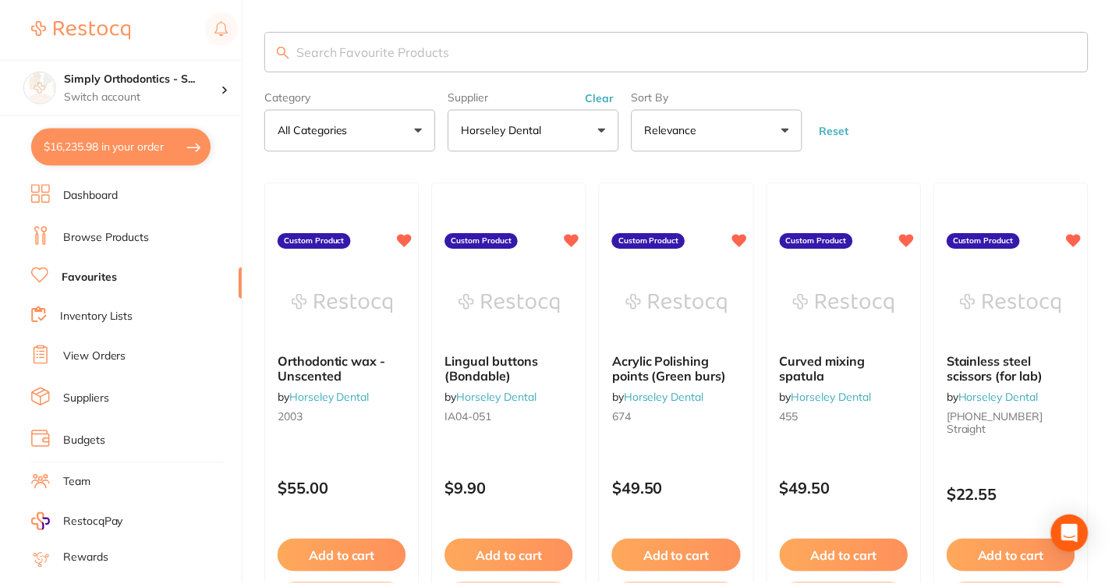
scroll to position [576, 0]
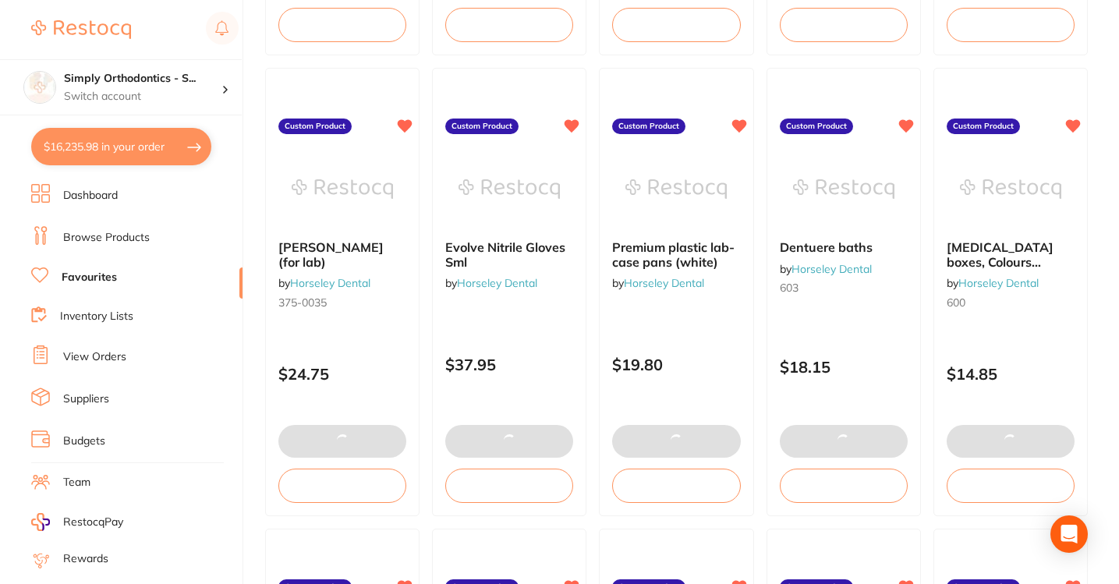
click at [111, 146] on button "$16,235.98 in your order" at bounding box center [121, 146] width 180 height 37
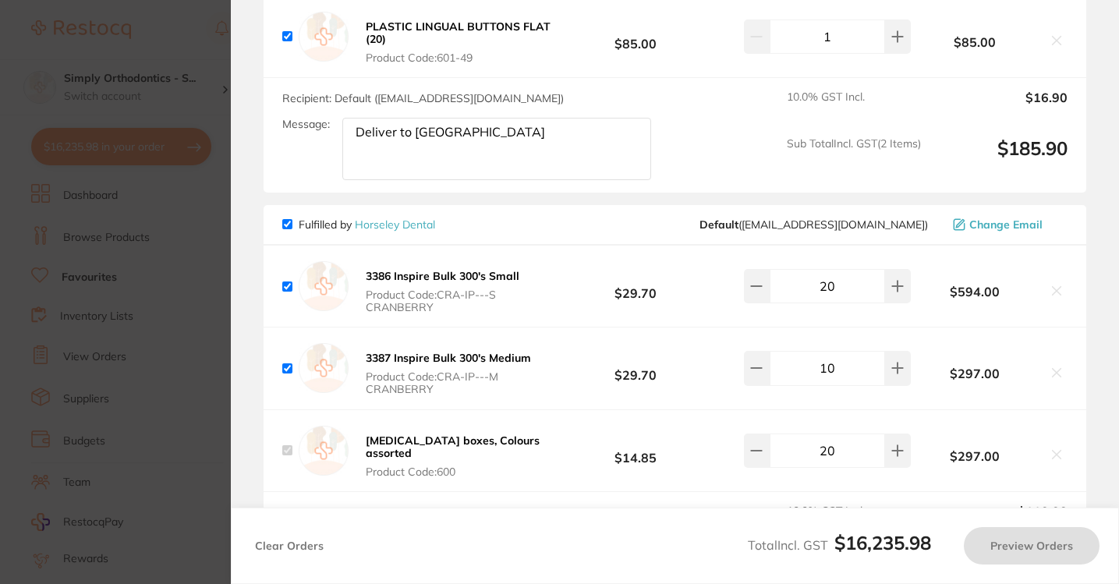
checkbox input "true"
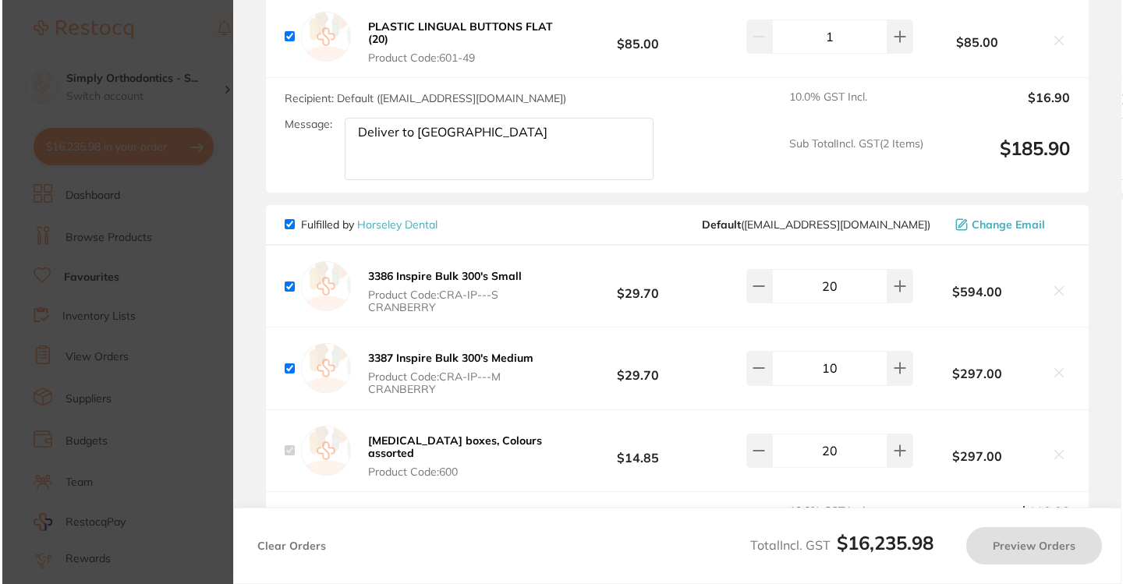
scroll to position [0, 0]
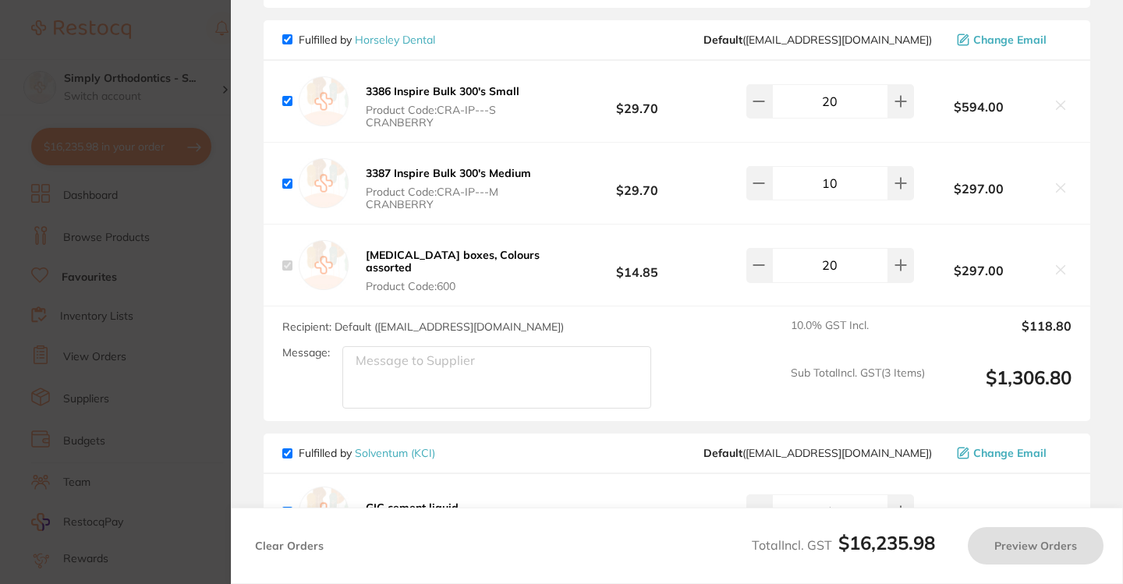
checkbox input "true"
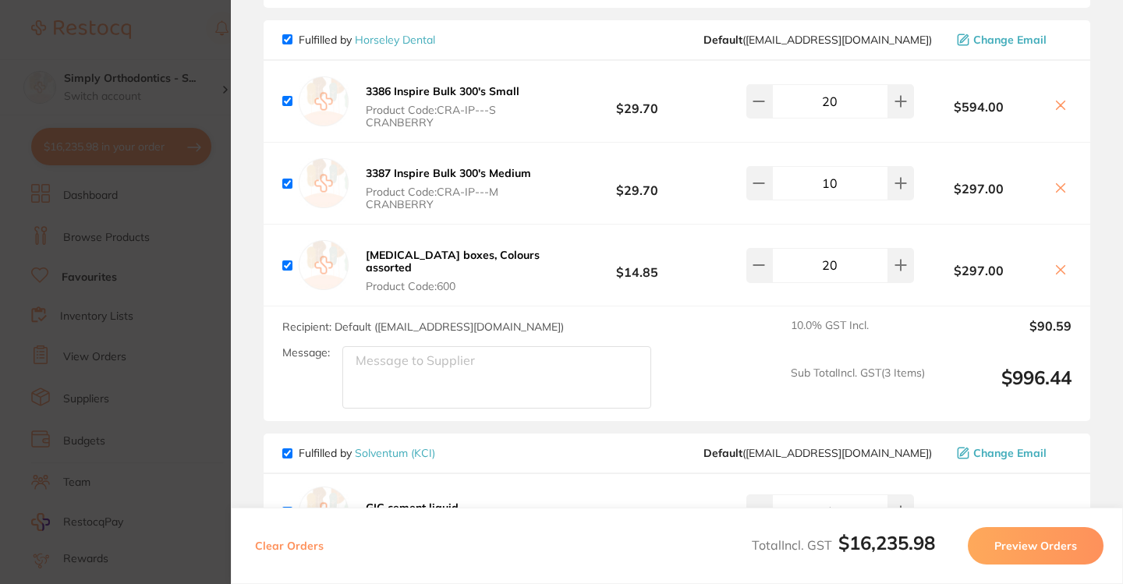
scroll to position [4574, 0]
click at [494, 401] on textarea "Message:" at bounding box center [496, 376] width 309 height 62
type textarea "Deliver to [GEOGRAPHIC_DATA]"
click at [198, 30] on section "Update RRP Set your pre negotiated price for this item. Item Agreed RRP (excl. …" at bounding box center [561, 292] width 1123 height 584
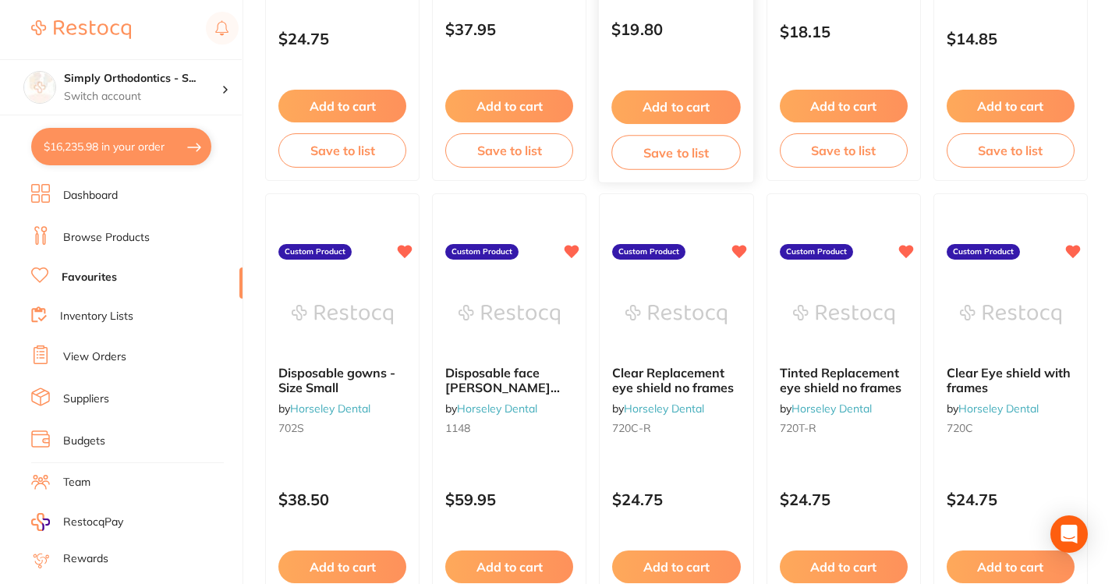
scroll to position [912, 0]
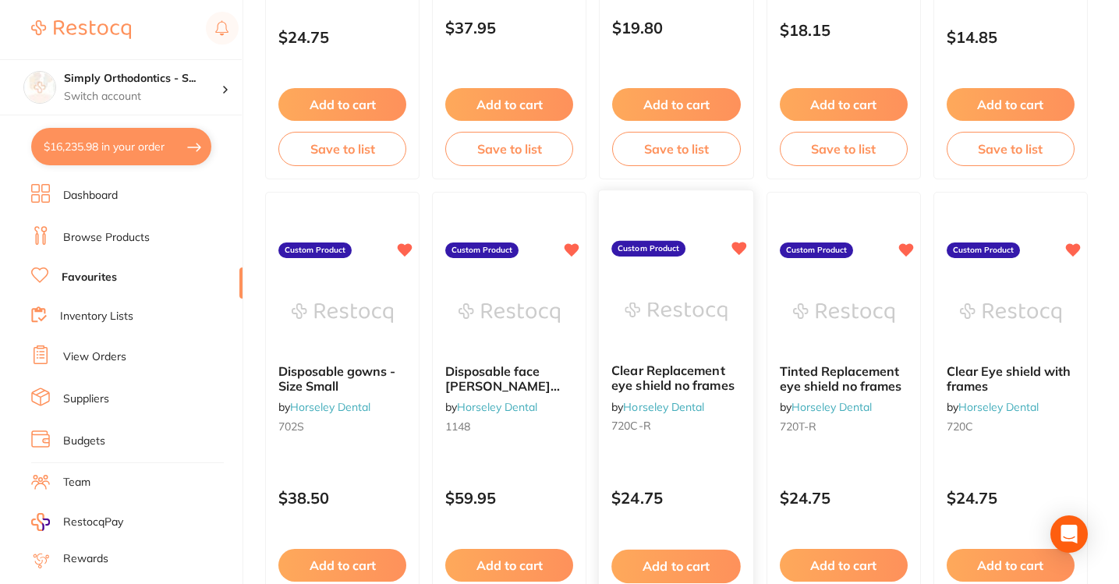
click at [649, 561] on button "Add to cart" at bounding box center [676, 567] width 129 height 34
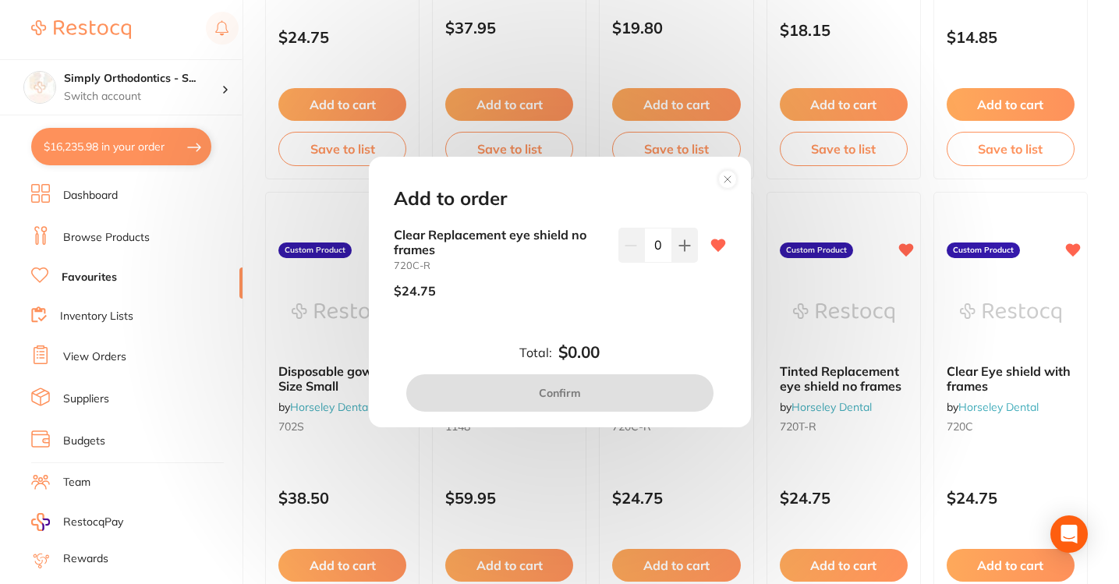
click at [656, 250] on input "0" at bounding box center [658, 245] width 28 height 34
type input "1"
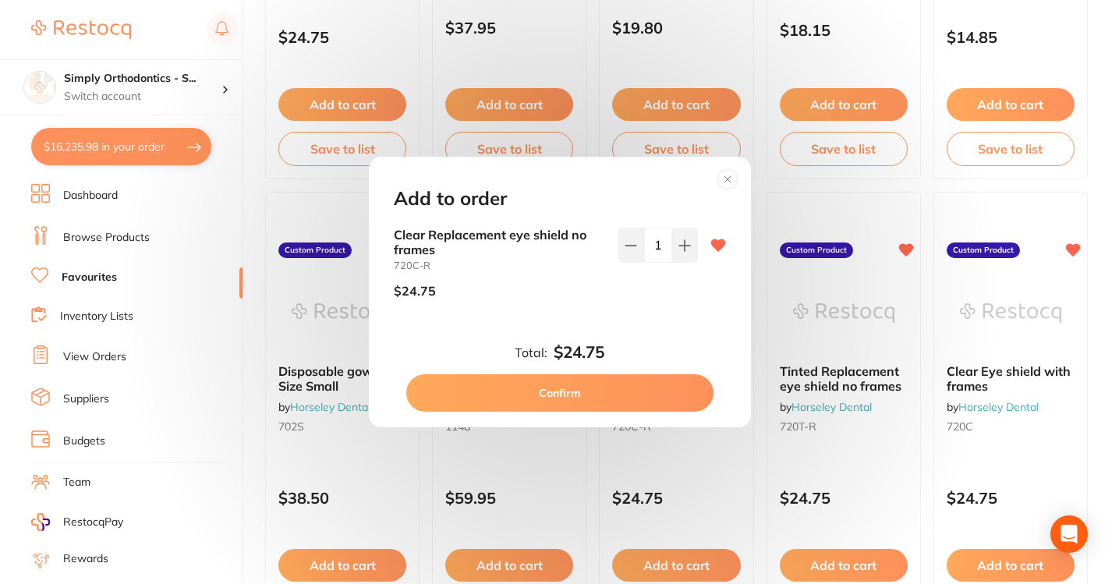
click at [665, 299] on div "1" at bounding box center [658, 269] width 80 height 83
click at [612, 394] on button "Confirm" at bounding box center [559, 392] width 307 height 37
checkbox input "false"
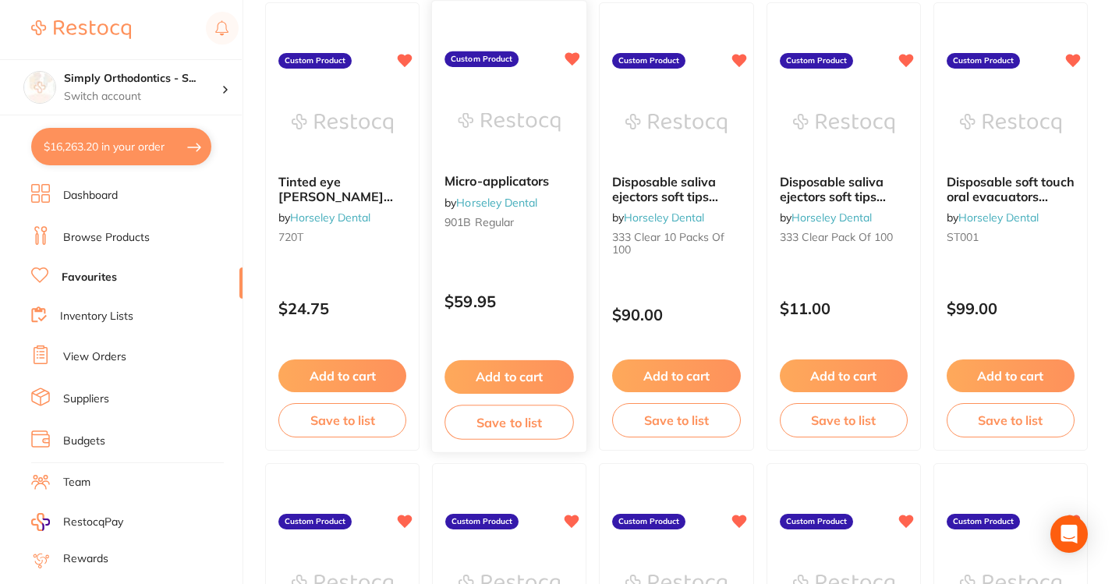
scroll to position [1563, 0]
click at [991, 262] on div "Disposable soft touch oral evacuators (HVE) by Horseley Dental ST001" at bounding box center [1010, 212] width 154 height 101
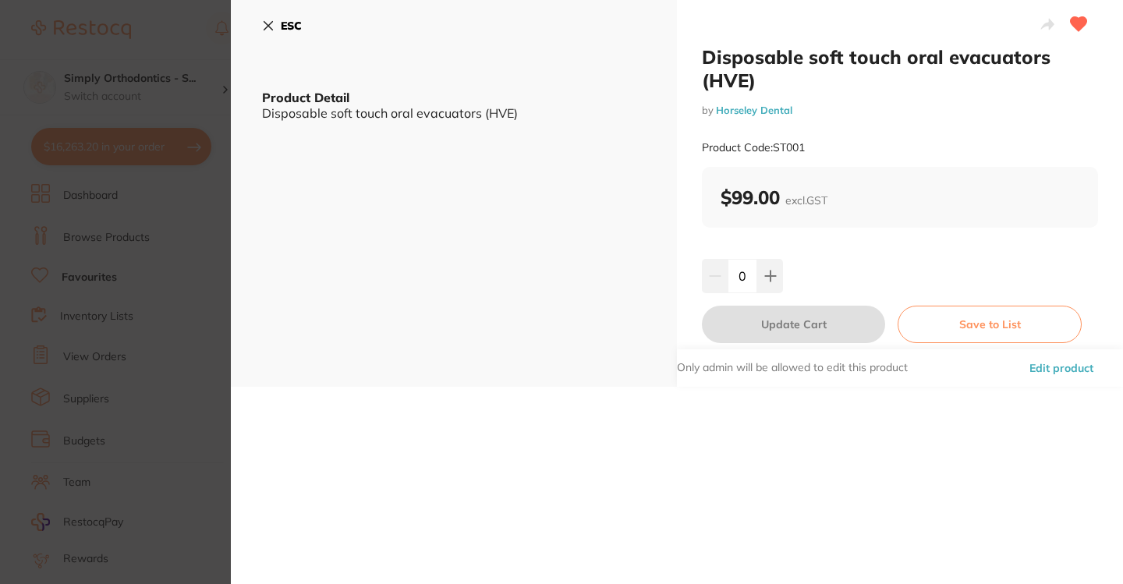
click at [270, 28] on icon at bounding box center [268, 25] width 12 height 12
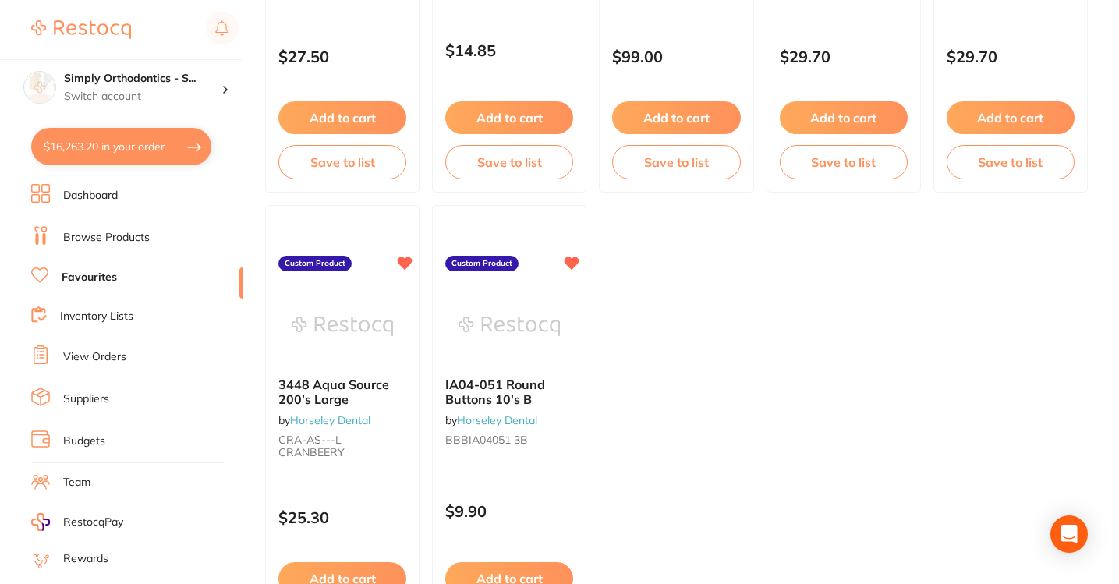
scroll to position [3214, 0]
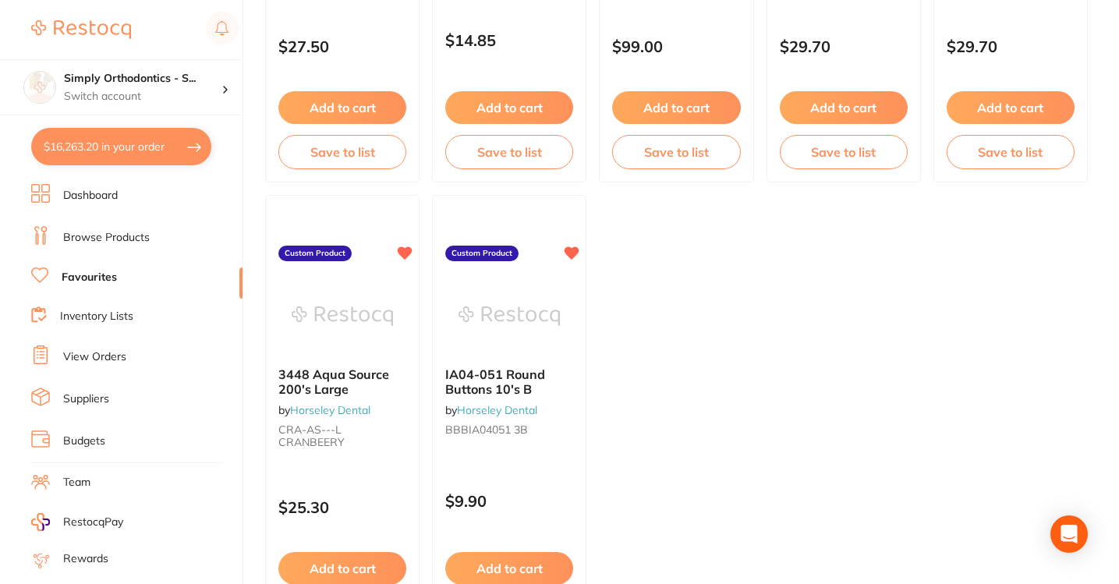
click at [172, 146] on button "$16,263.20 in your order" at bounding box center [121, 146] width 180 height 37
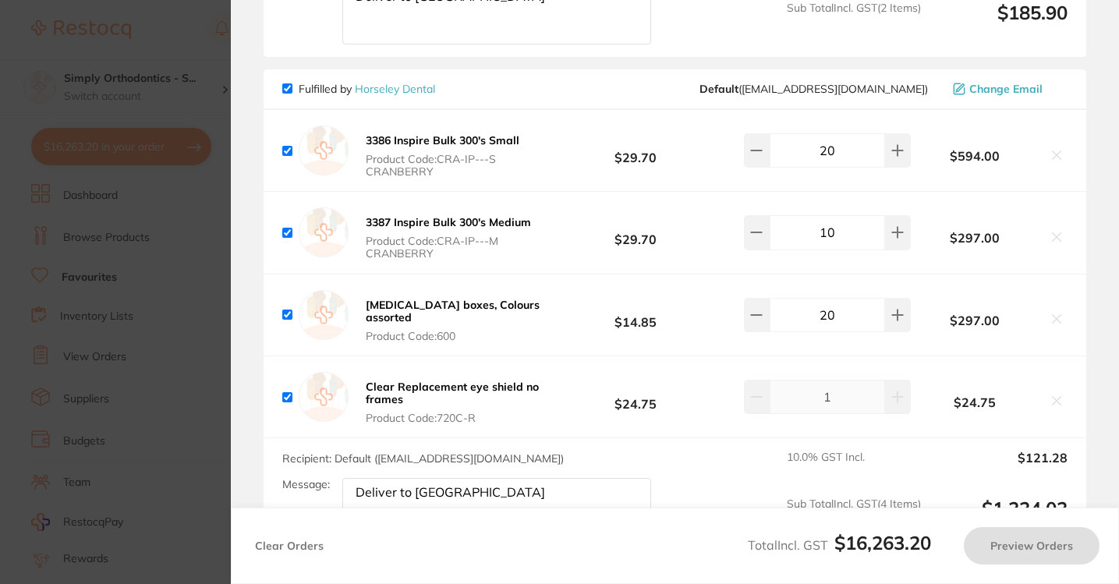
checkbox input "true"
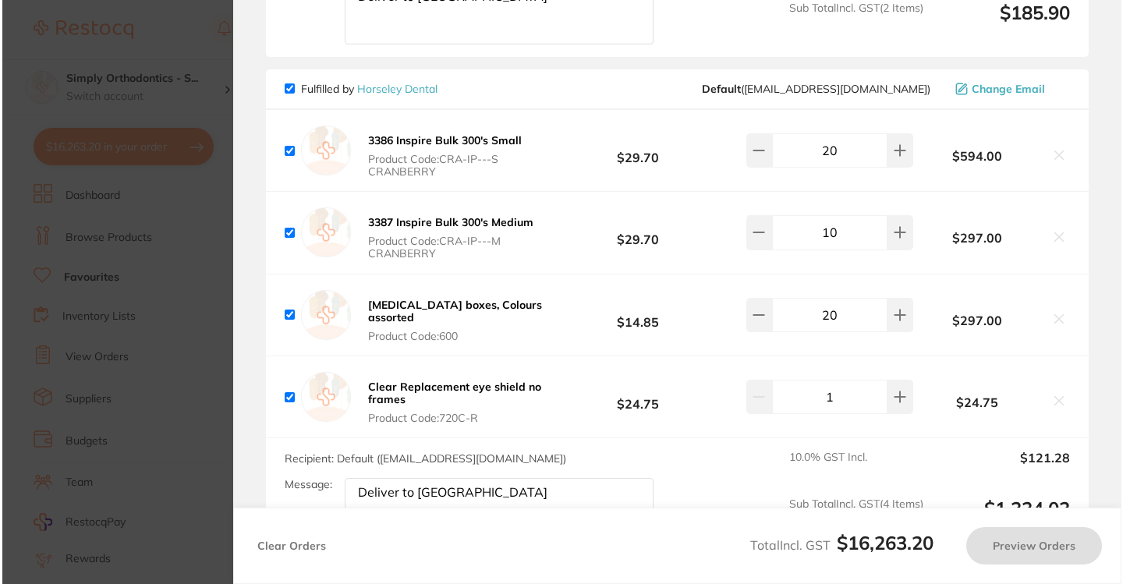
scroll to position [0, 0]
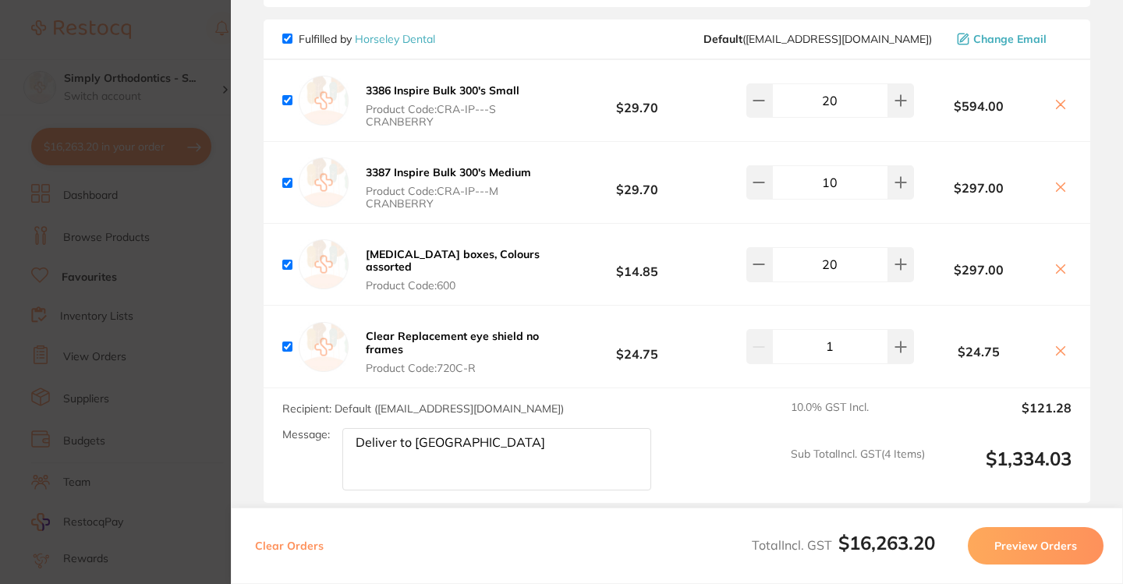
click at [197, 23] on section "Update RRP Set your pre negotiated price for this item. Item Agreed RRP (excl. …" at bounding box center [561, 292] width 1123 height 584
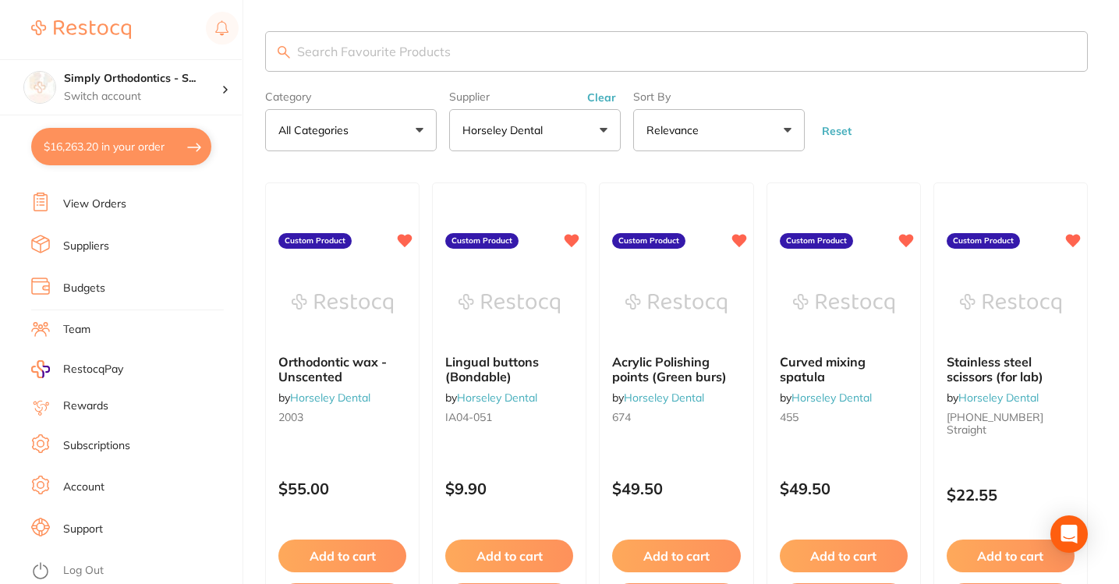
scroll to position [165, 0]
click at [75, 281] on link "Budgets" at bounding box center [84, 289] width 42 height 16
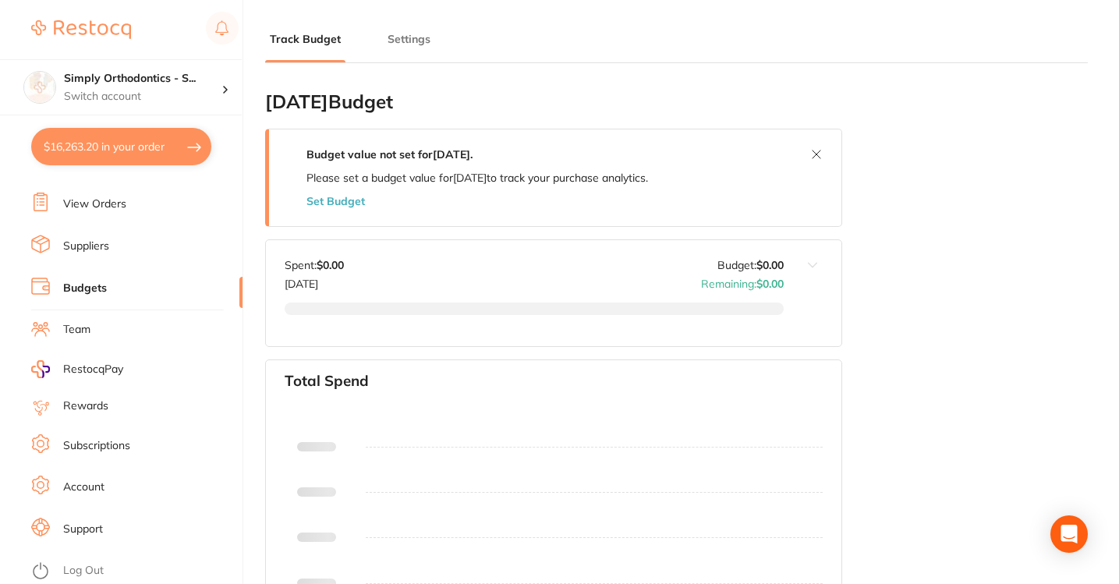
type input "0.0"
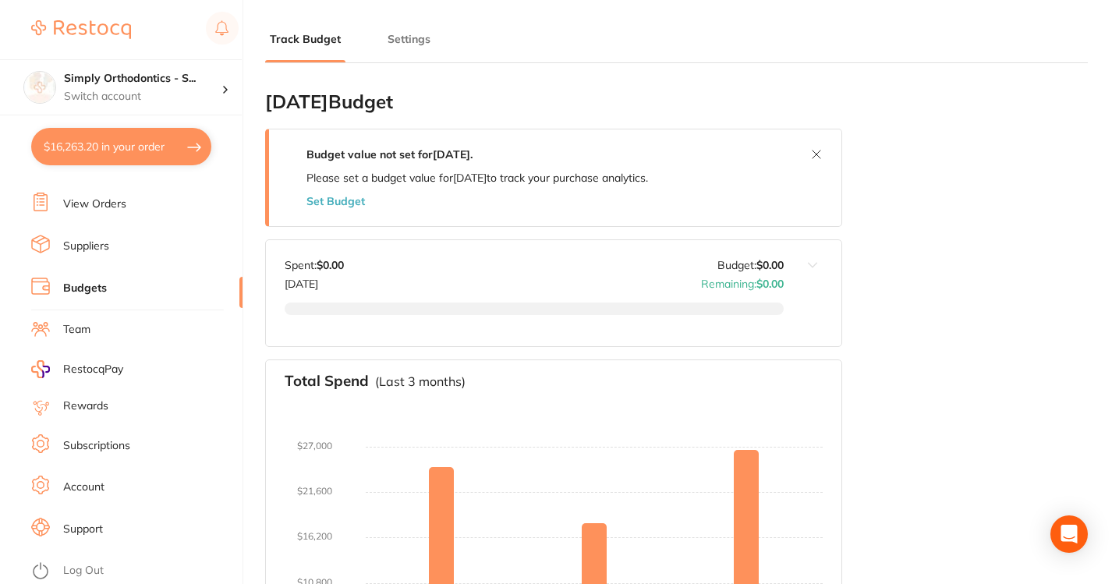
click at [404, 44] on button "Settings" at bounding box center [409, 39] width 52 height 15
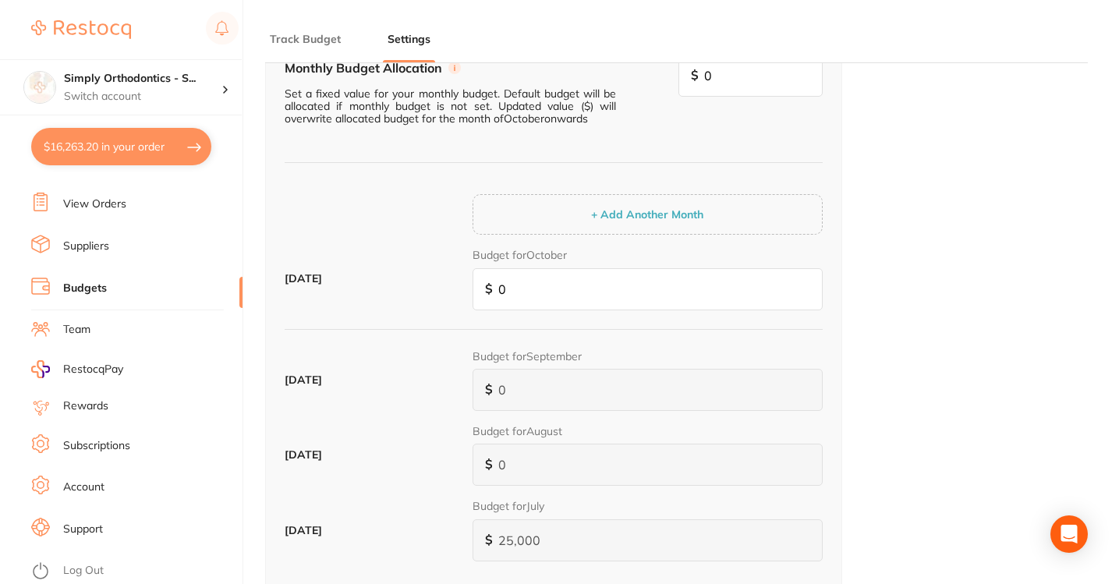
scroll to position [211, 0]
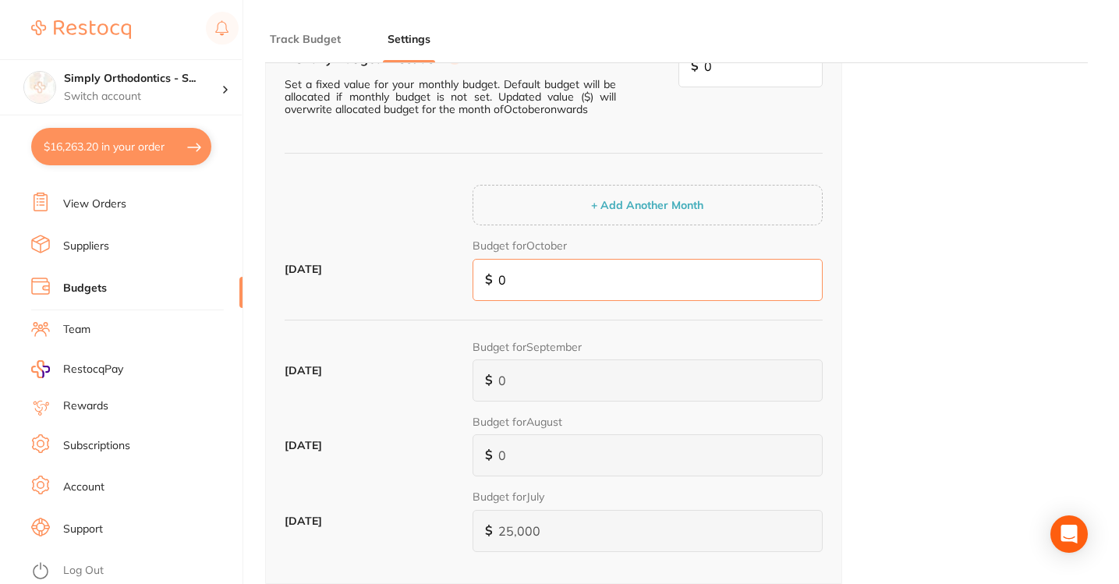
drag, startPoint x: 522, startPoint y: 282, endPoint x: 463, endPoint y: 286, distance: 58.6
click at [463, 286] on div "[DATE] Budget for October $ 0" at bounding box center [554, 275] width 538 height 75
type input "3"
type input "30"
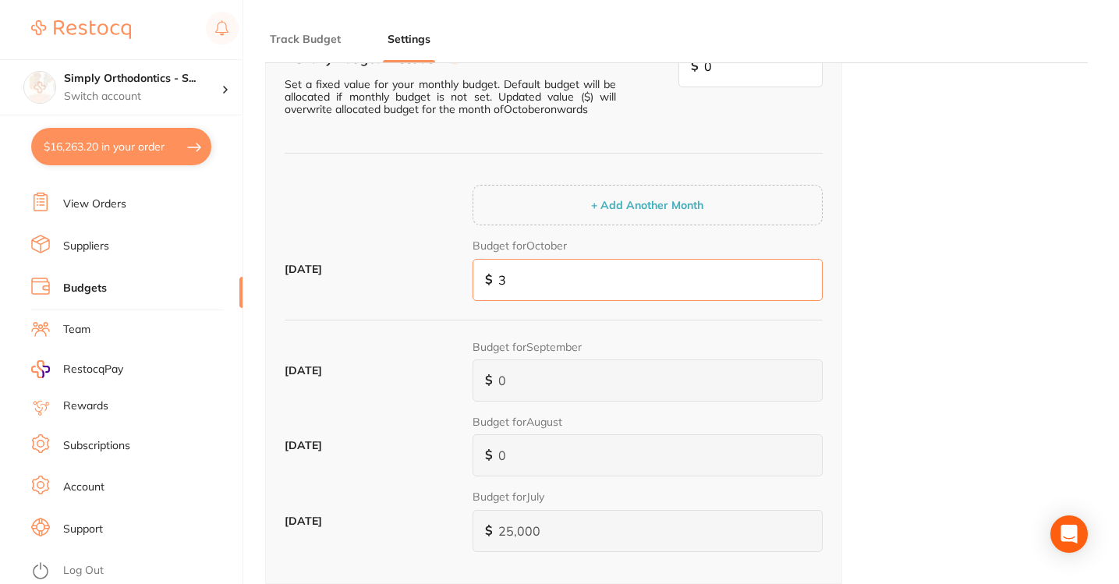
type input "30"
type input "300"
type input "3,000"
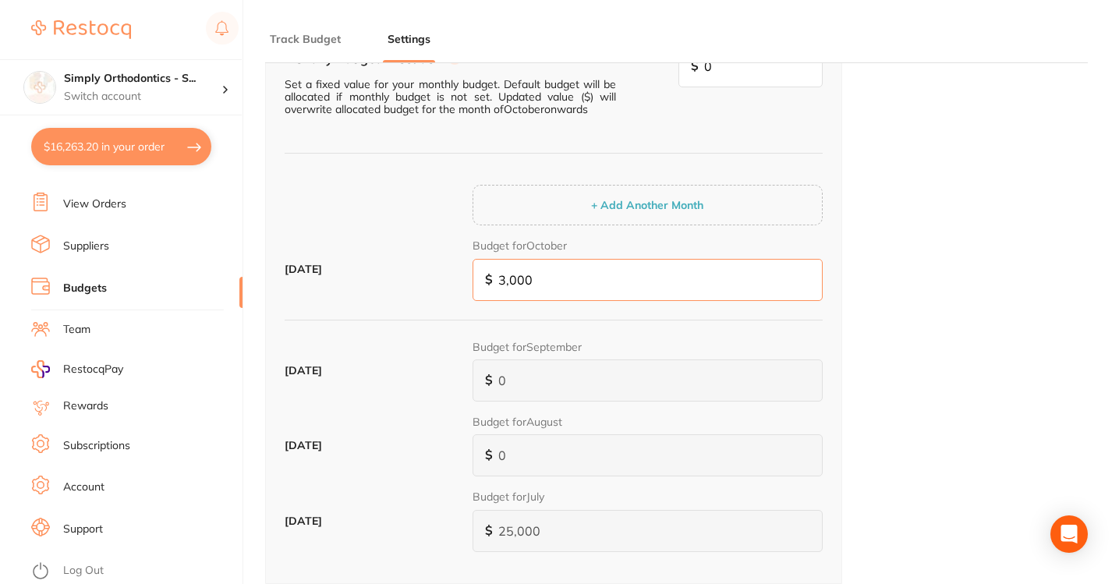
type input "30,000"
click at [418, 283] on div "[DATE] Budget for October $ 30,000" at bounding box center [554, 275] width 538 height 75
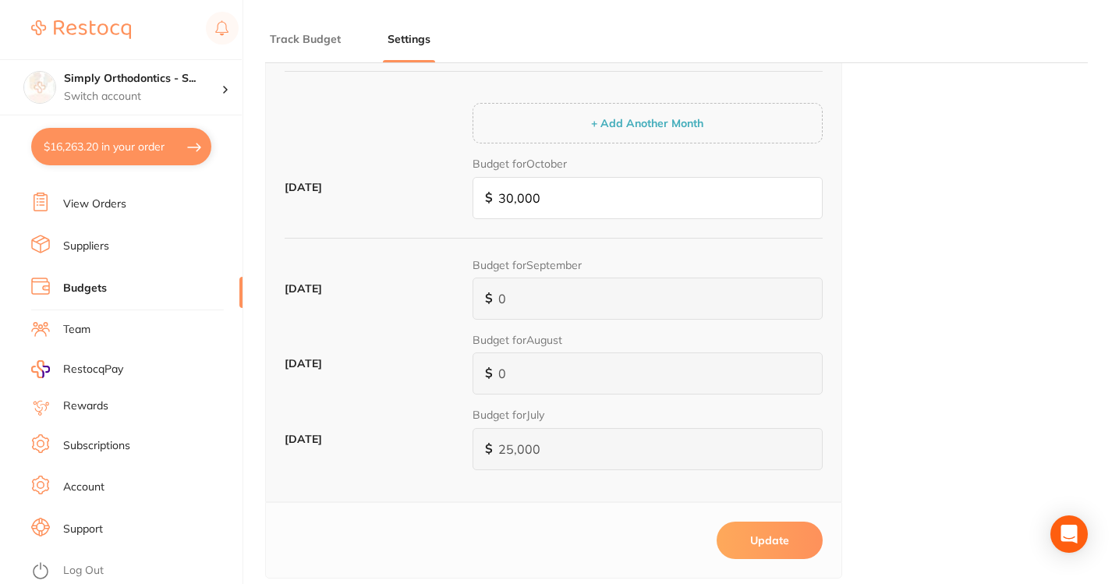
scroll to position [347, 0]
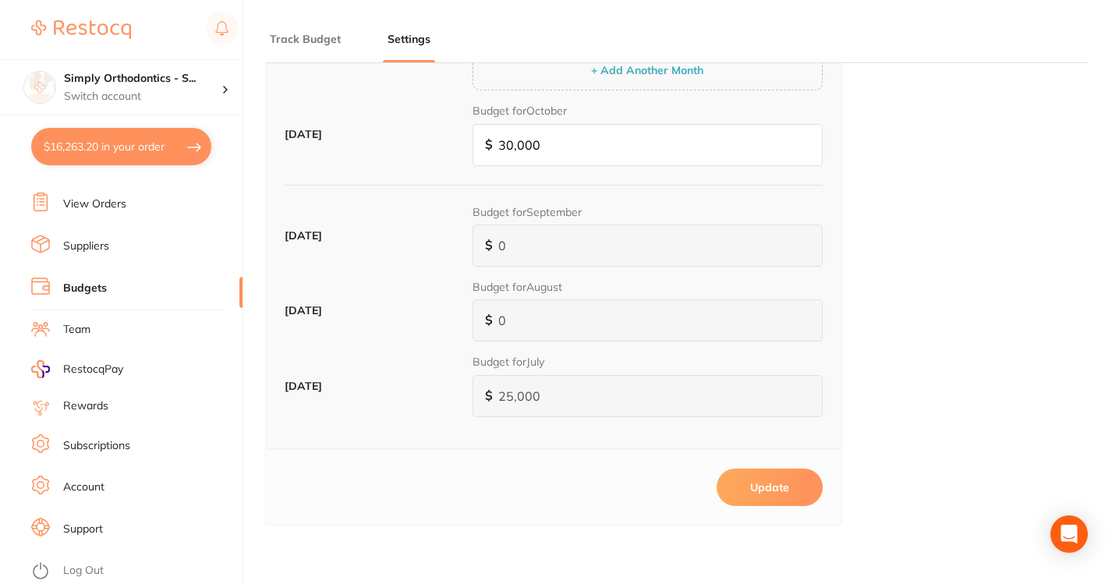
click at [774, 483] on button "Update" at bounding box center [770, 487] width 106 height 37
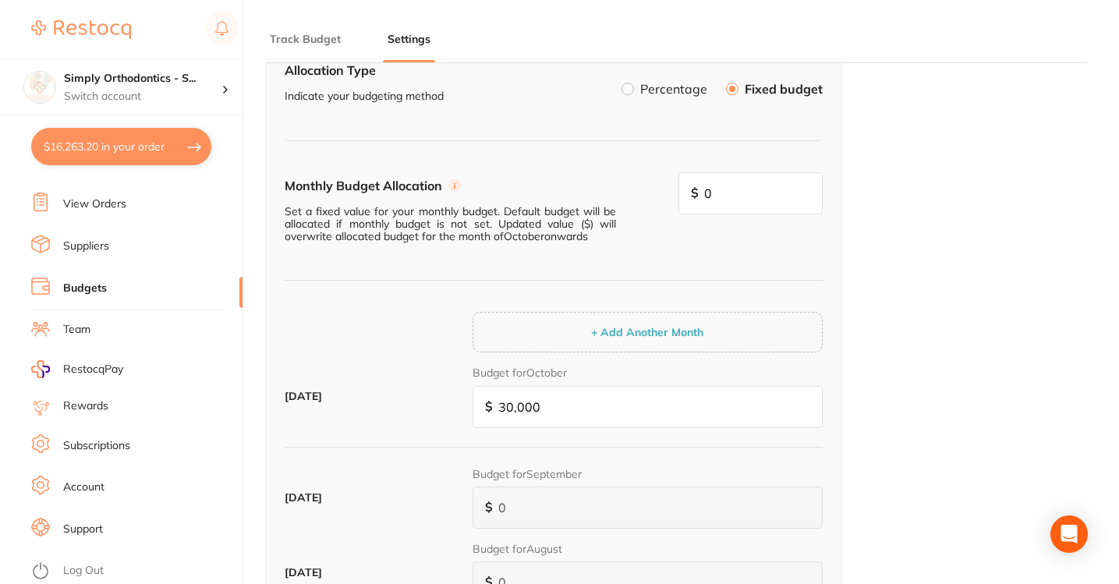
scroll to position [0, 0]
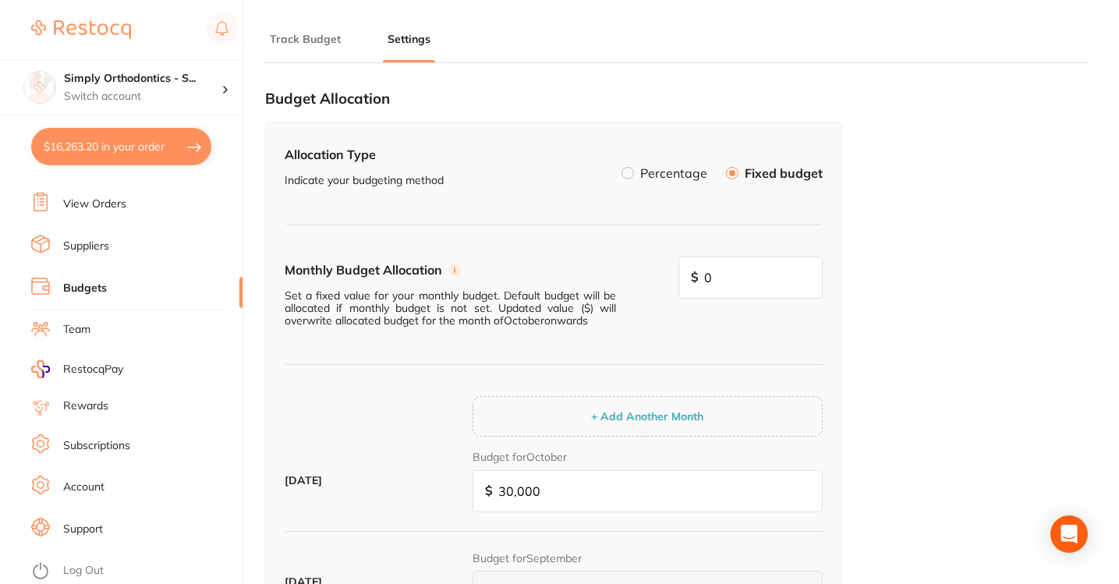
click at [285, 40] on button "Track Budget" at bounding box center [305, 39] width 80 height 15
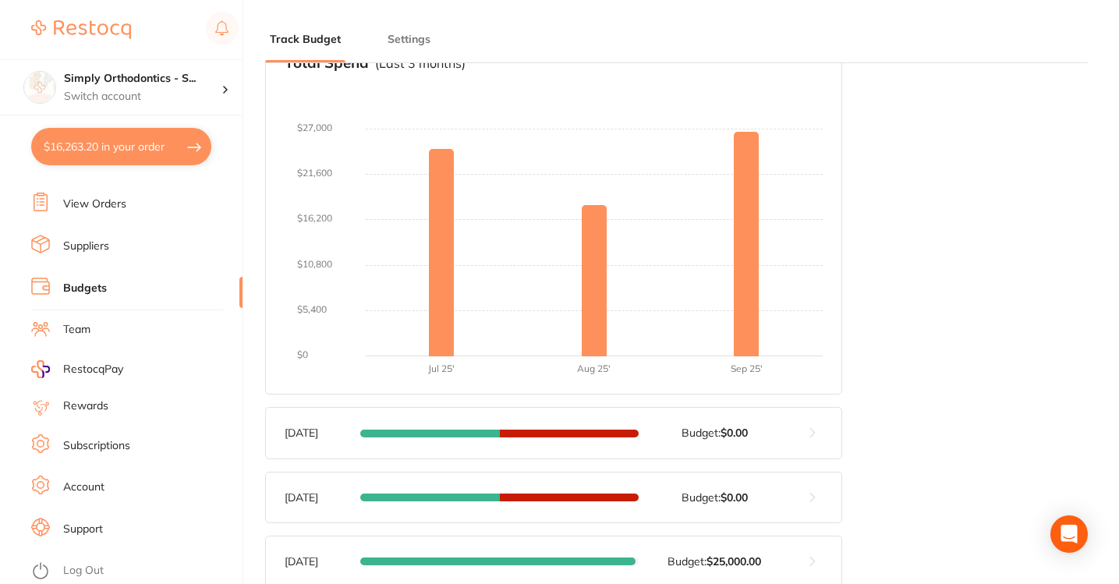
scroll to position [347, 0]
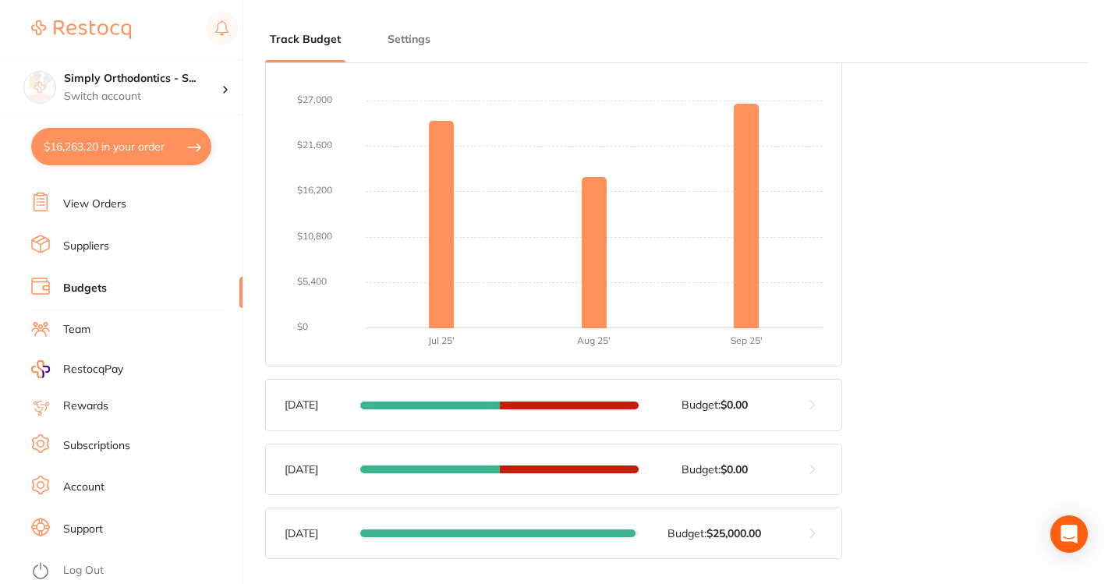
click at [827, 530] on button at bounding box center [813, 533] width 58 height 50
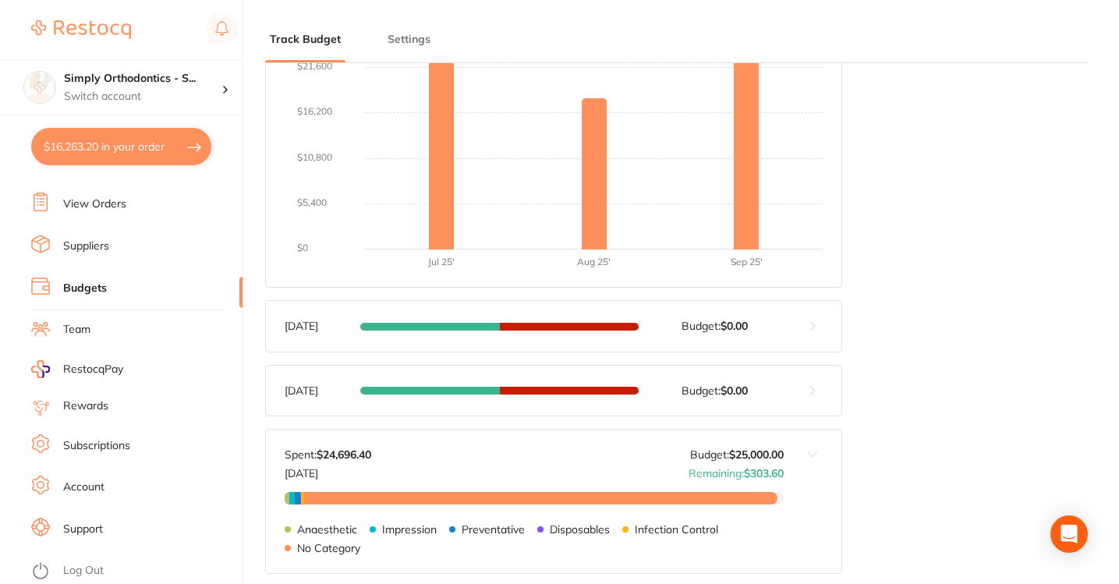
scroll to position [439, 0]
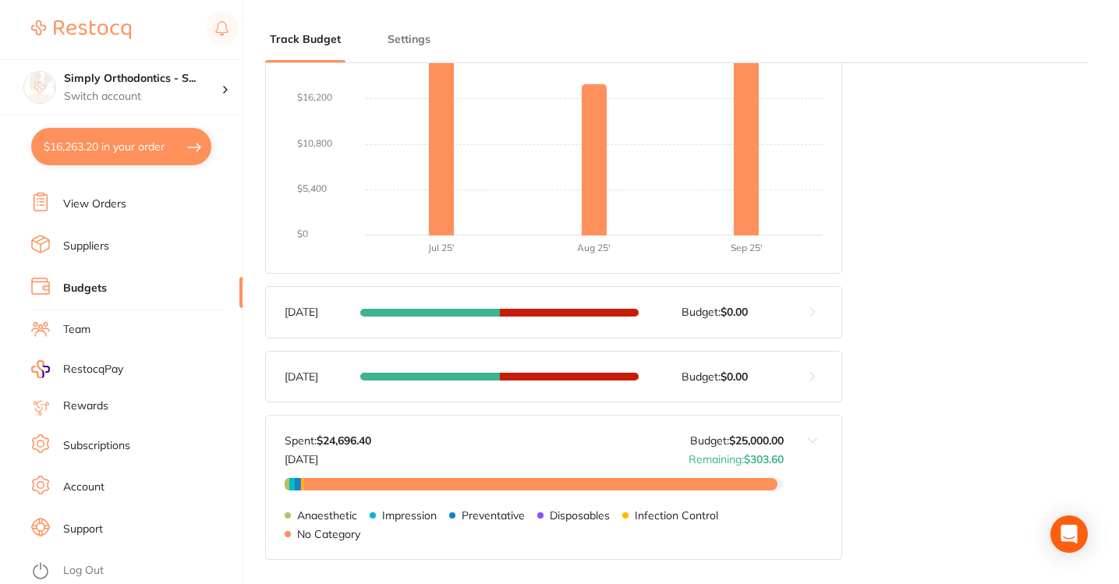
click at [812, 441] on button at bounding box center [813, 487] width 58 height 143
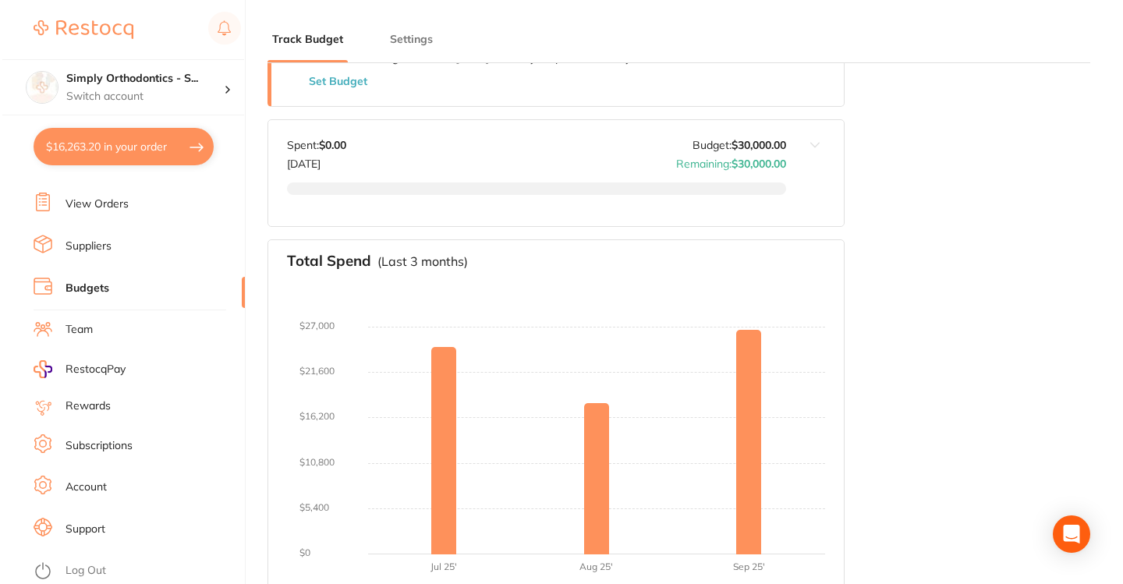
scroll to position [0, 0]
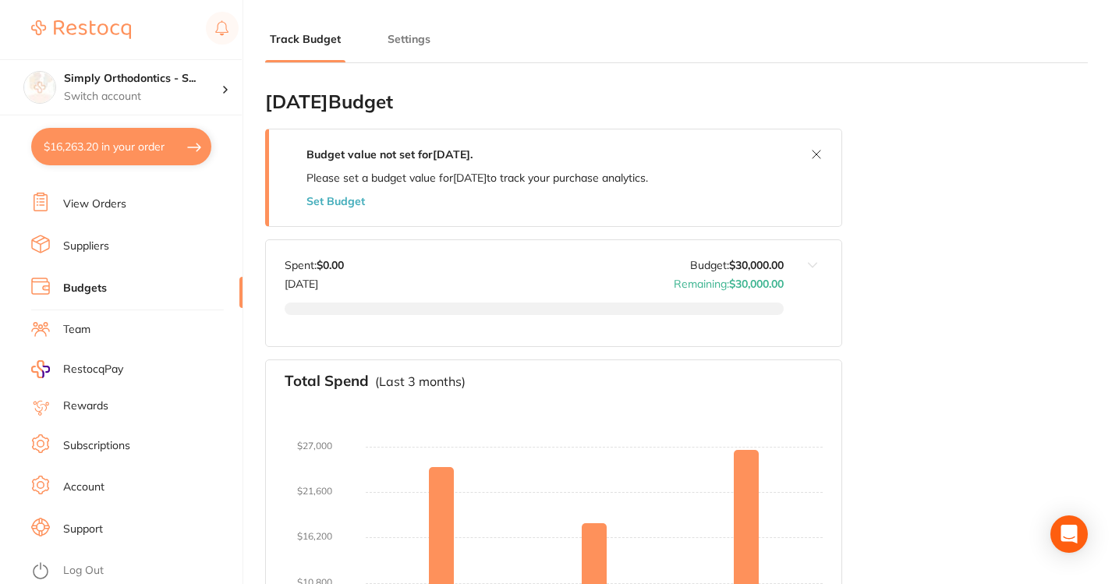
click at [178, 140] on button "$16,263.20 in your order" at bounding box center [121, 146] width 180 height 37
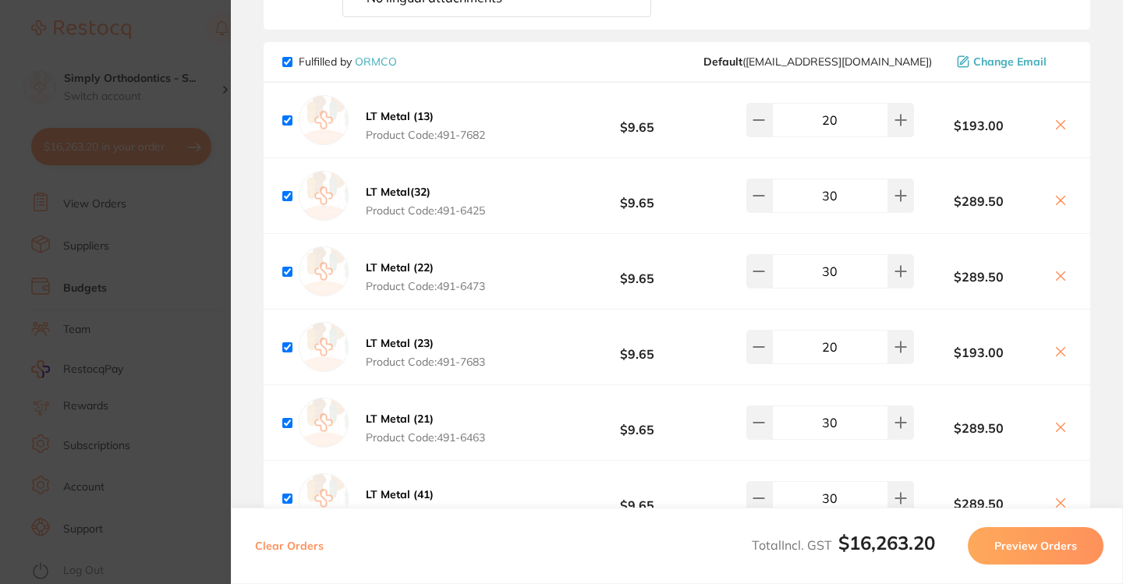
scroll to position [6058, 0]
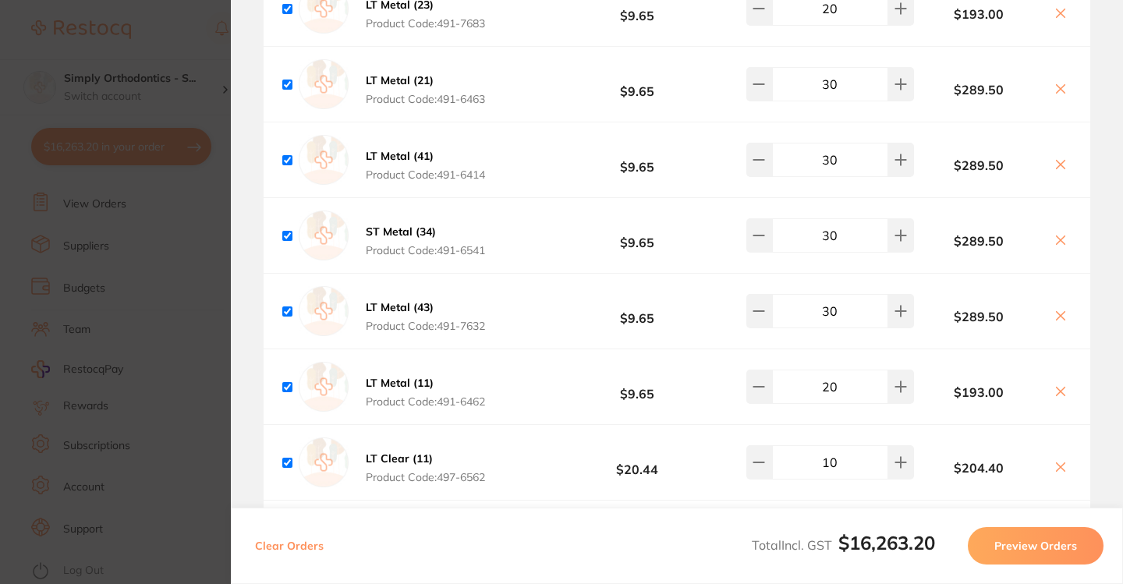
scroll to position [6401, 0]
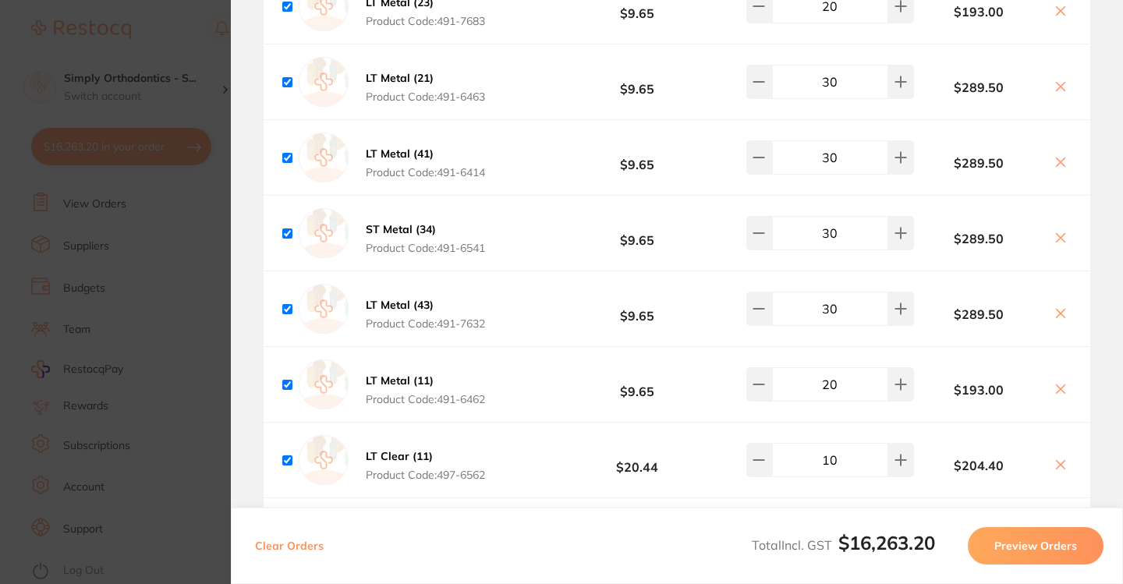
drag, startPoint x: 825, startPoint y: 248, endPoint x: 815, endPoint y: 249, distance: 10.2
click at [815, 249] on input "30" at bounding box center [830, 233] width 116 height 34
type input "50"
click at [693, 248] on b "$9.65" at bounding box center [637, 233] width 158 height 29
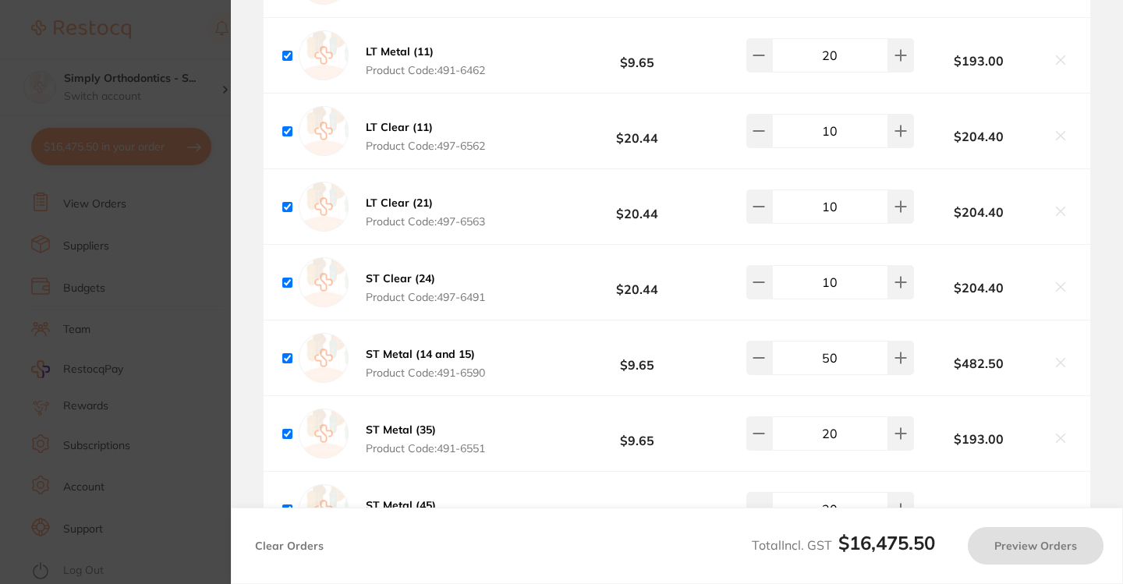
scroll to position [6732, 0]
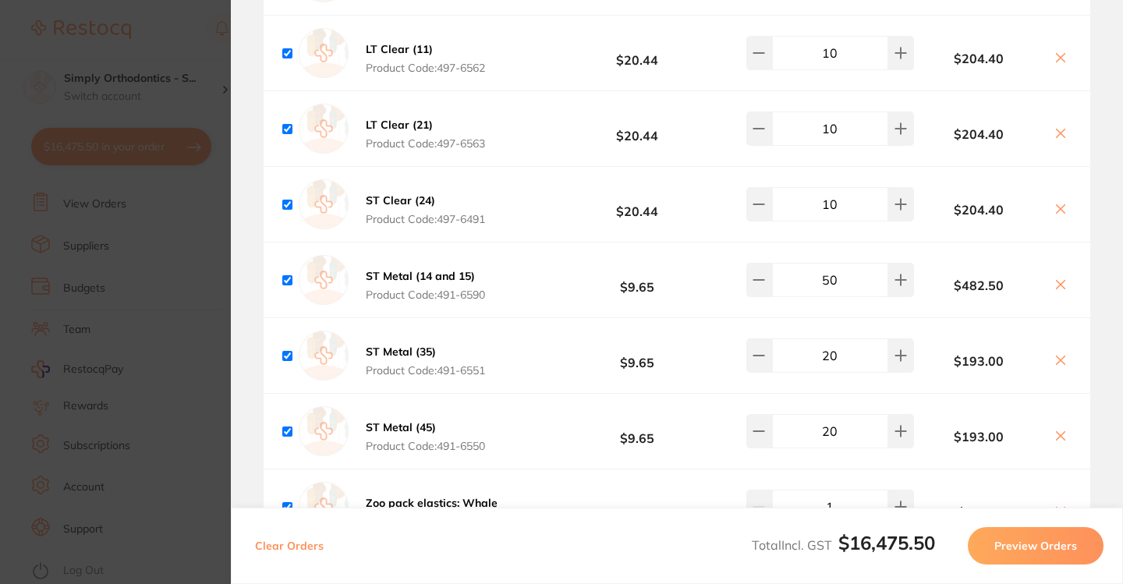
drag, startPoint x: 824, startPoint y: 297, endPoint x: 814, endPoint y: 296, distance: 9.4
click at [814, 296] on input "50" at bounding box center [830, 280] width 116 height 34
type input "90"
click at [664, 360] on b "$9.65" at bounding box center [637, 356] width 158 height 29
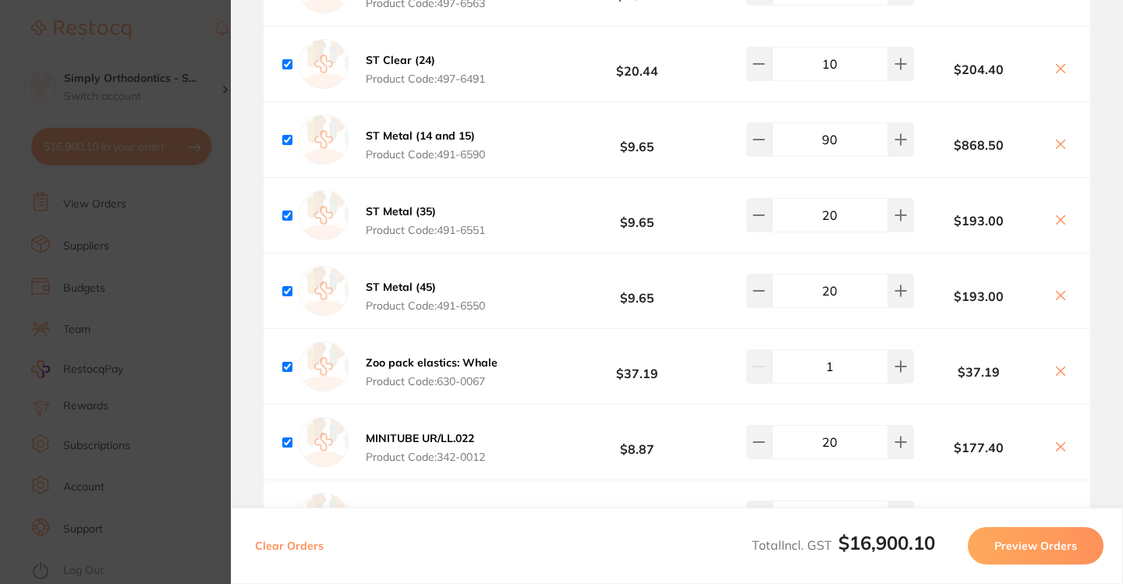
scroll to position [6873, 0]
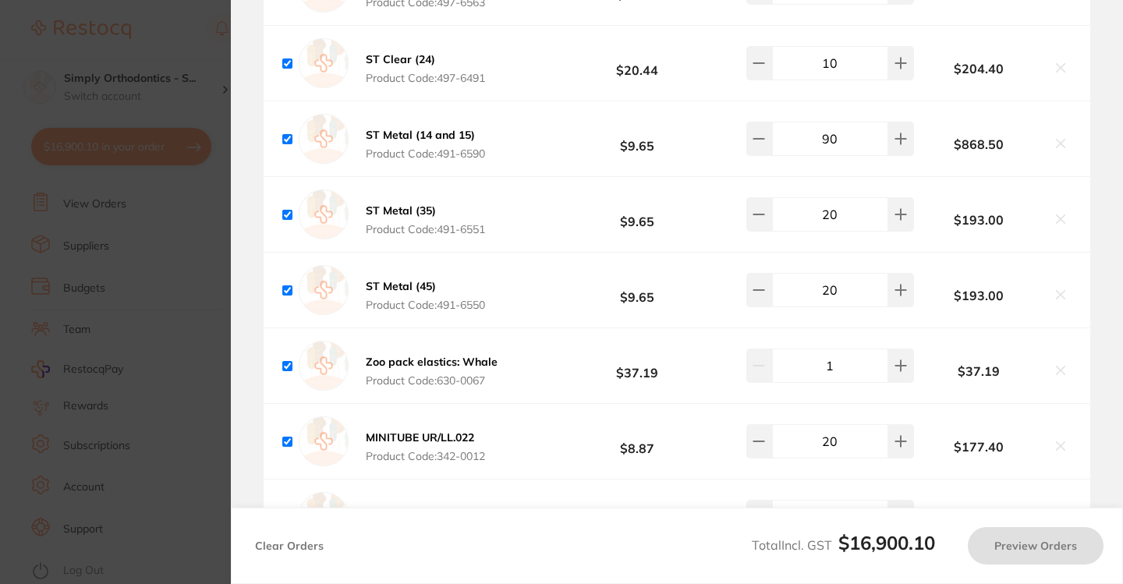
click at [827, 227] on input "20" at bounding box center [830, 214] width 116 height 34
type input "30"
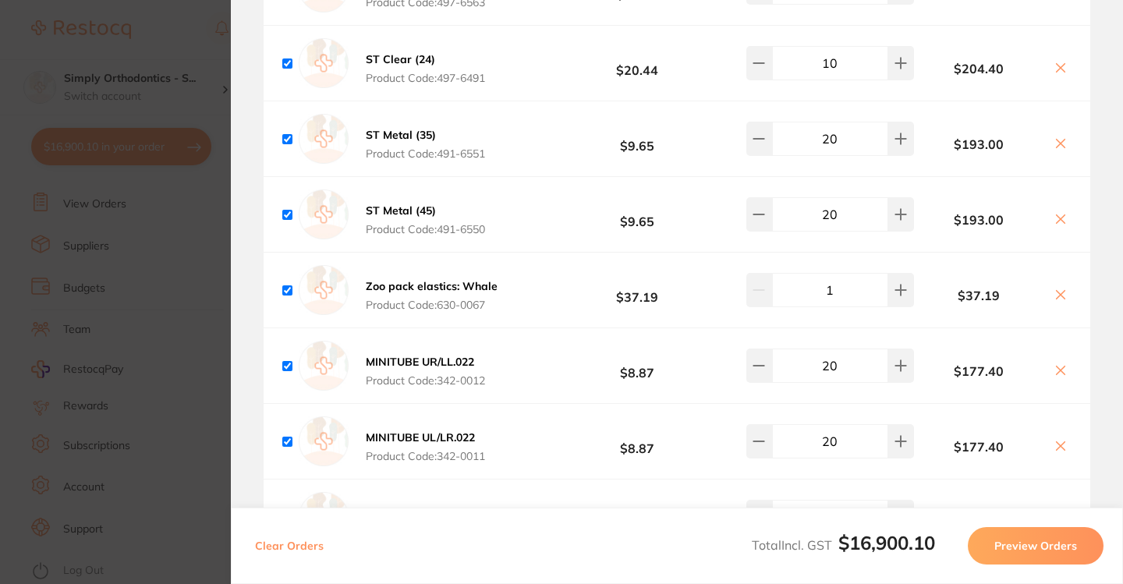
click at [547, 311] on div "Zoo pack elastics: Whale Product Code: 630-0067 $37.19 1 $37.19" at bounding box center [677, 290] width 827 height 75
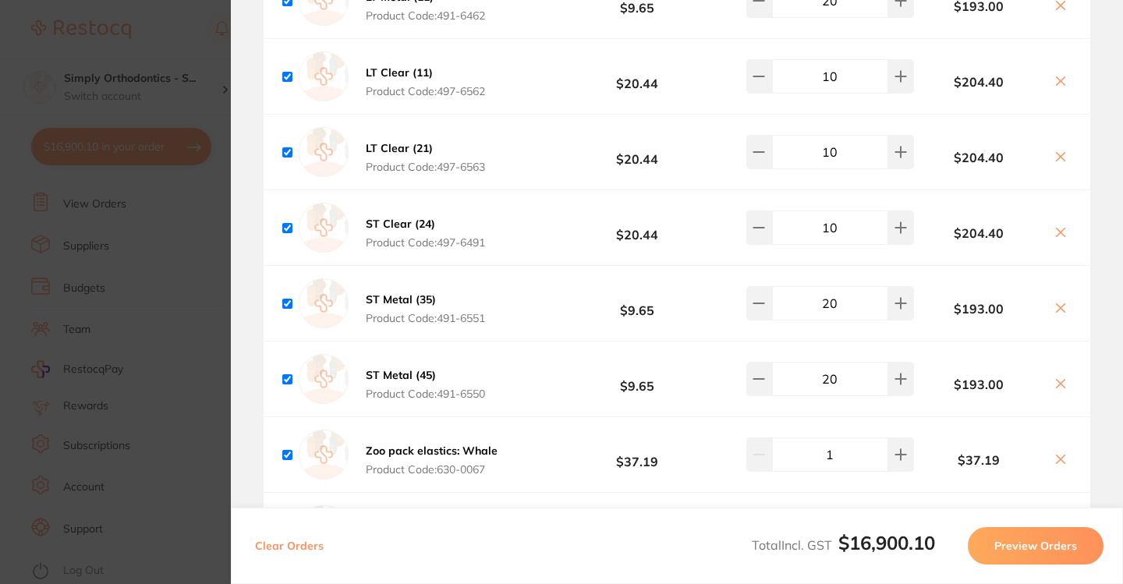
scroll to position [6710, 0]
drag, startPoint x: 828, startPoint y: 316, endPoint x: 820, endPoint y: 314, distance: 8.0
click at [820, 314] on input "20" at bounding box center [830, 302] width 116 height 34
type input "30"
drag, startPoint x: 827, startPoint y: 391, endPoint x: 819, endPoint y: 391, distance: 7.8
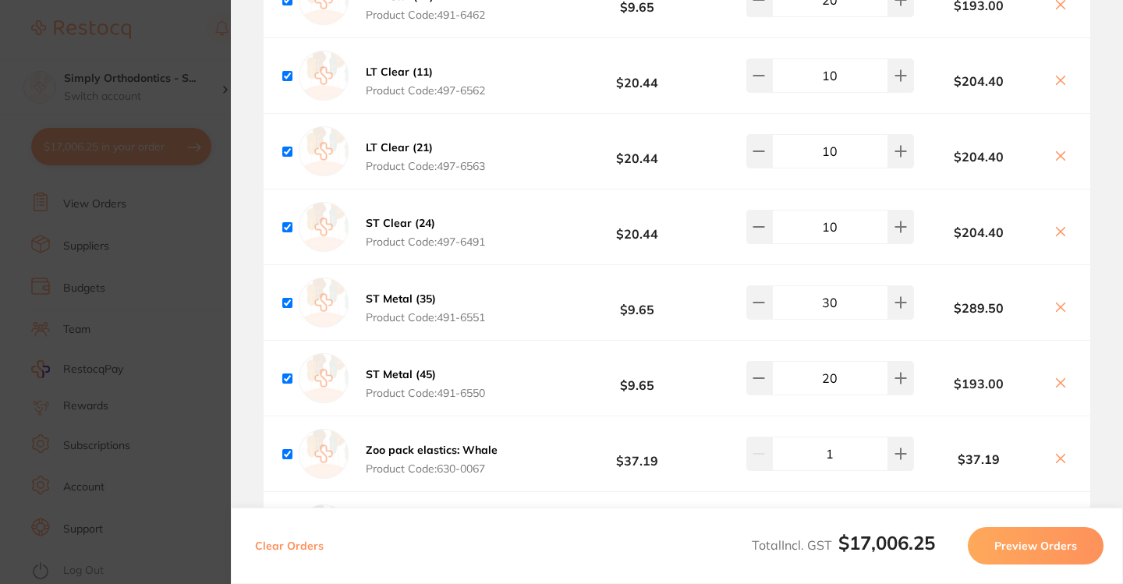
click at [819, 391] on input "20" at bounding box center [830, 378] width 116 height 34
type input "40"
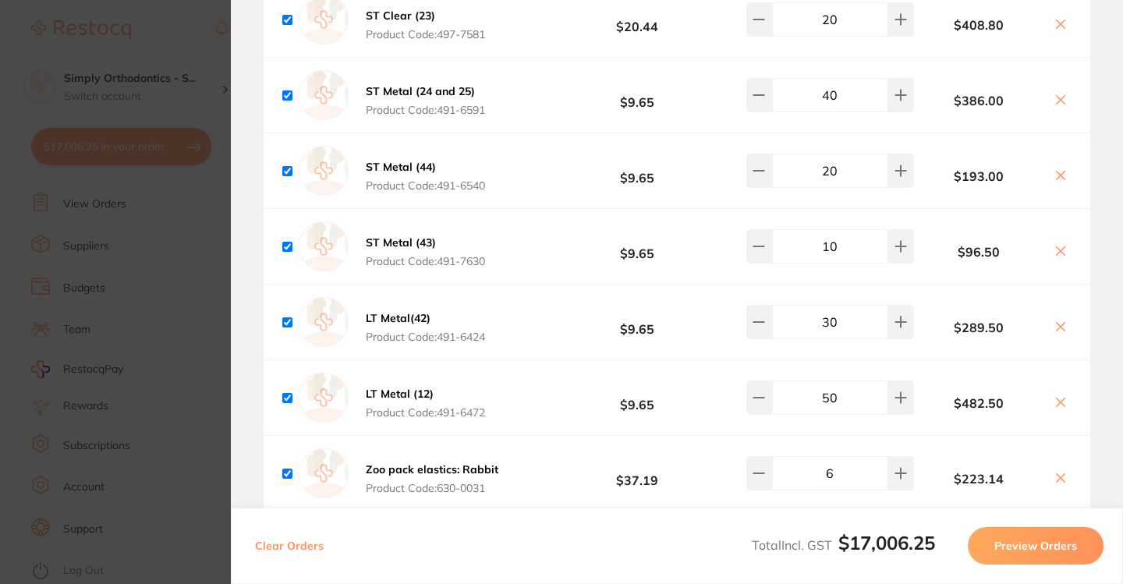
scroll to position [7725, 0]
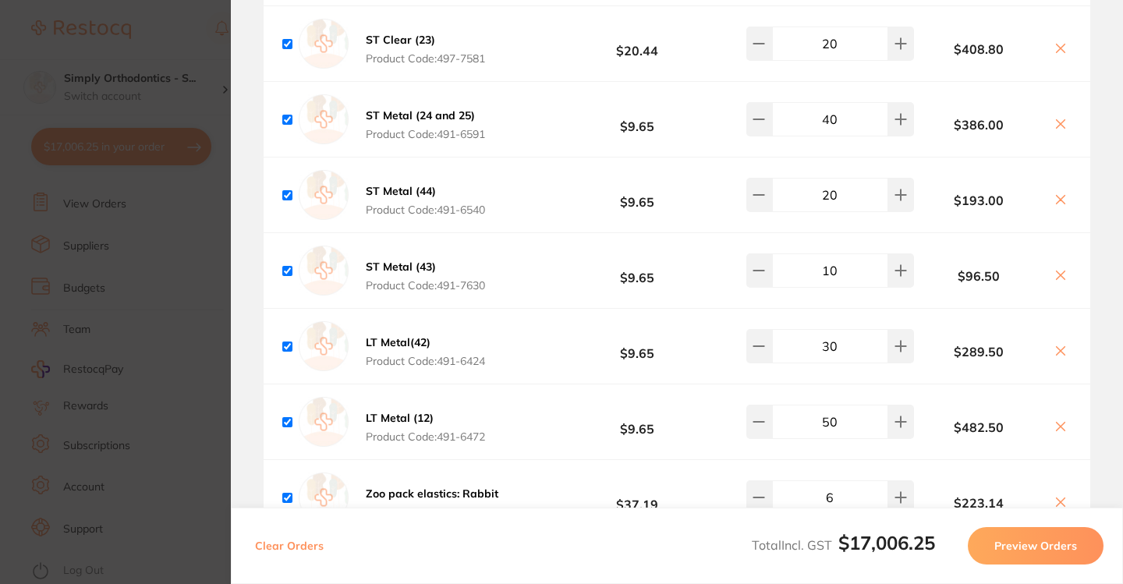
click at [818, 286] on input "10" at bounding box center [830, 270] width 116 height 34
type input "30"
click at [822, 208] on input "20" at bounding box center [830, 195] width 116 height 34
type input "40"
click at [820, 134] on input "40" at bounding box center [830, 119] width 116 height 34
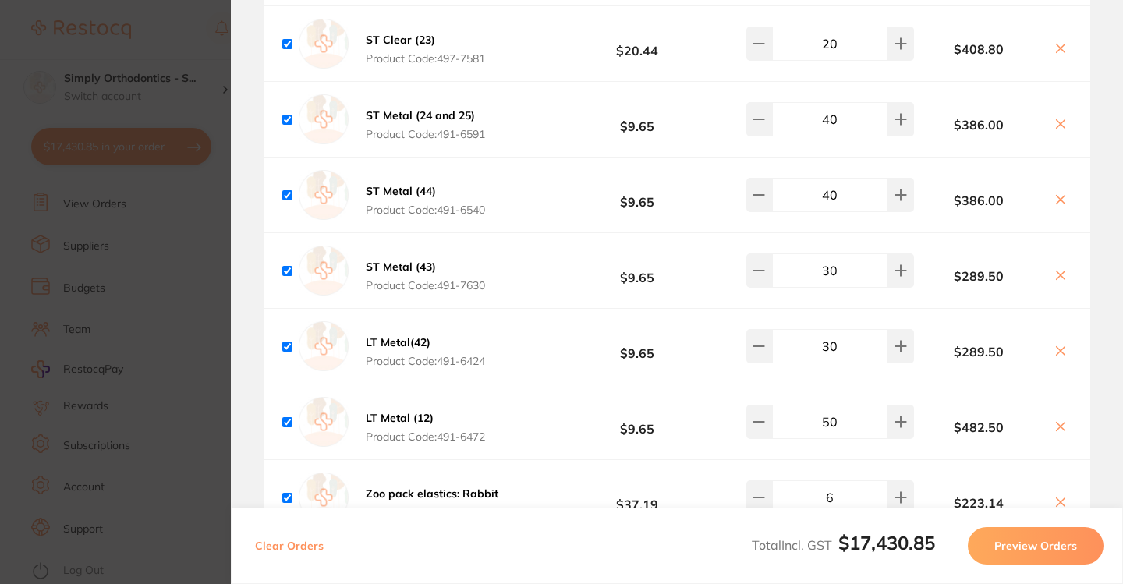
type input "80"
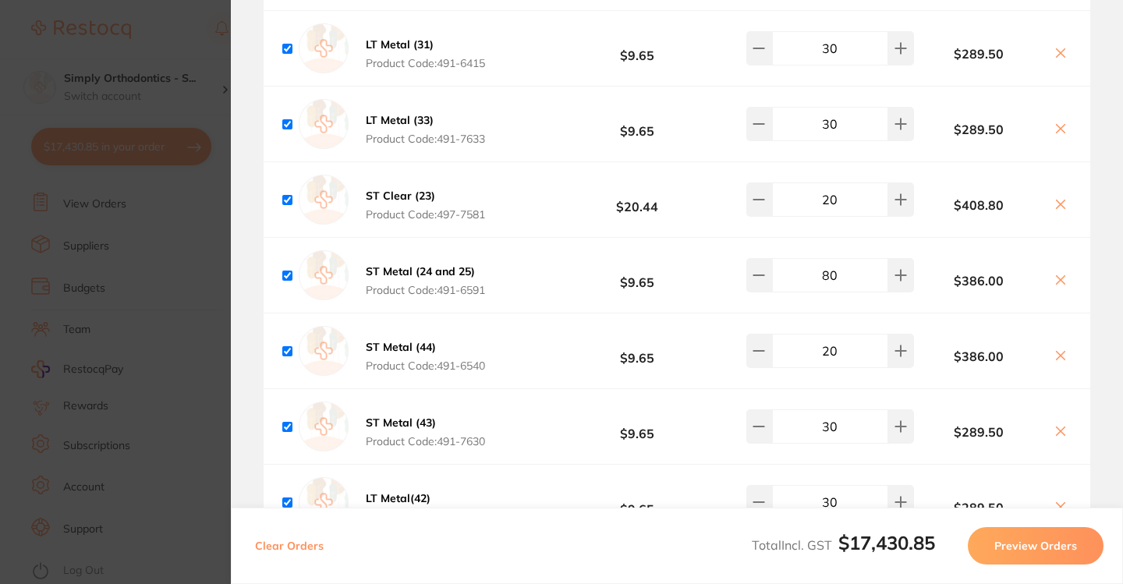
type input "40"
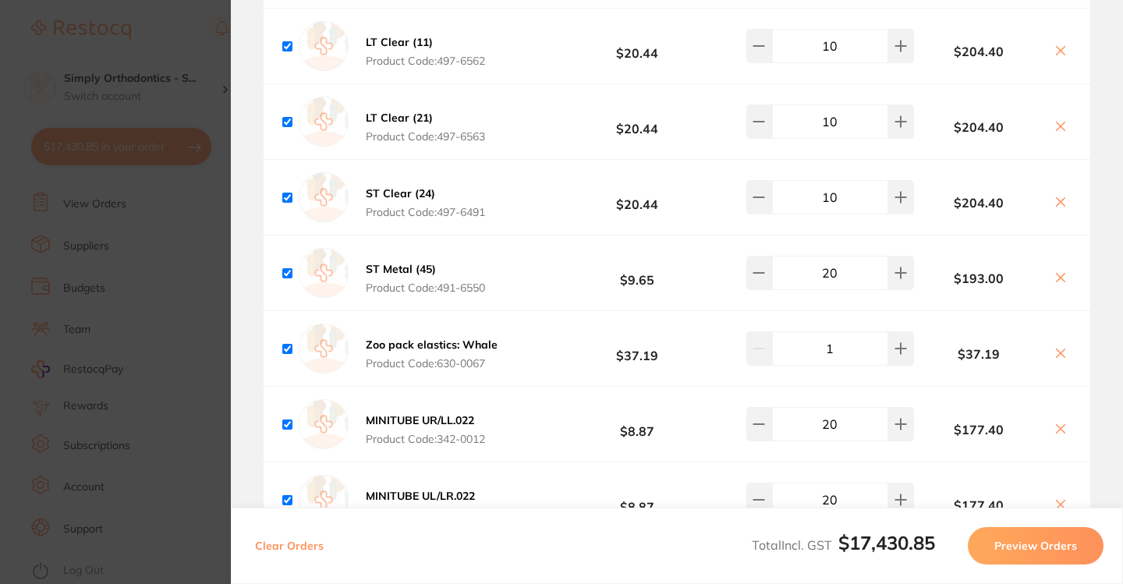
scroll to position [6778, 0]
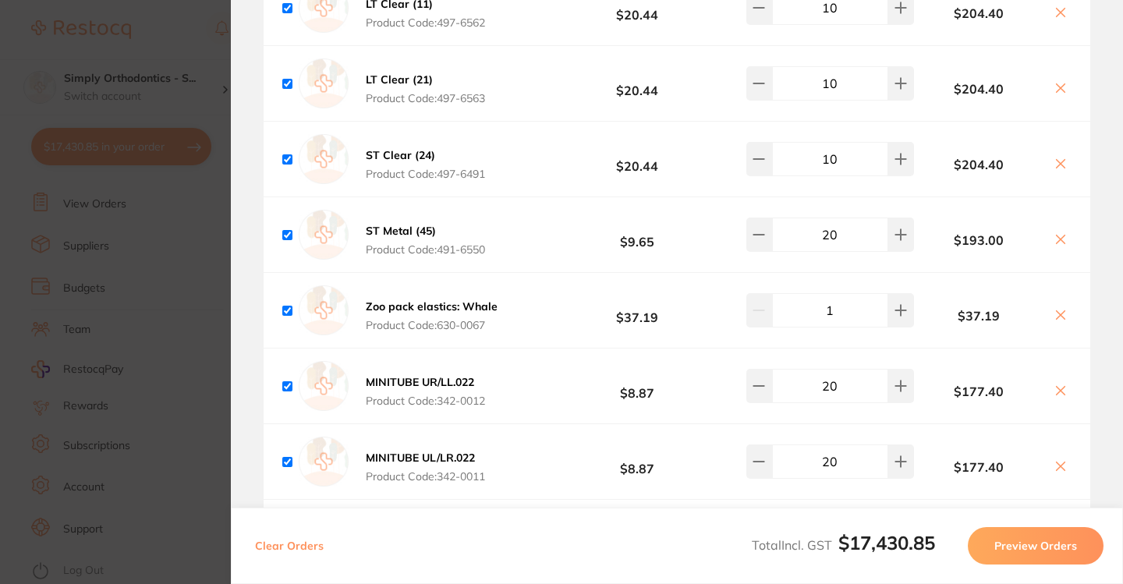
type input "80"
click at [824, 250] on input "20" at bounding box center [830, 235] width 116 height 34
type input "40"
click at [682, 250] on b "$9.65" at bounding box center [637, 235] width 158 height 29
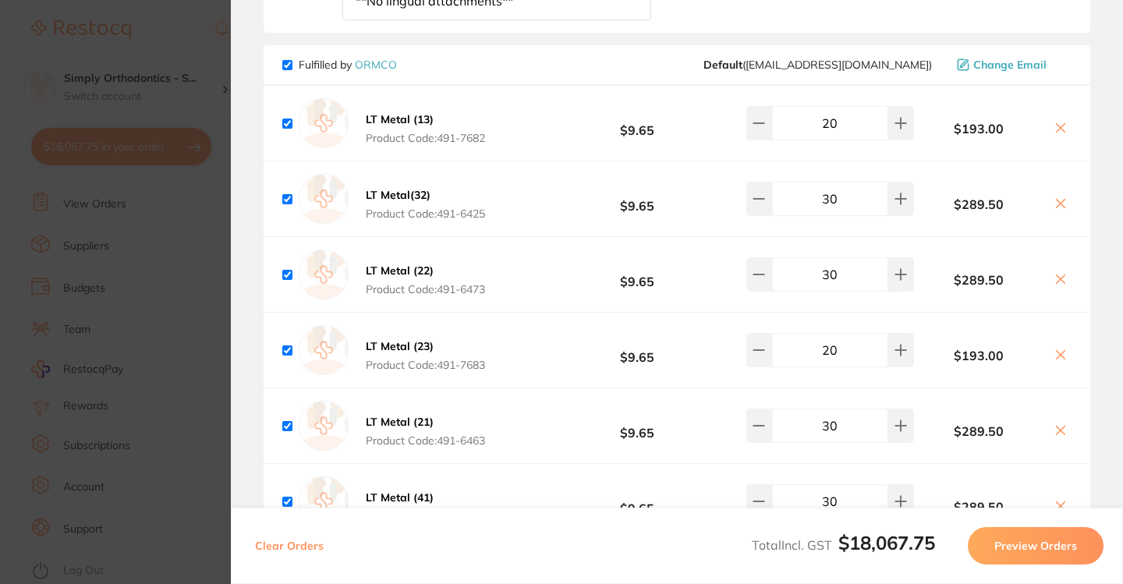
scroll to position [6055, 0]
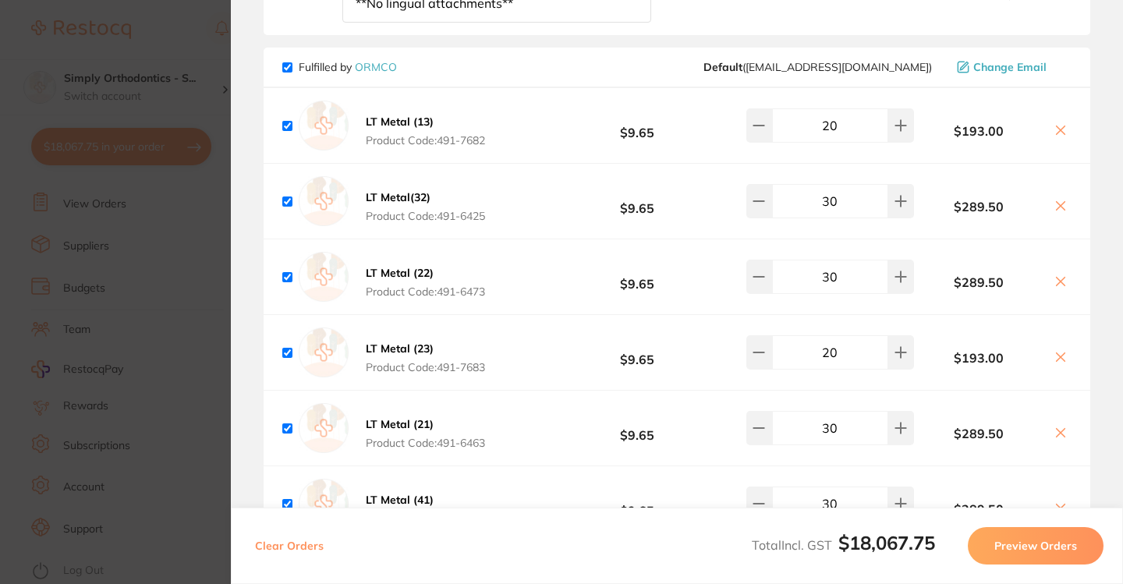
click at [21, 70] on section "Update RRP Set your pre negotiated price for this item. Item Agreed RRP (excl. …" at bounding box center [561, 292] width 1123 height 584
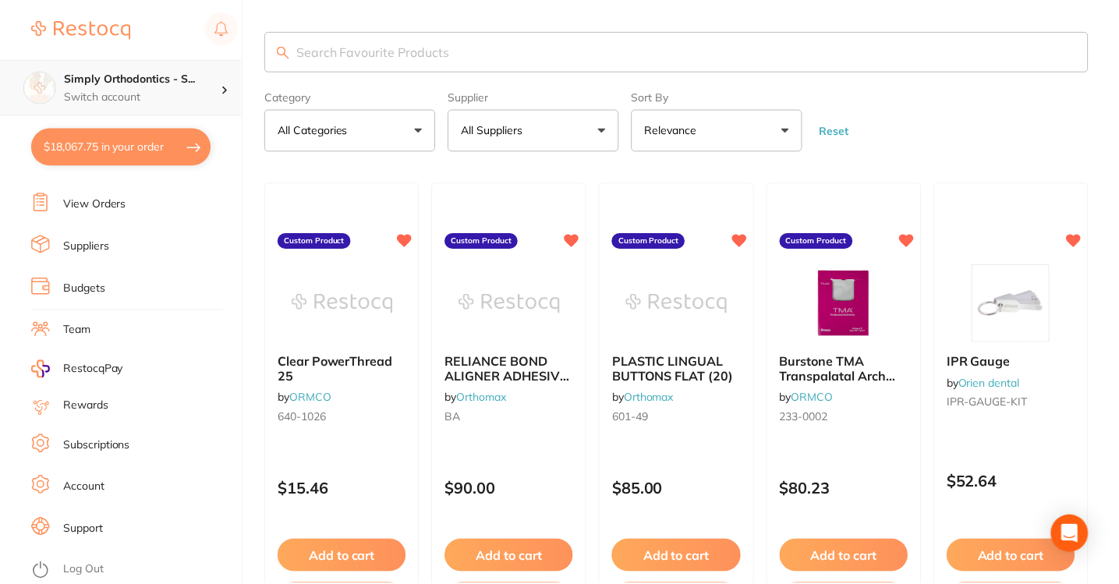
scroll to position [14, 0]
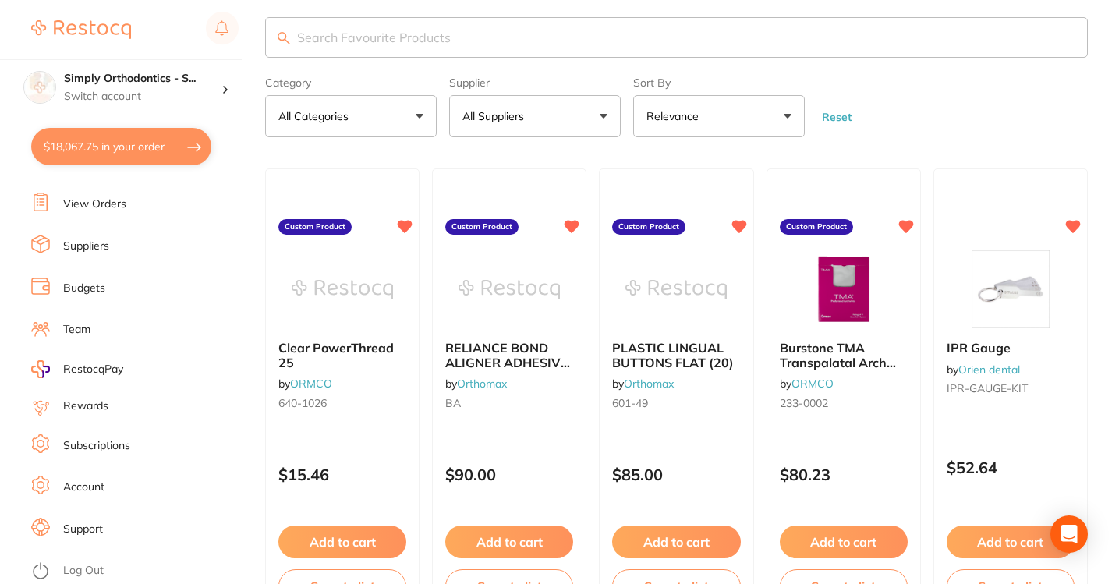
click at [547, 116] on button "All Suppliers" at bounding box center [535, 116] width 172 height 42
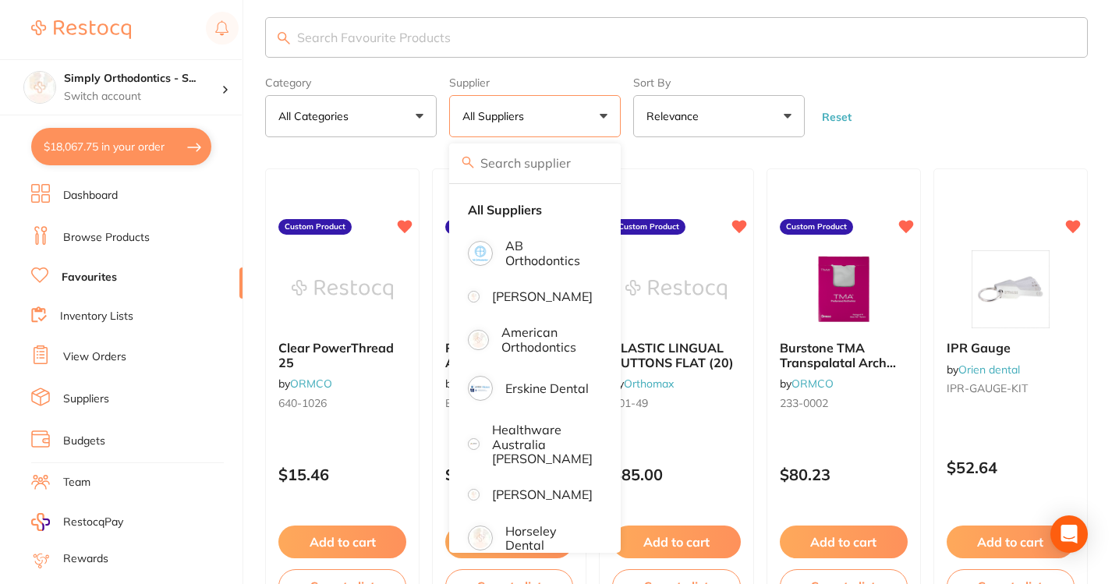
scroll to position [0, 0]
click at [97, 314] on link "Inventory Lists" at bounding box center [96, 317] width 73 height 16
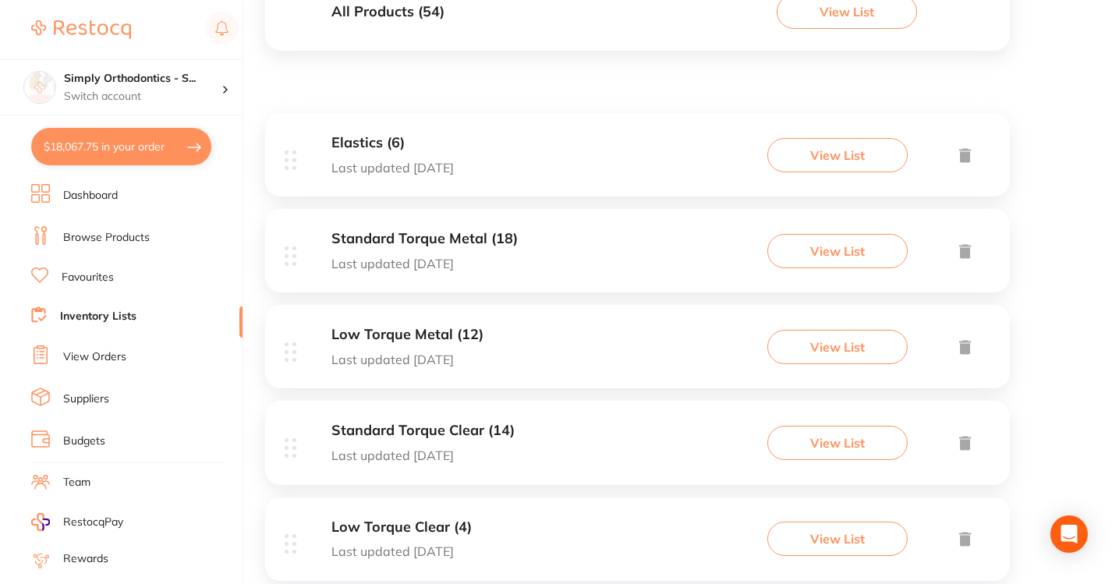
scroll to position [248, 0]
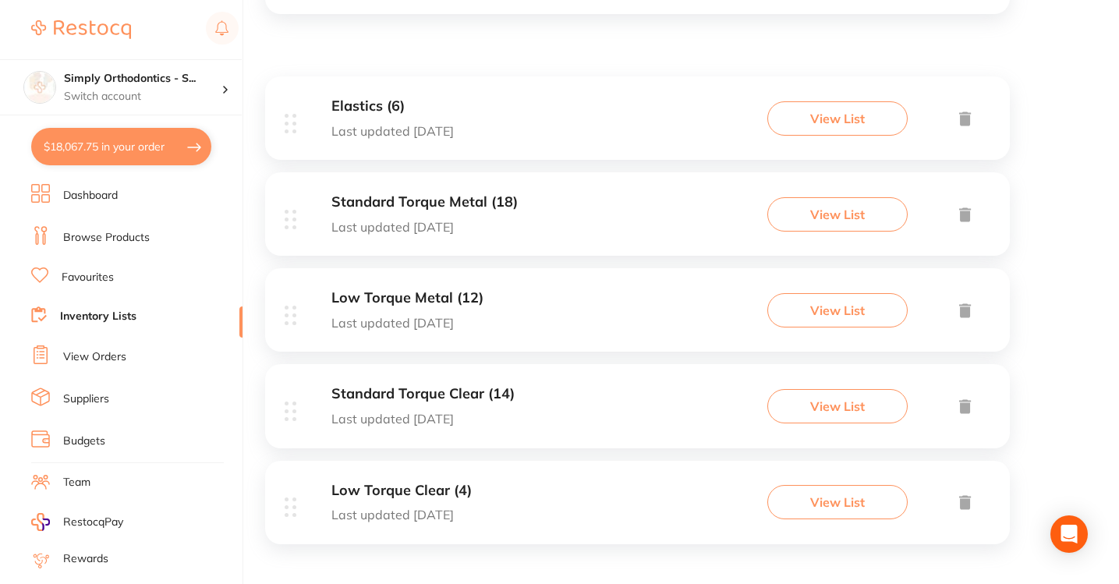
click at [469, 191] on div "Standard Torque Metal (18) Last updated [DATE] View List" at bounding box center [637, 213] width 745 height 83
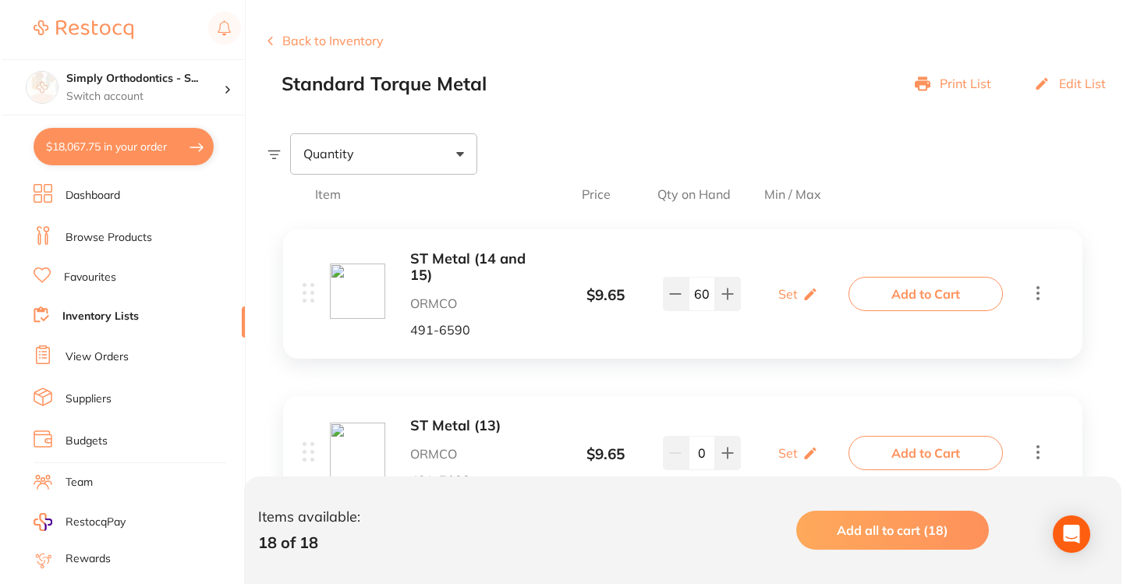
scroll to position [207, 0]
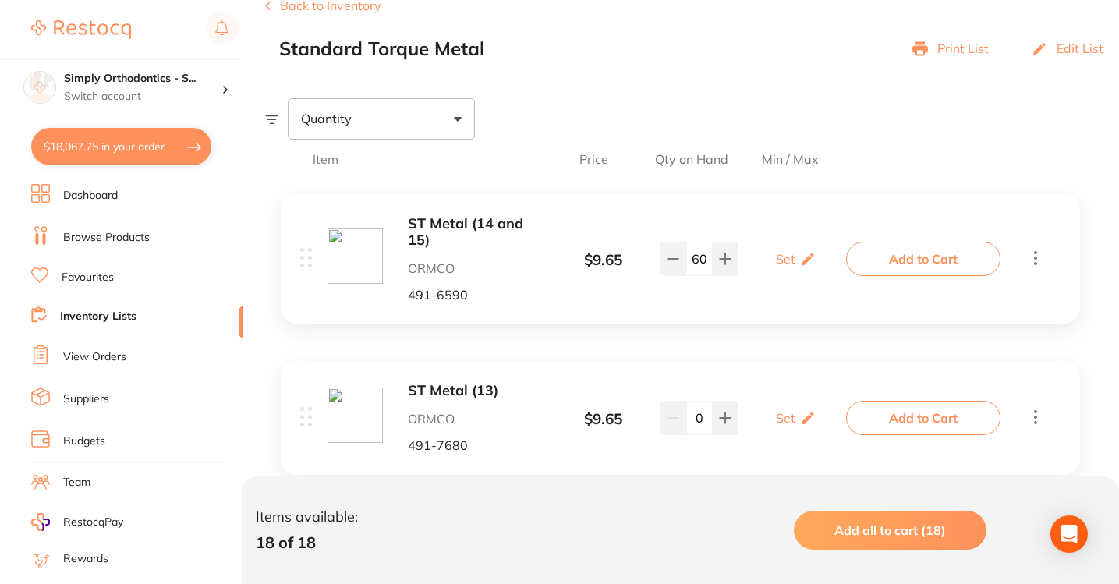
click at [879, 523] on span "Add all to cart (18)" at bounding box center [890, 530] width 112 height 16
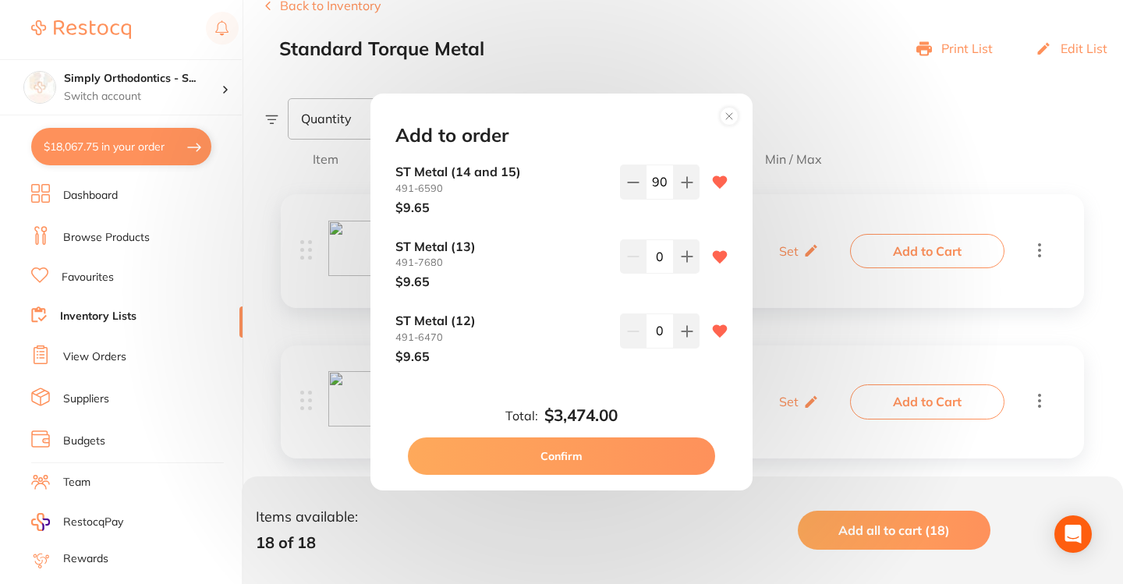
scroll to position [2, 0]
click at [659, 249] on input "0" at bounding box center [660, 255] width 28 height 34
click at [649, 251] on input "0" at bounding box center [660, 255] width 28 height 34
type input "20"
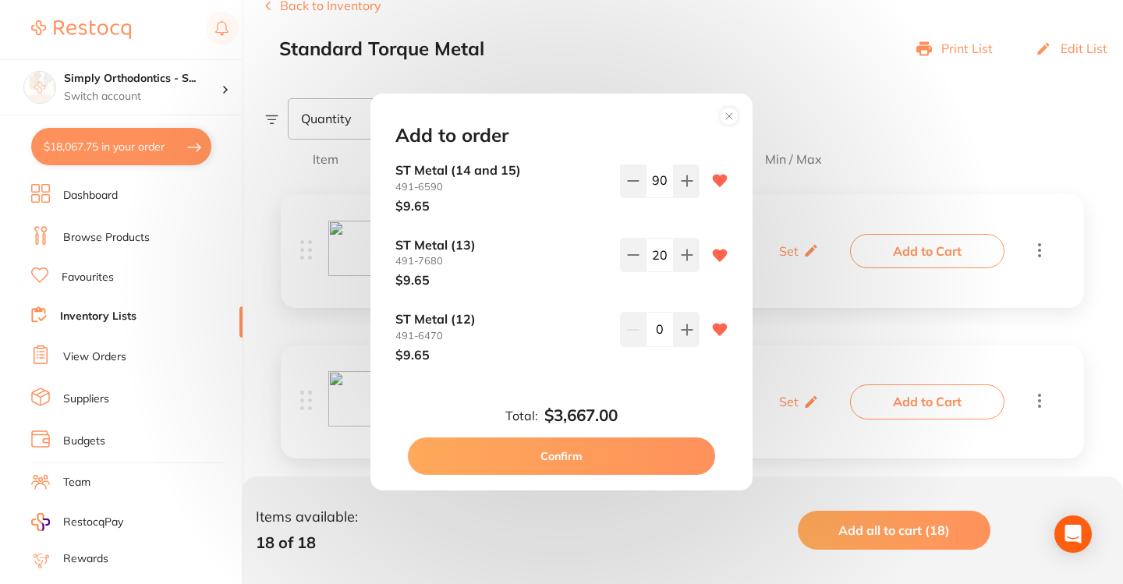
click at [646, 328] on input "0" at bounding box center [660, 329] width 28 height 34
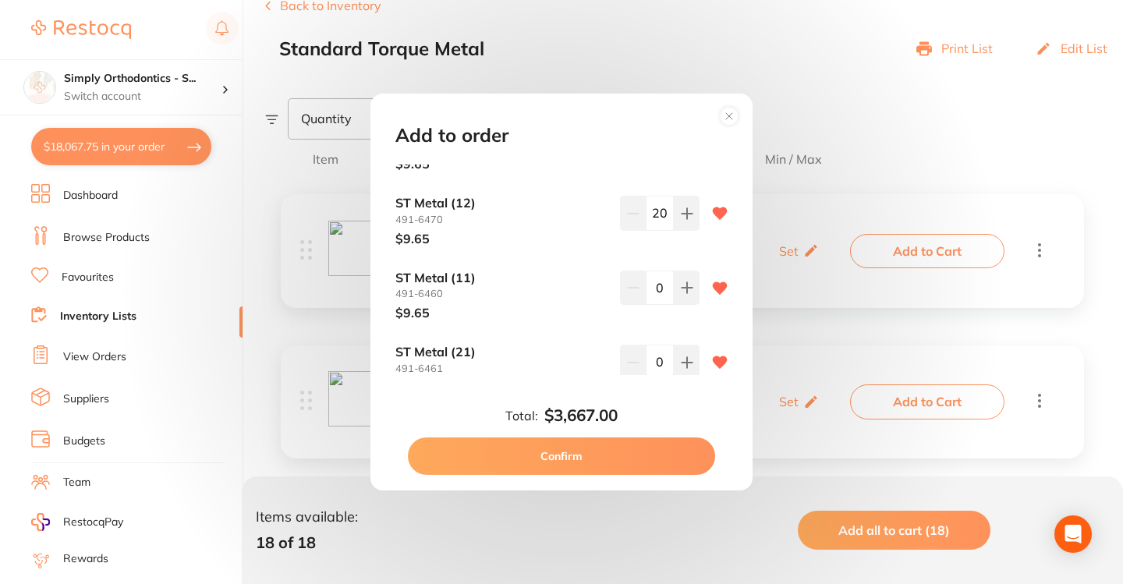
scroll to position [119, 0]
type input "20"
click at [650, 282] on input "0" at bounding box center [660, 287] width 28 height 34
type input "20"
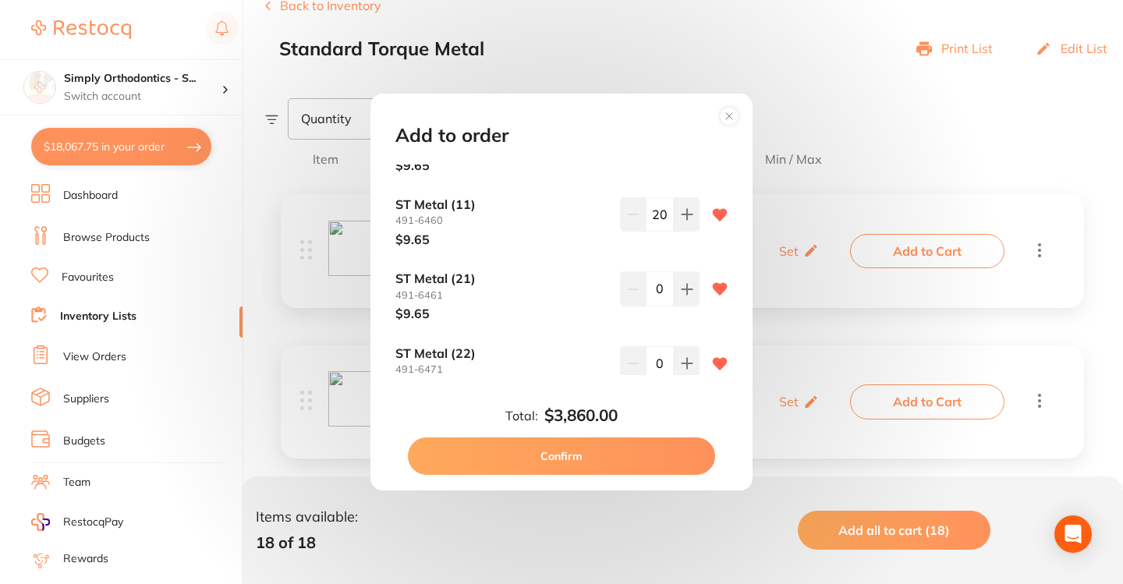
click at [654, 292] on input "0" at bounding box center [660, 288] width 28 height 34
click at [653, 283] on input "0" at bounding box center [660, 288] width 28 height 34
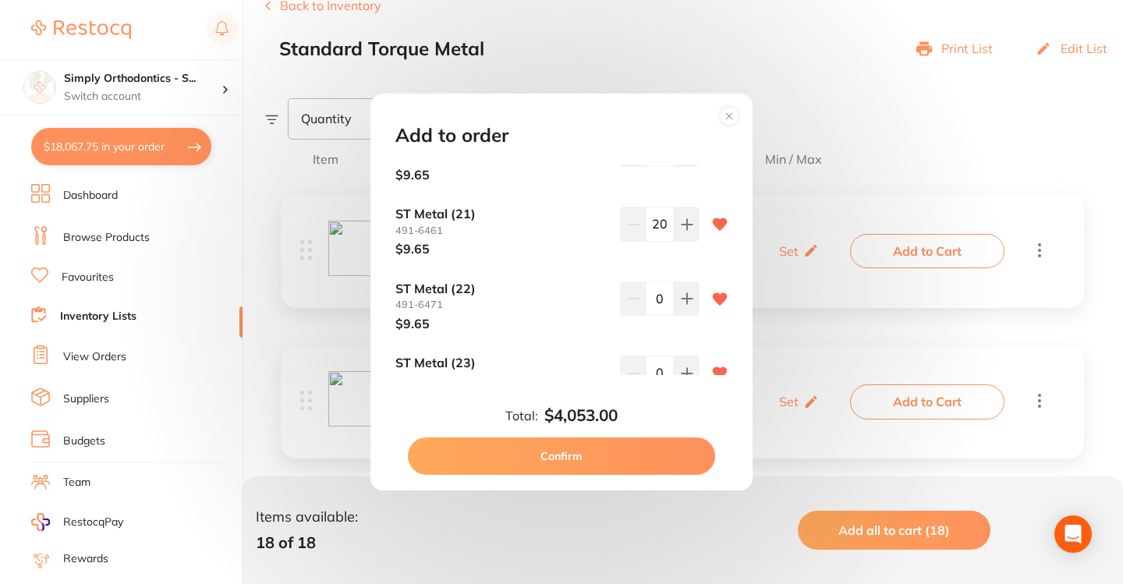
scroll to position [260, 0]
type input "20"
click at [655, 281] on input "0" at bounding box center [660, 294] width 28 height 34
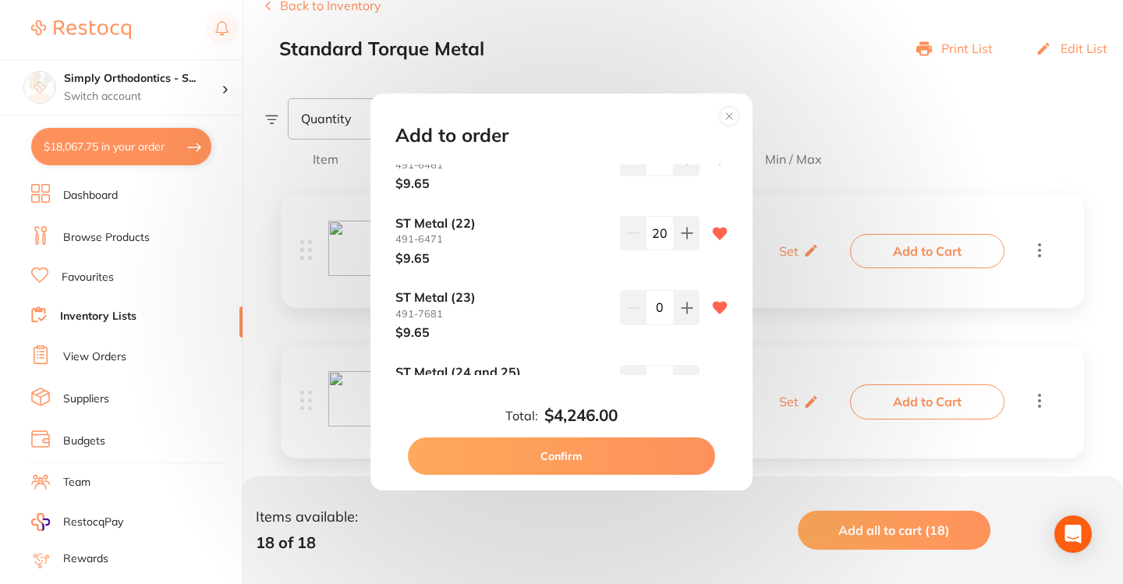
scroll to position [331, 0]
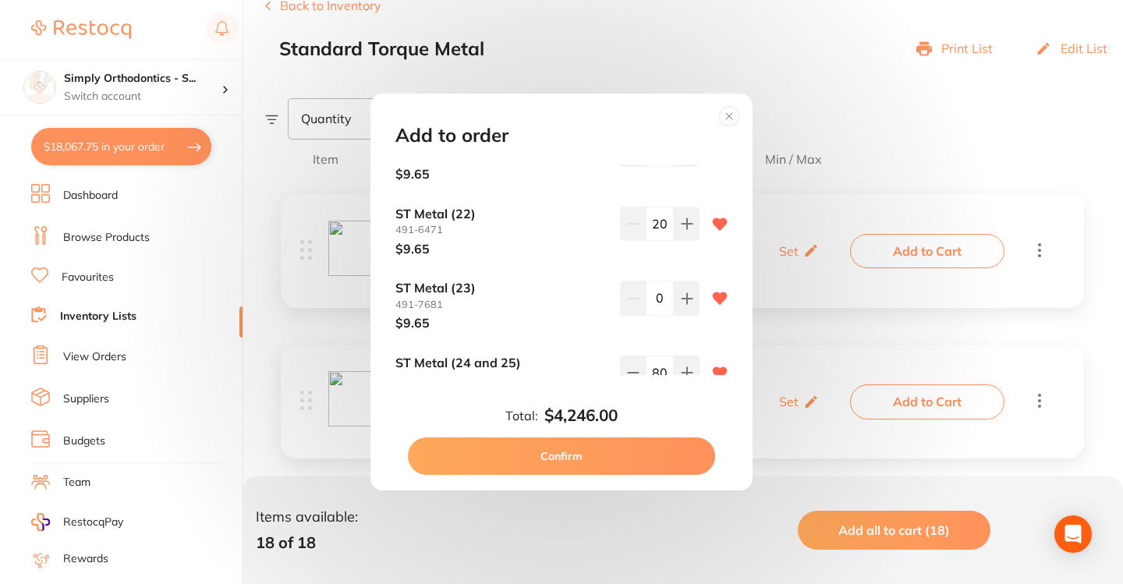
type input "20"
click at [650, 282] on input "0" at bounding box center [660, 298] width 28 height 34
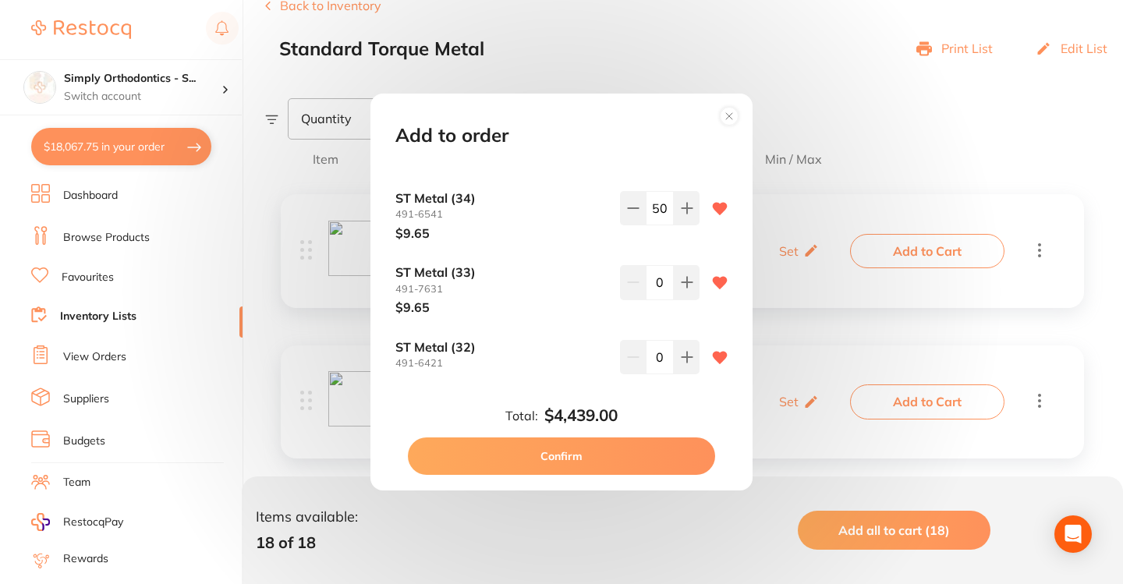
scroll to position [678, 0]
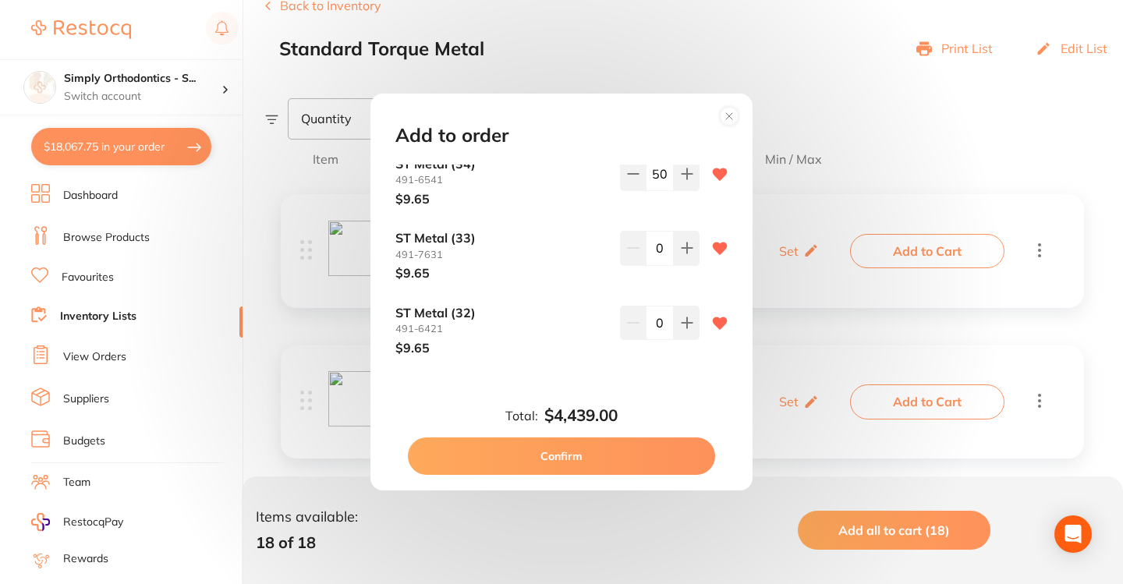
type input "20"
click at [651, 232] on input "0" at bounding box center [660, 248] width 28 height 34
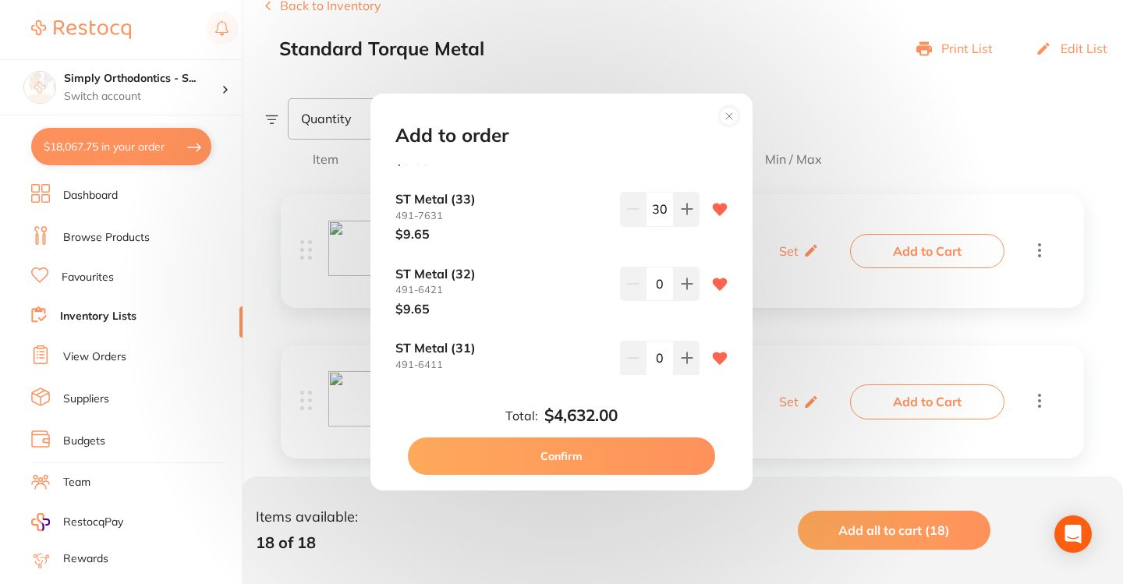
scroll to position [735, 0]
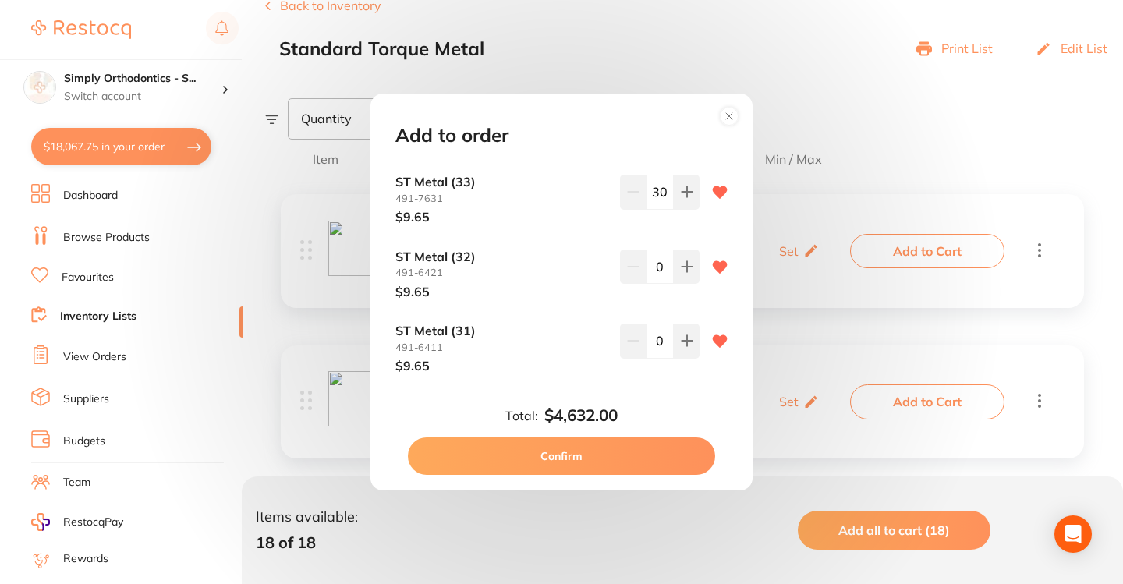
type input "30"
click at [651, 253] on input "0" at bounding box center [660, 267] width 28 height 34
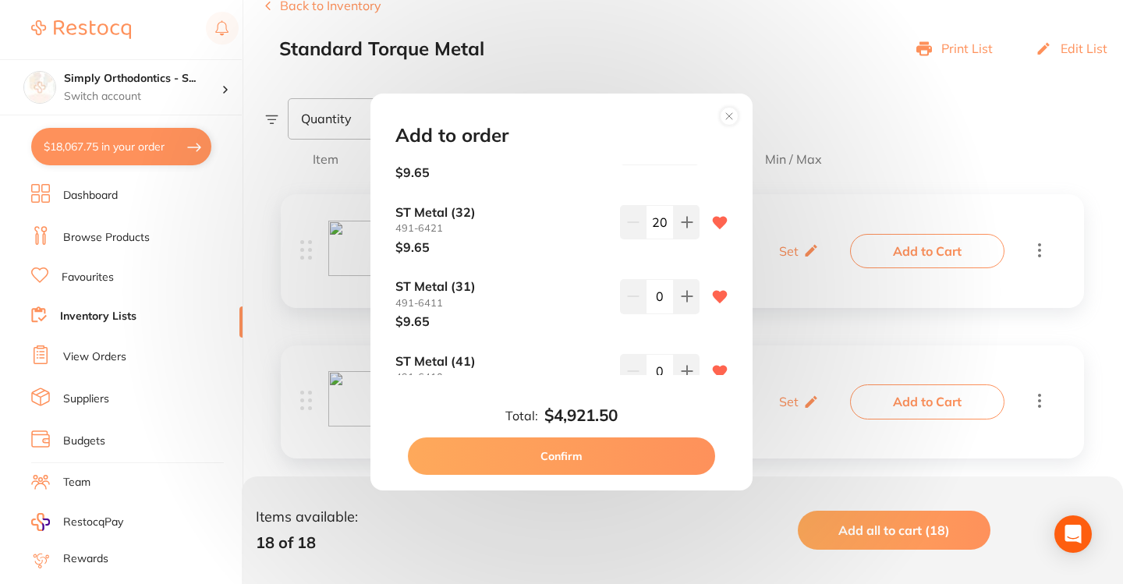
scroll to position [799, 0]
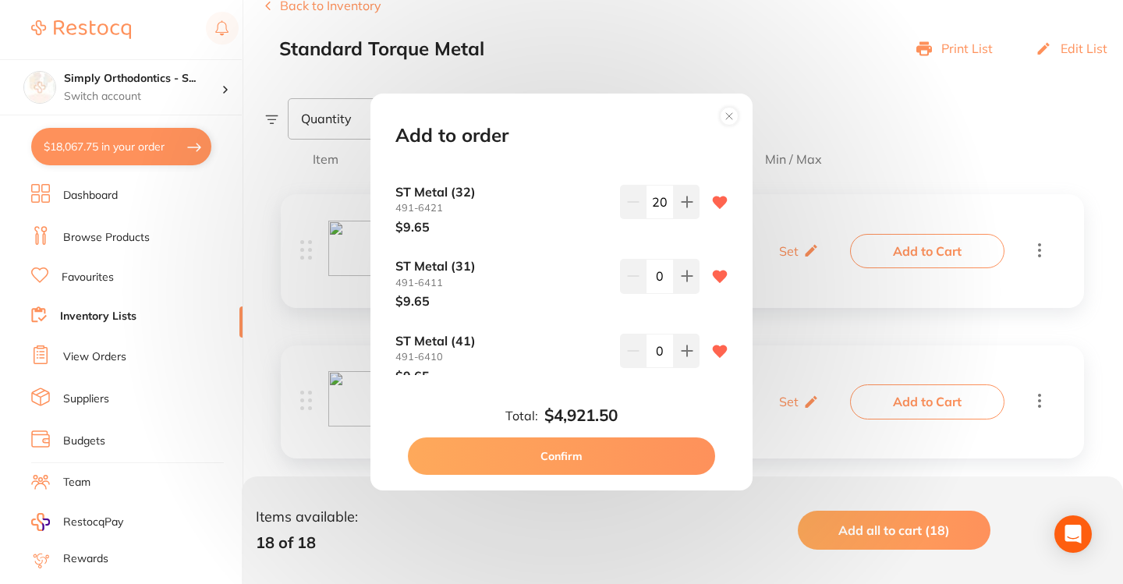
type input "20"
click at [651, 264] on input "0" at bounding box center [660, 276] width 28 height 34
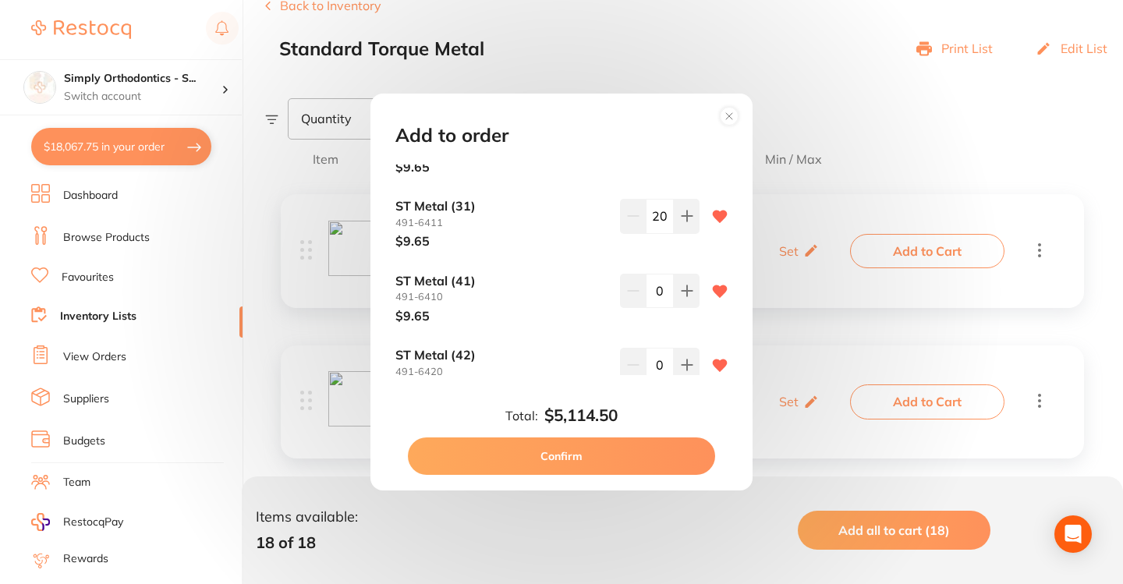
scroll to position [861, 0]
type input "20"
click at [652, 272] on input "0" at bounding box center [660, 289] width 28 height 34
type input "20"
click at [646, 347] on input "0" at bounding box center [660, 363] width 28 height 34
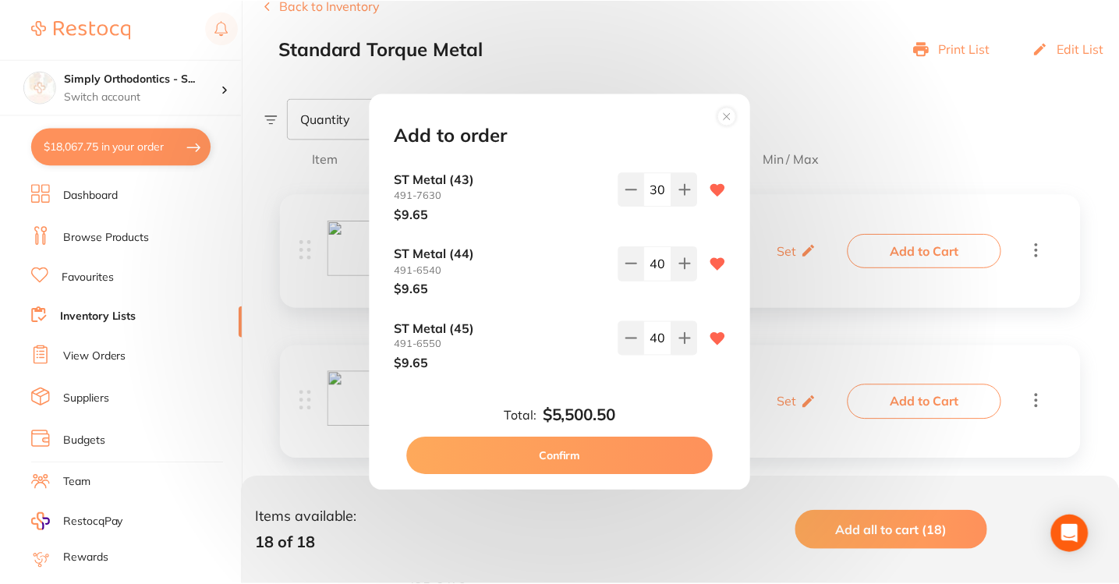
scroll to position [1108, 0]
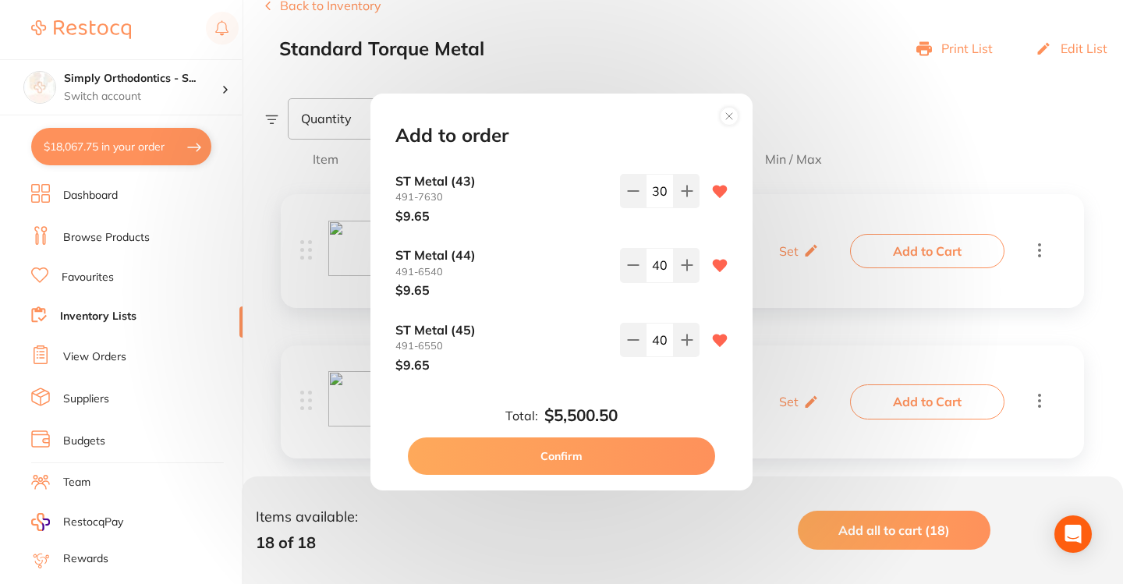
type input "20"
click at [569, 455] on button "Confirm" at bounding box center [561, 455] width 307 height 37
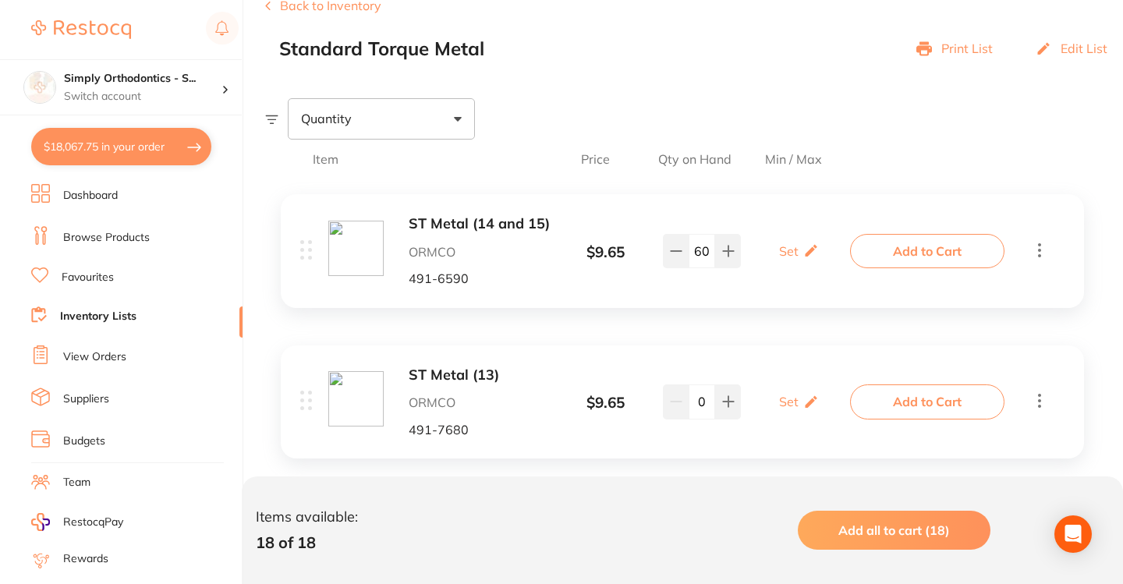
checkbox input "false"
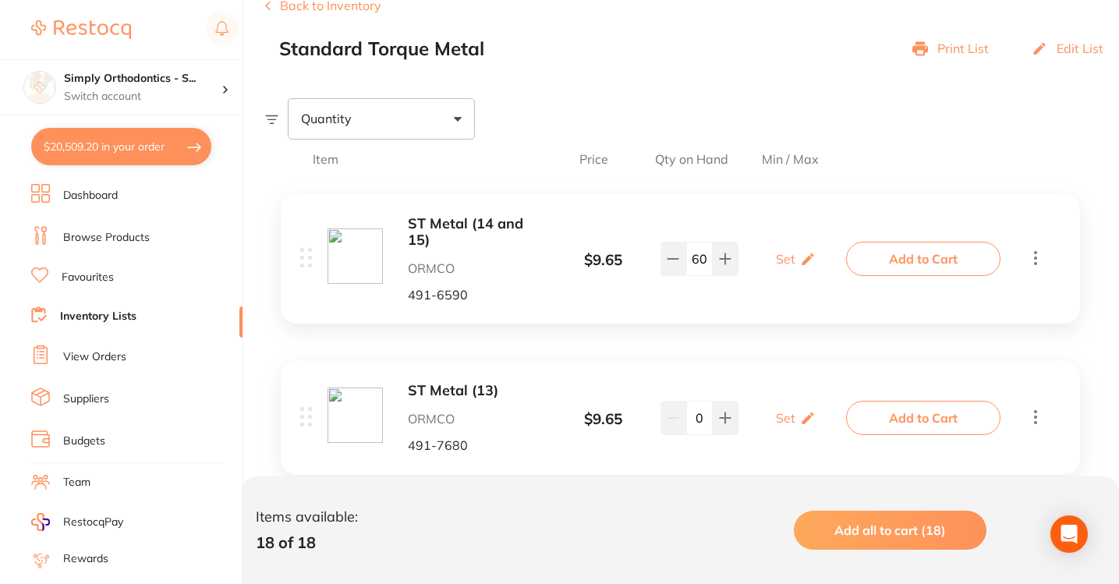
click at [182, 141] on button "$20,509.20 in your order" at bounding box center [121, 146] width 180 height 37
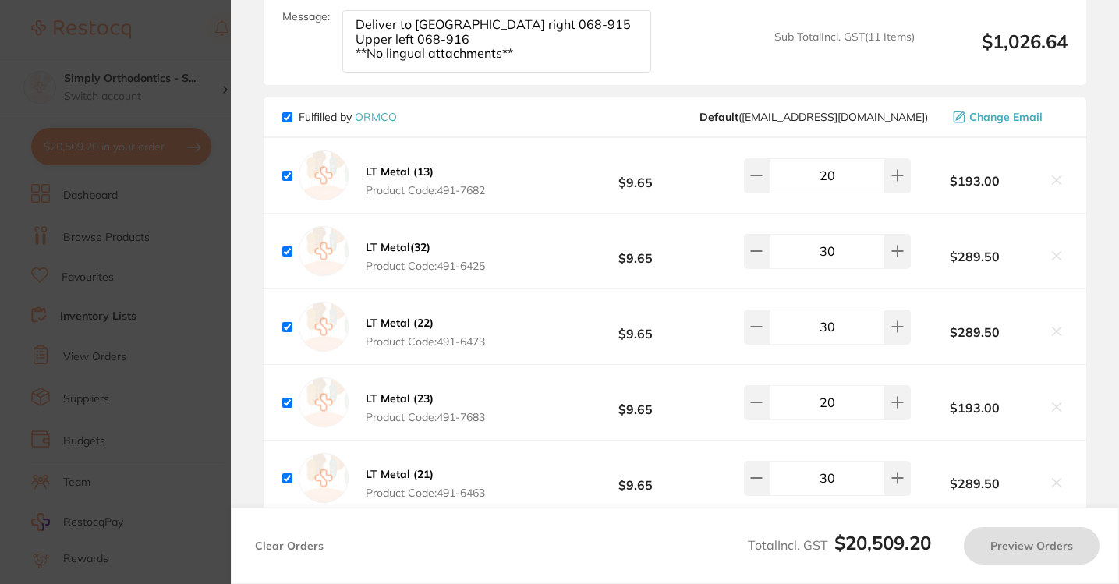
checkbox input "true"
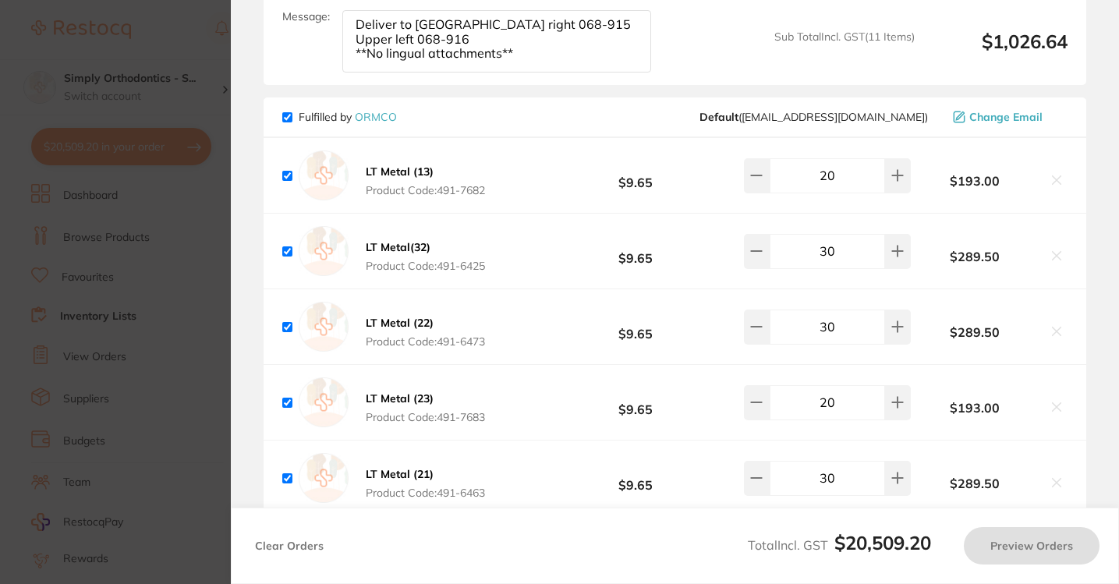
checkbox input "true"
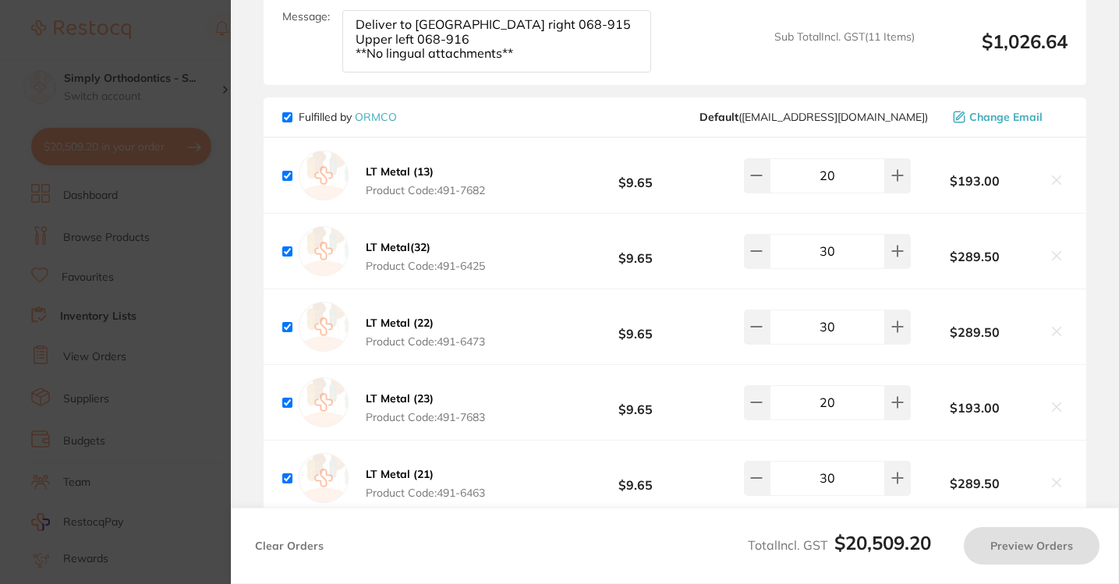
checkbox input "true"
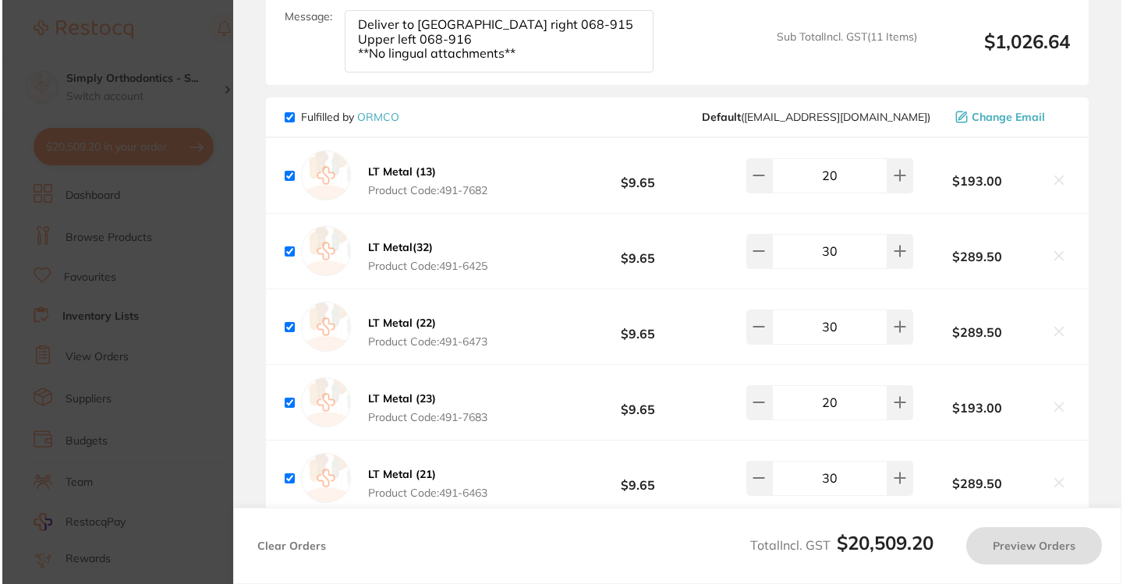
scroll to position [0, 0]
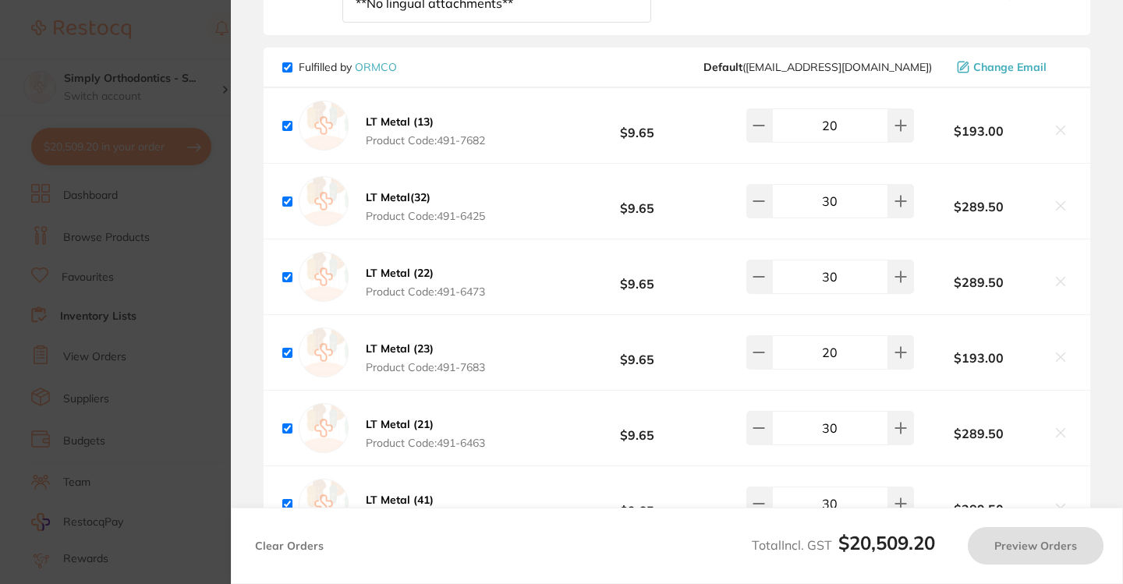
checkbox input "true"
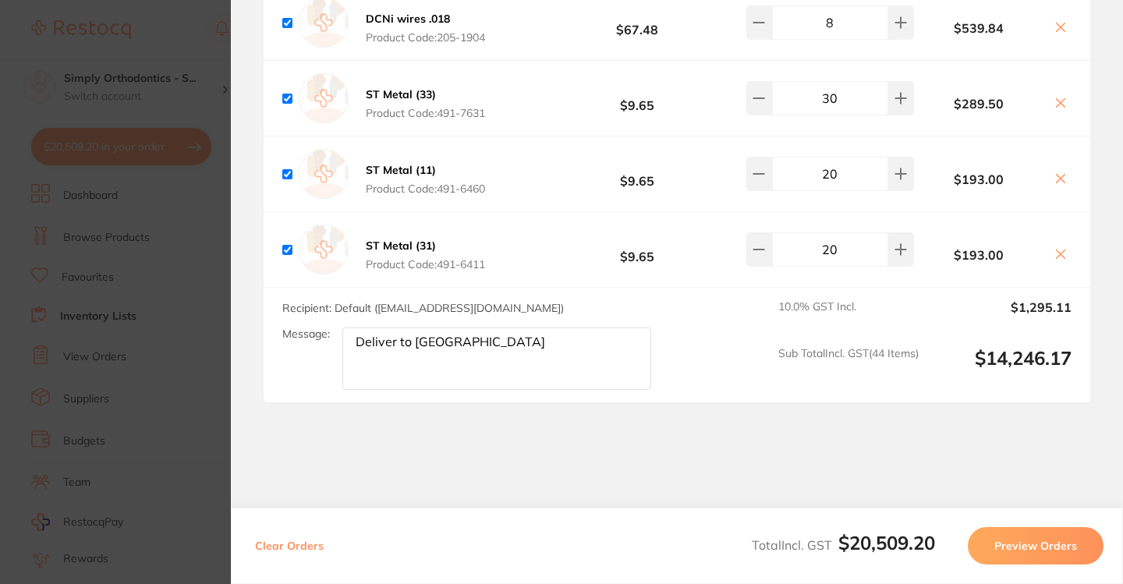
scroll to position [9181, 0]
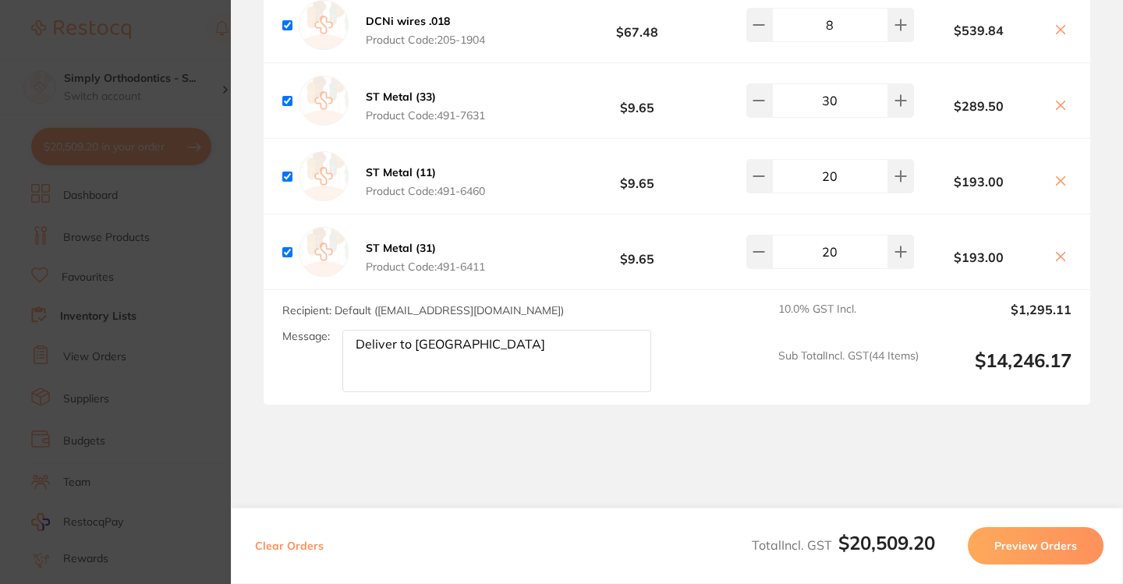
click at [563, 476] on section "Review Orders Your orders are being processed and we will notify you once we ha…" at bounding box center [677, 292] width 892 height 584
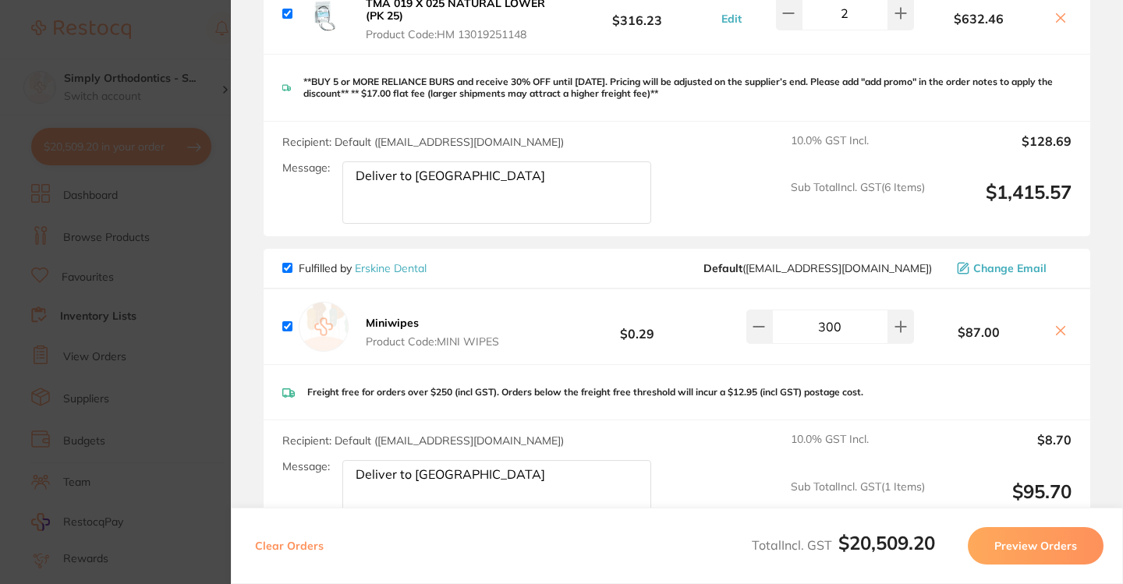
scroll to position [2684, 0]
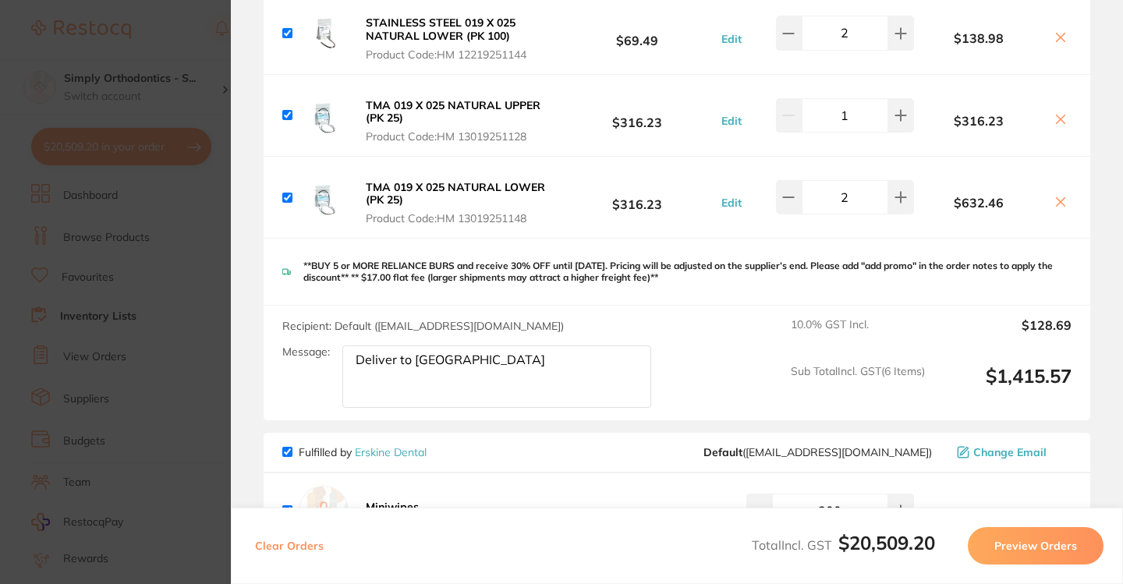
click at [207, 41] on section "Update RRP Set your pre negotiated price for this item. Item Agreed RRP (excl. …" at bounding box center [561, 292] width 1123 height 584
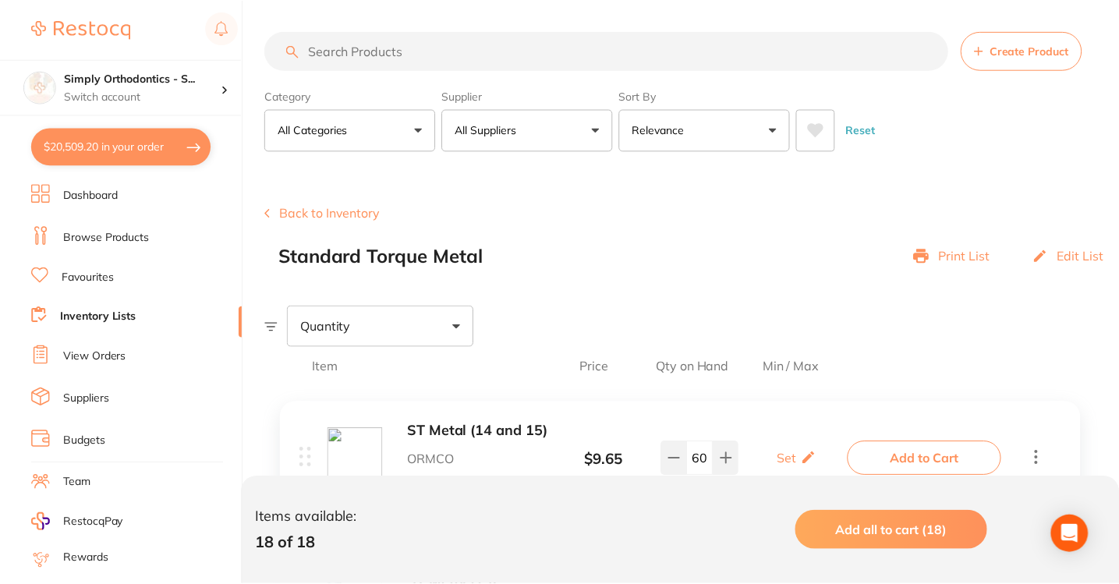
scroll to position [207, 0]
